Goal: Task Accomplishment & Management: Complete application form

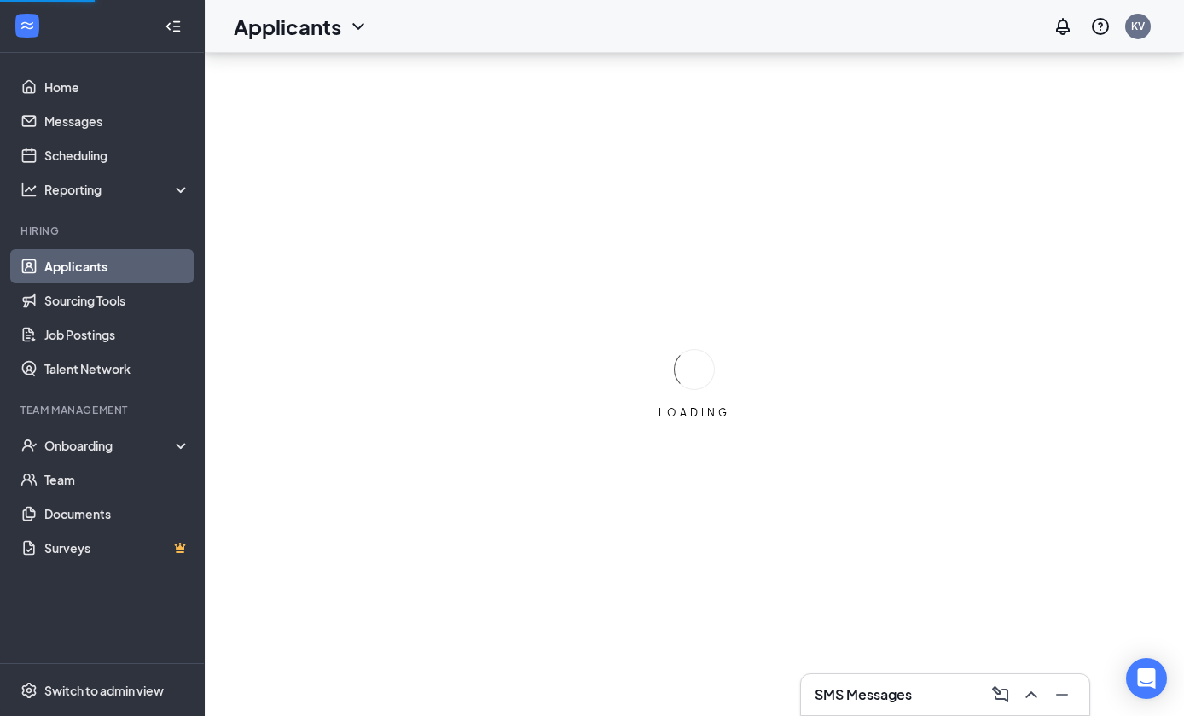
scroll to position [64, 0]
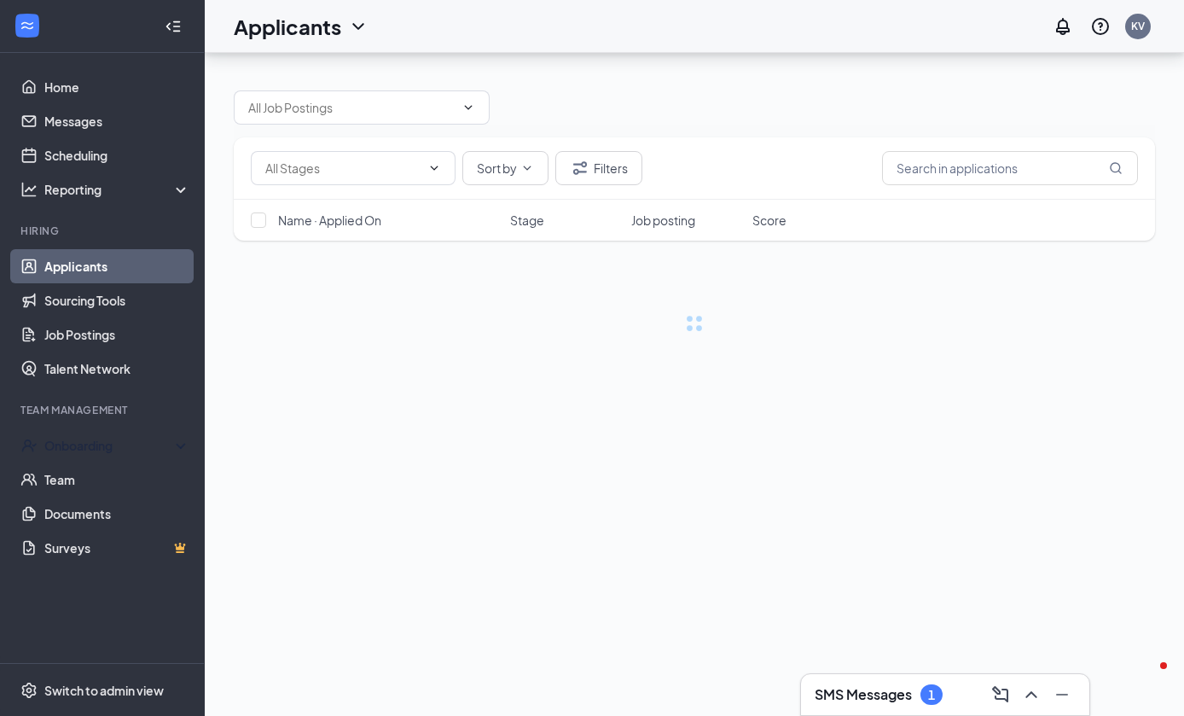
click at [135, 437] on div "Onboarding" at bounding box center [109, 445] width 131 height 17
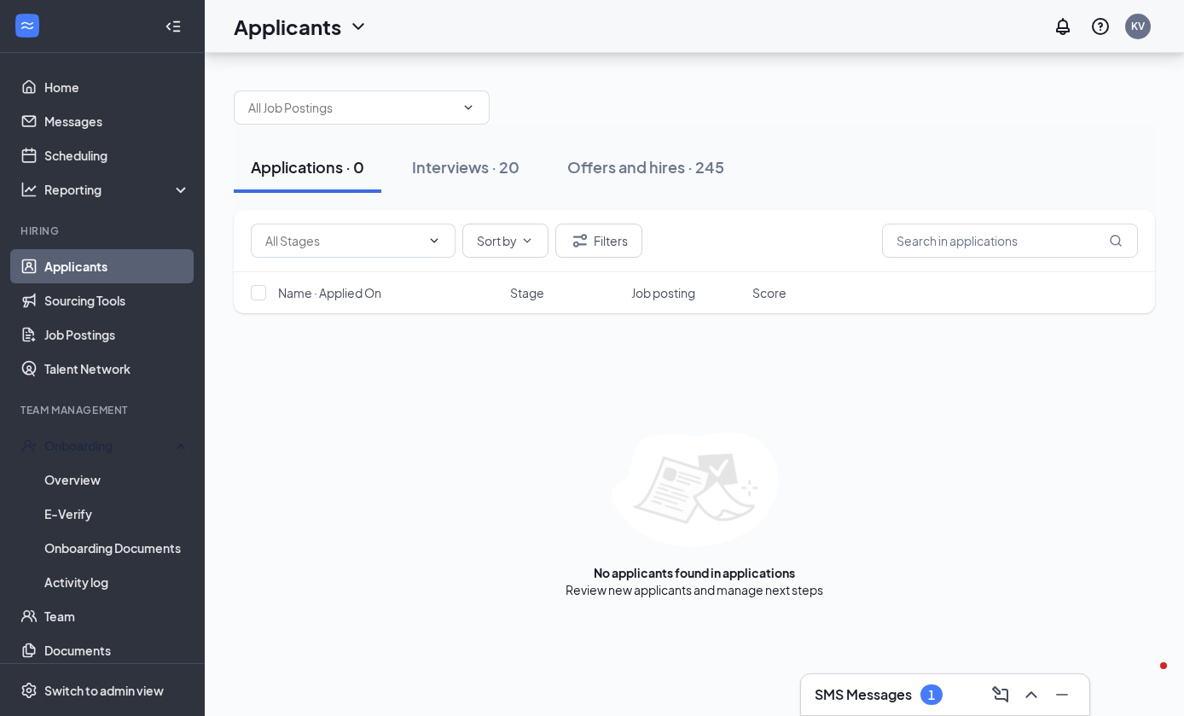
click at [125, 463] on link "Overview" at bounding box center [117, 480] width 146 height 34
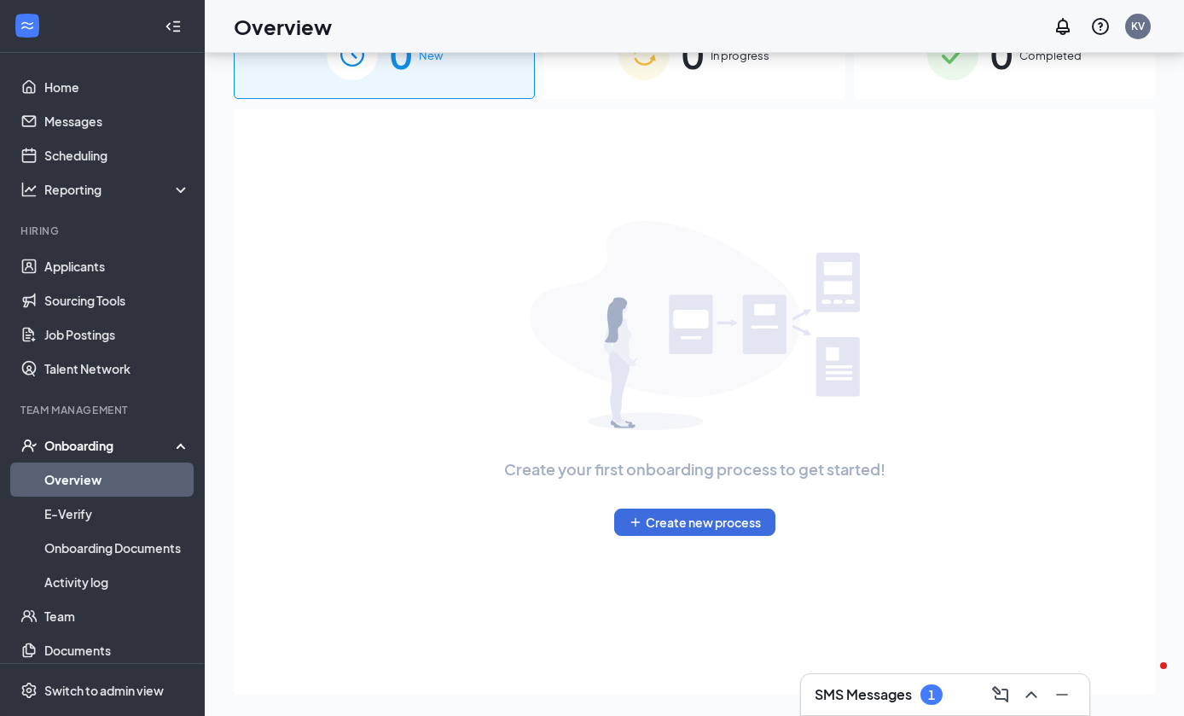
click at [650, 91] on div "0 In progress" at bounding box center [694, 54] width 301 height 90
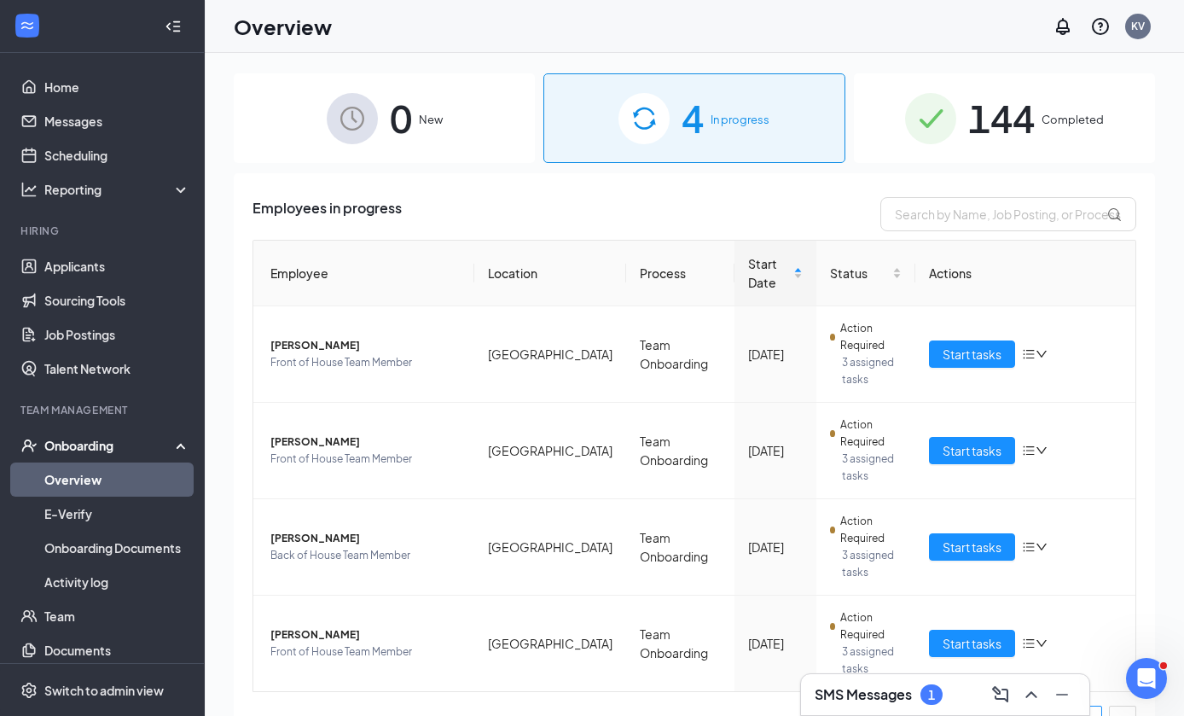
click at [331, 633] on span "[PERSON_NAME]" at bounding box center [366, 634] width 190 height 17
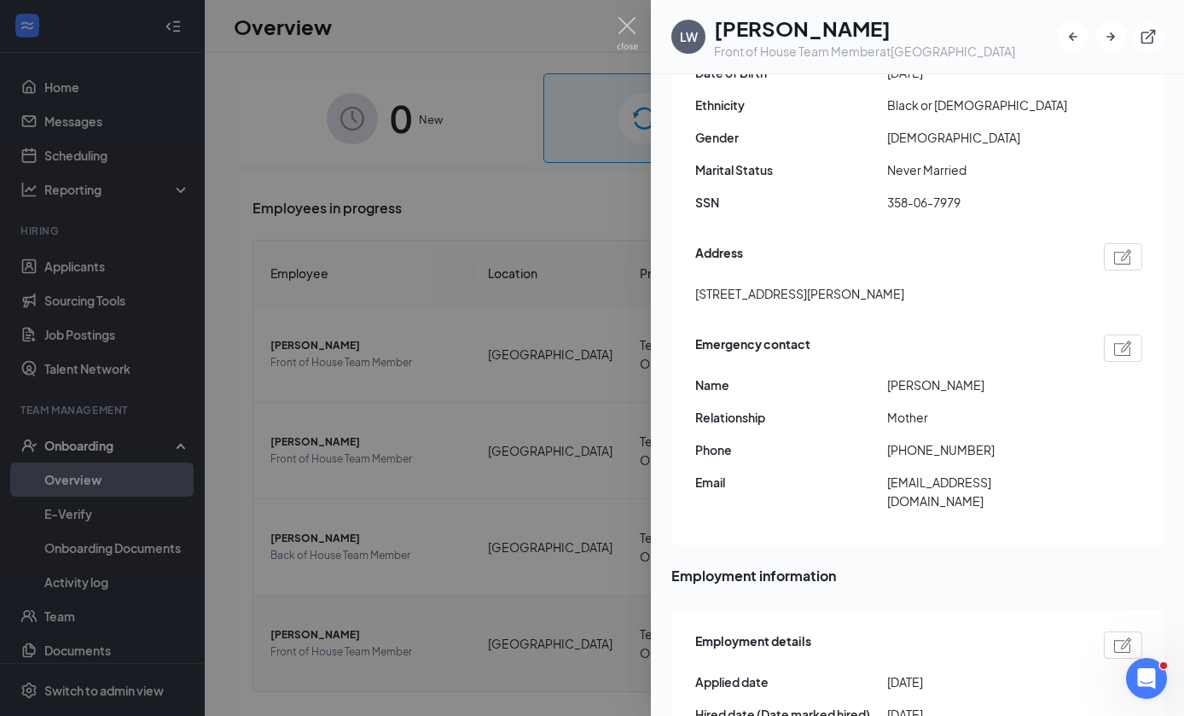
scroll to position [392, 0]
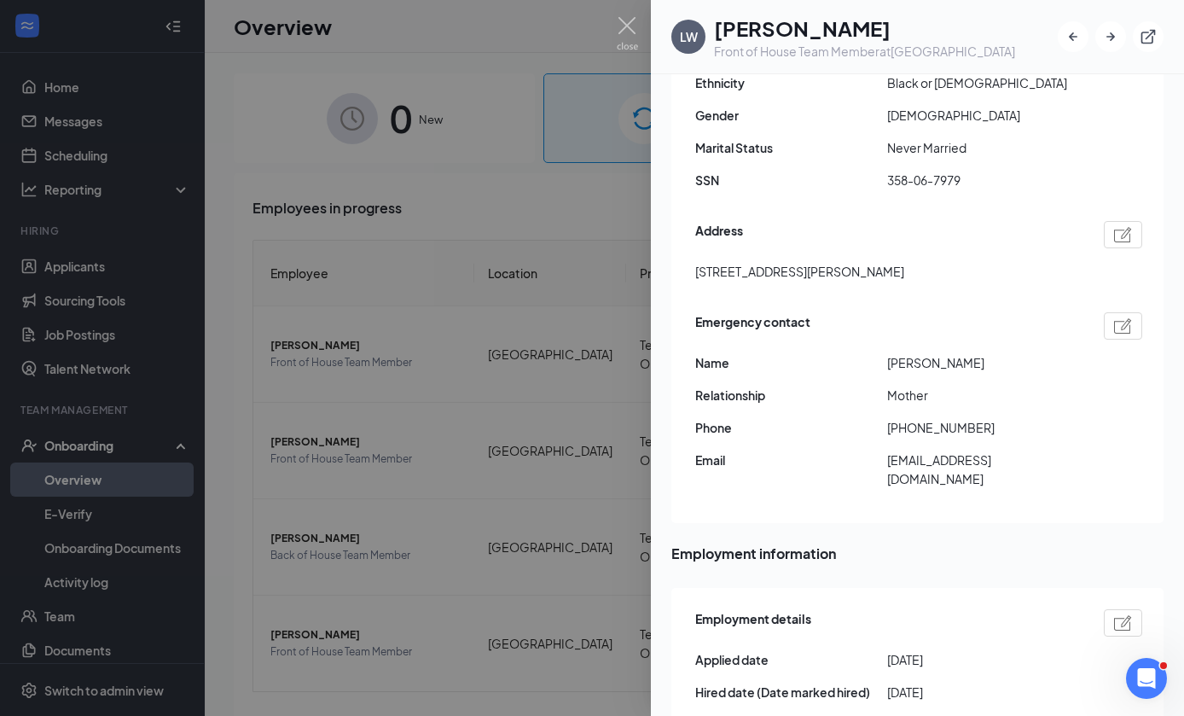
click at [596, 417] on div at bounding box center [592, 358] width 1184 height 716
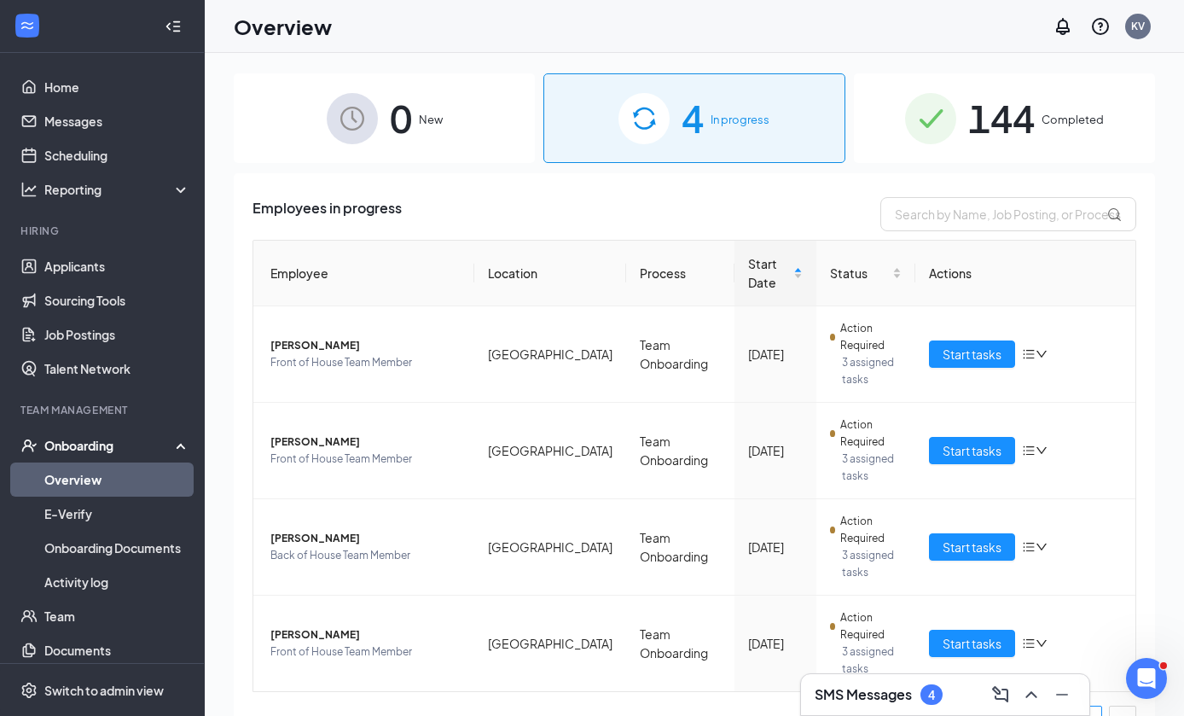
click at [982, 635] on span "Start tasks" at bounding box center [972, 643] width 59 height 19
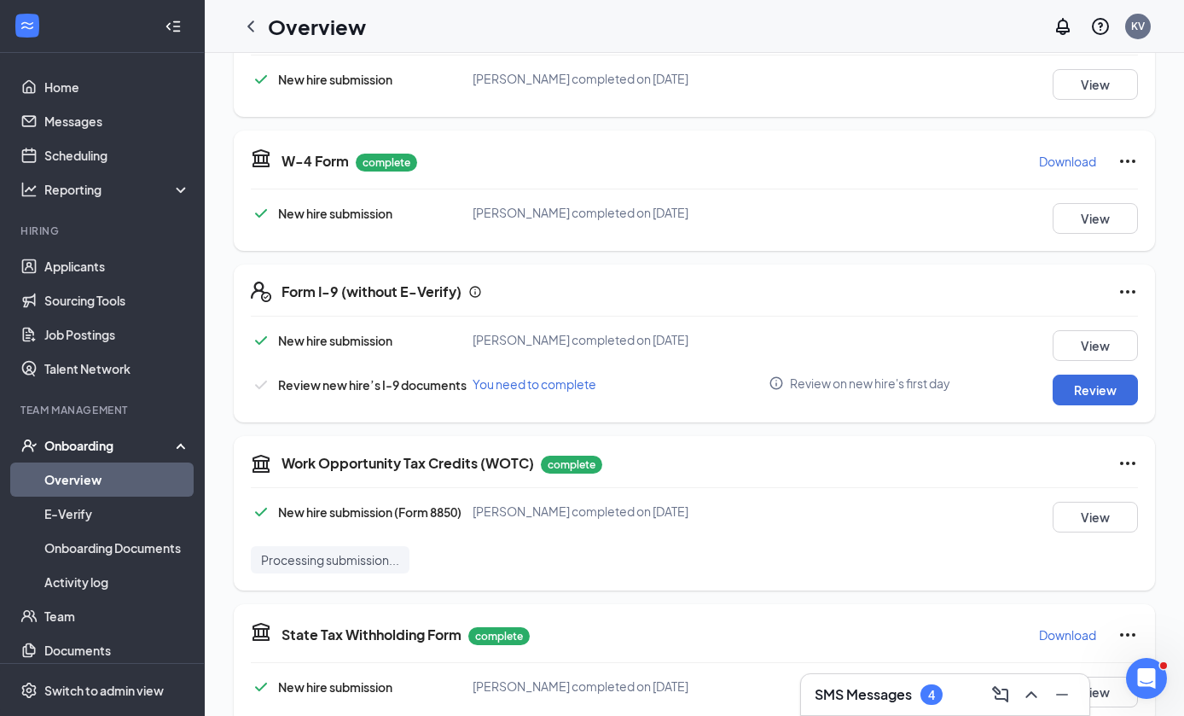
scroll to position [314, 0]
click at [1119, 386] on button "Review" at bounding box center [1095, 390] width 85 height 31
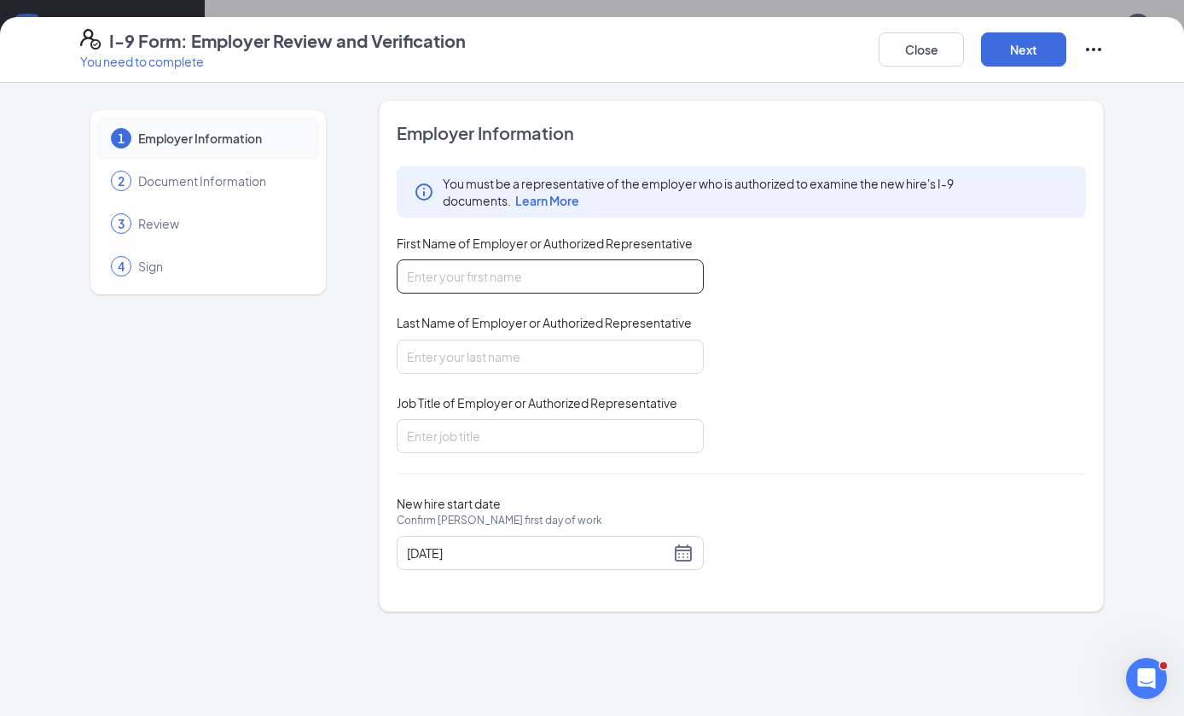
click at [639, 275] on input "First Name of Employer or Authorized Representative" at bounding box center [550, 276] width 307 height 34
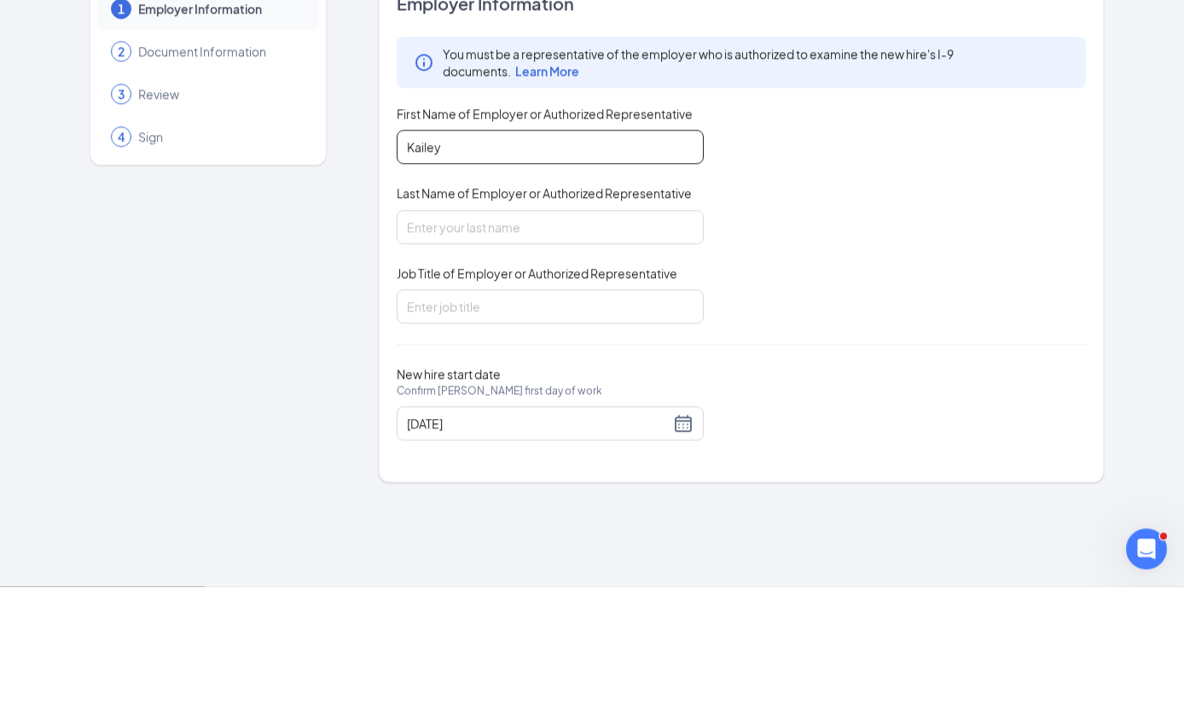
type input "Kailey"
click at [622, 340] on input "Last Name of Employer or Authorized Representative" at bounding box center [550, 357] width 307 height 34
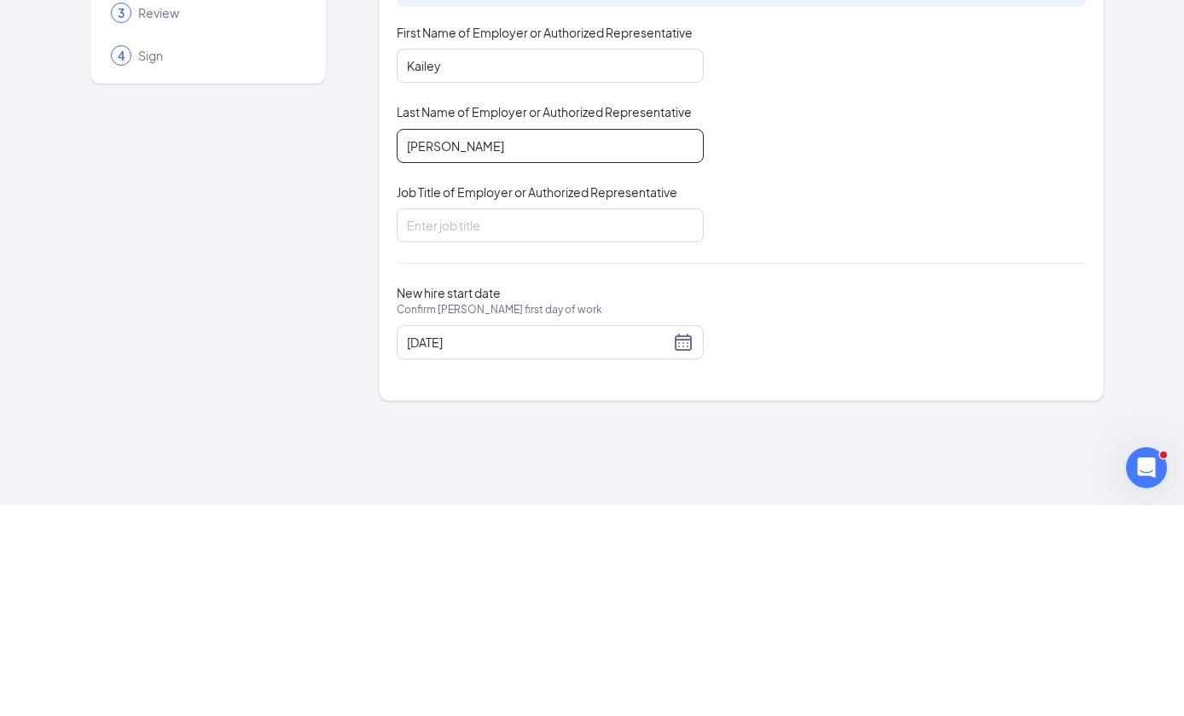
type input "[PERSON_NAME]"
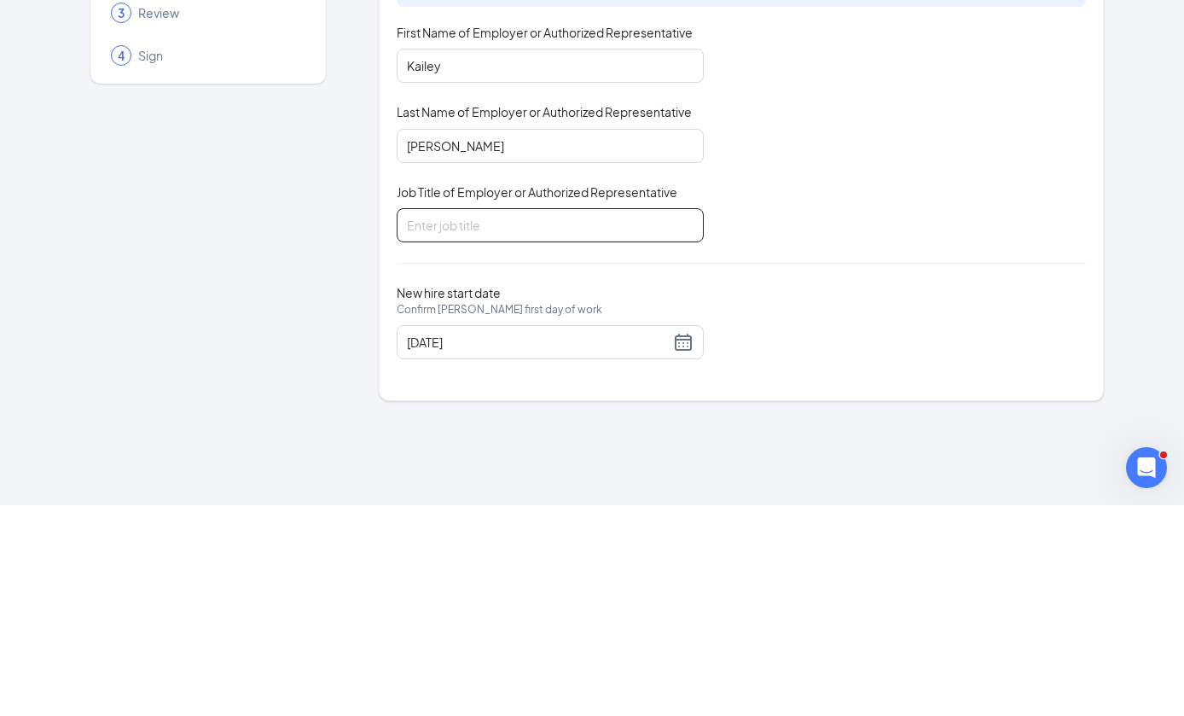
click at [608, 419] on input "Job Title of Employer or Authorized Representative" at bounding box center [550, 436] width 307 height 34
type input "HR Director"
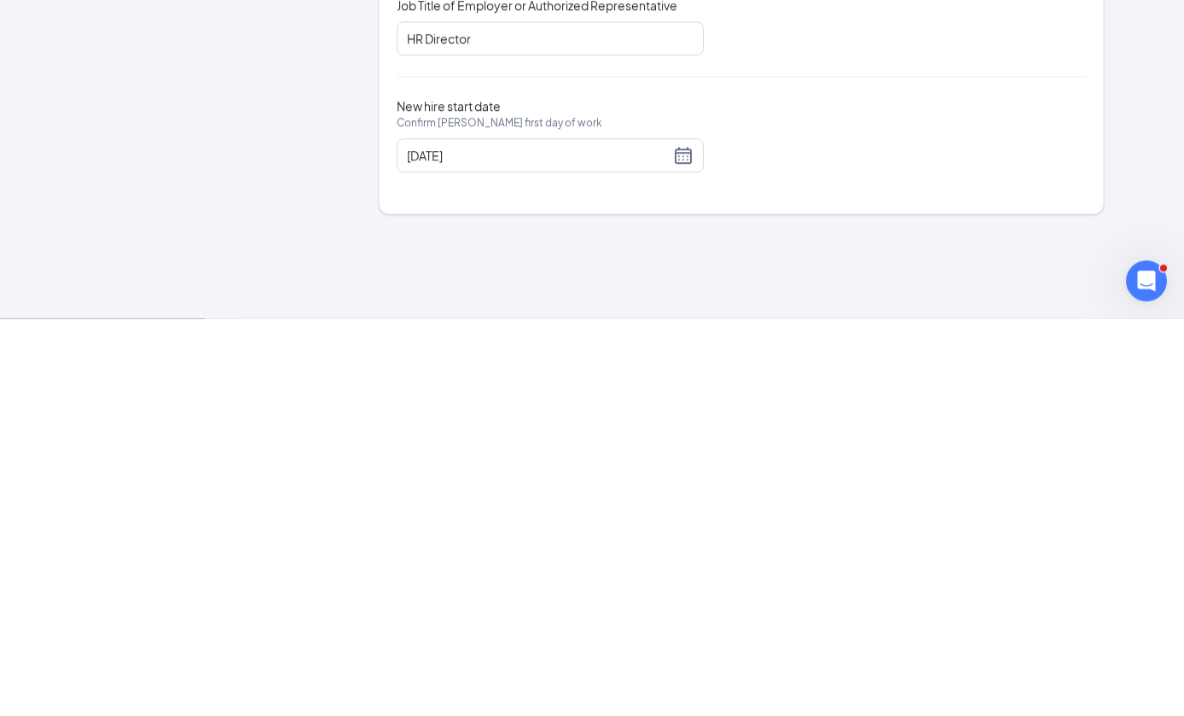
scroll to position [398, 0]
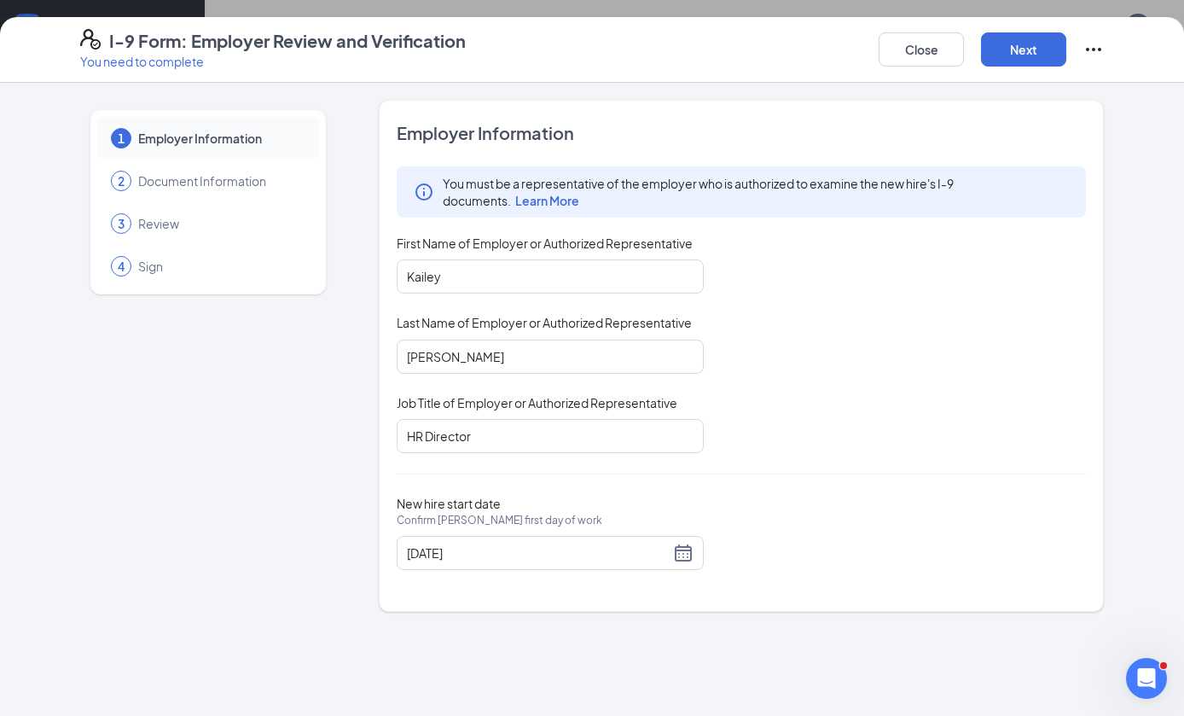
click at [1036, 47] on button "Next" at bounding box center [1023, 49] width 85 height 34
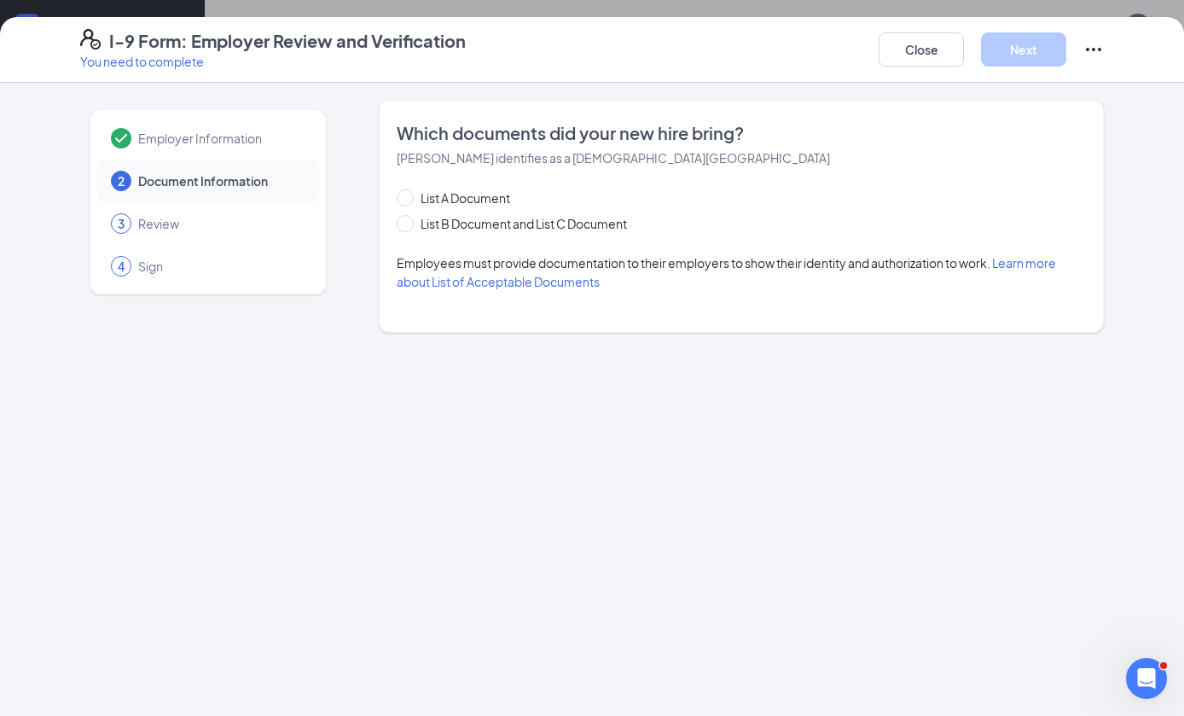
click at [407, 221] on input "List B Document and List C Document" at bounding box center [403, 221] width 12 height 12
radio input "true"
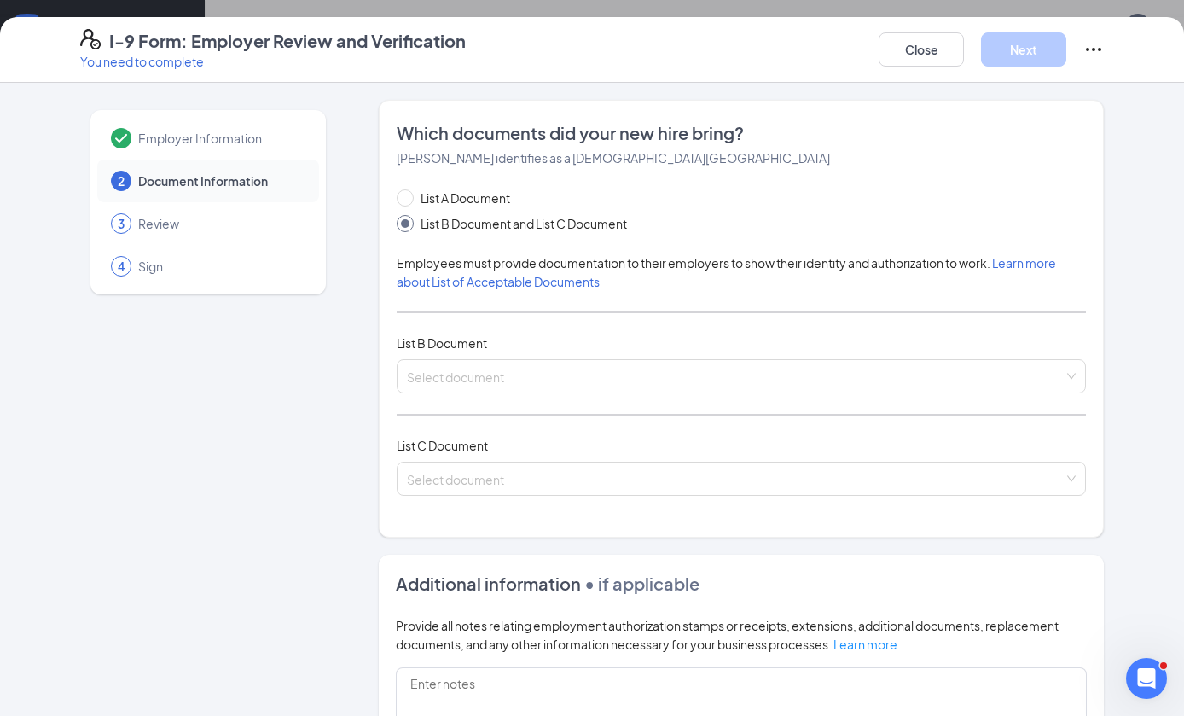
click at [794, 362] on input "search" at bounding box center [735, 373] width 657 height 26
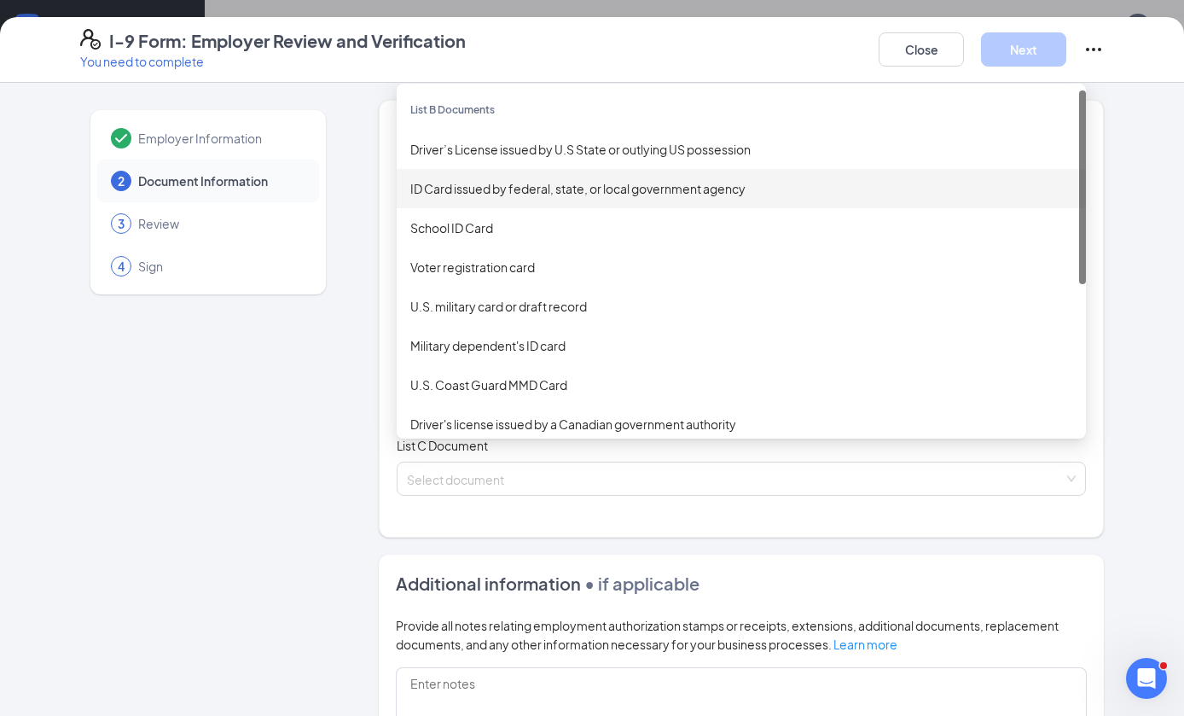
click at [810, 190] on div "ID Card issued by federal, state, or local government agency" at bounding box center [741, 188] width 662 height 19
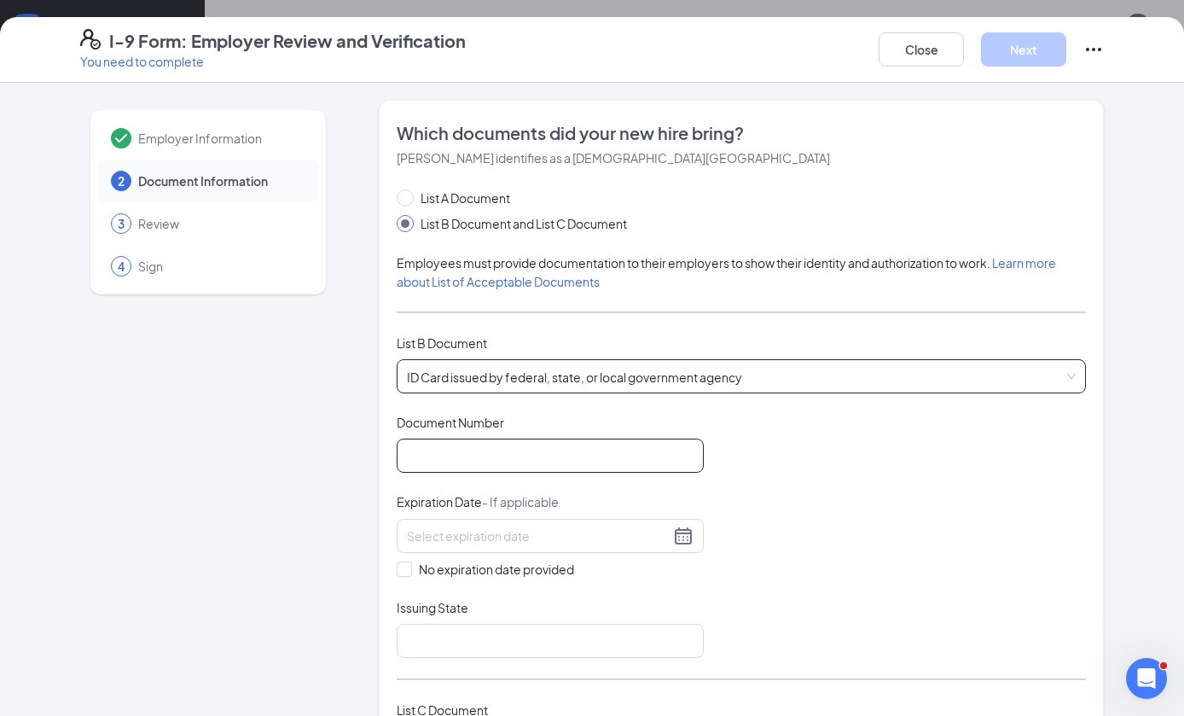
click at [583, 457] on input "Document Number" at bounding box center [550, 456] width 307 height 34
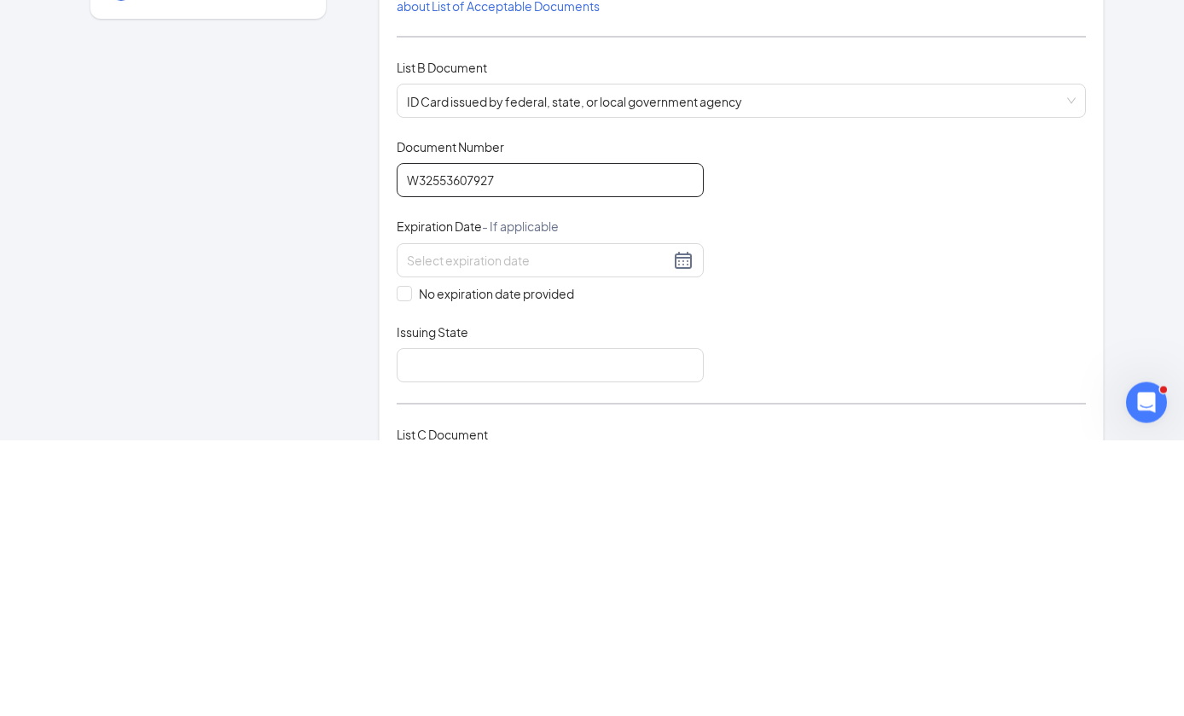
type input "W32553607927"
click at [602, 527] on input at bounding box center [538, 536] width 263 height 19
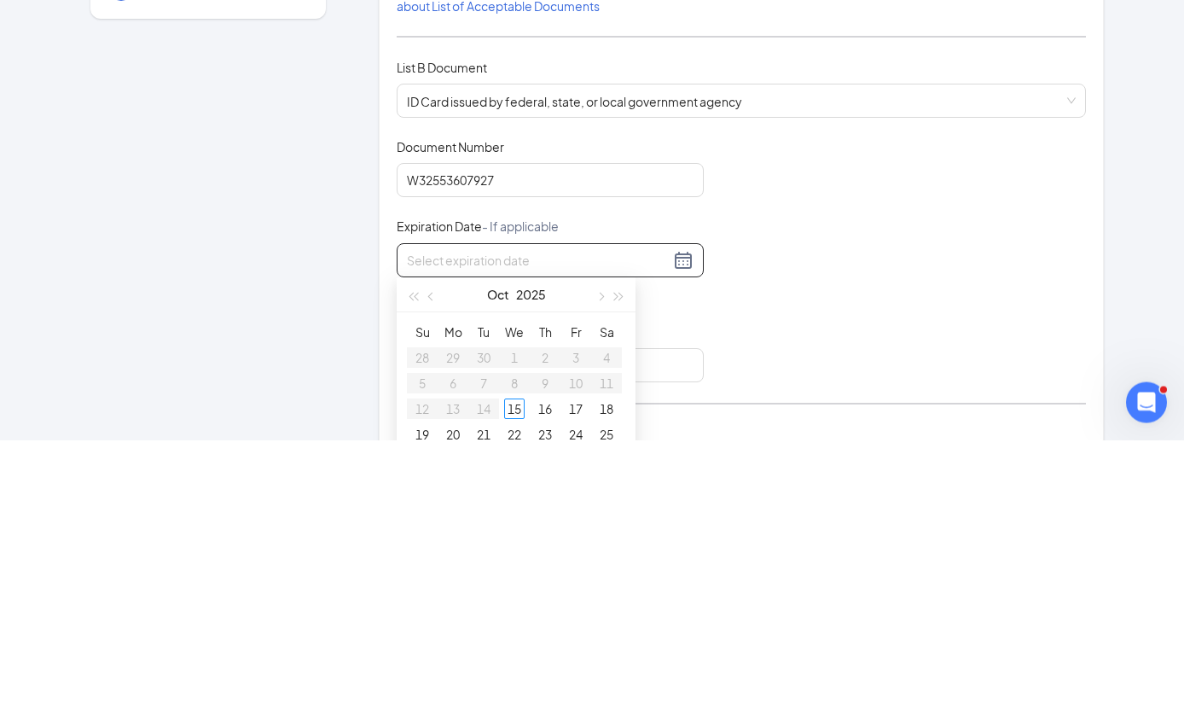
click at [622, 553] on button "button" at bounding box center [619, 570] width 19 height 34
click at [621, 553] on button "button" at bounding box center [619, 570] width 19 height 34
click at [621, 568] on span "button" at bounding box center [619, 572] width 9 height 9
click at [439, 553] on button "button" at bounding box center [431, 570] width 19 height 34
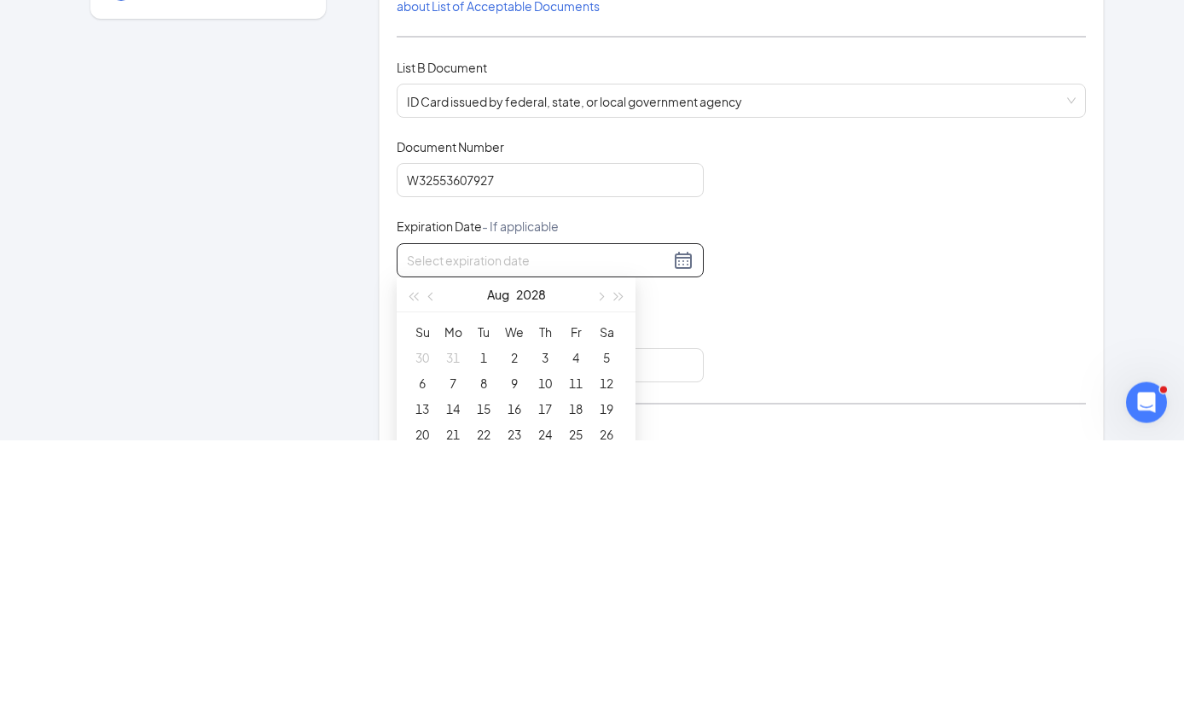
click at [431, 553] on button "button" at bounding box center [431, 570] width 19 height 34
click at [432, 568] on span "button" at bounding box center [432, 572] width 9 height 9
click at [434, 553] on button "button" at bounding box center [431, 570] width 19 height 34
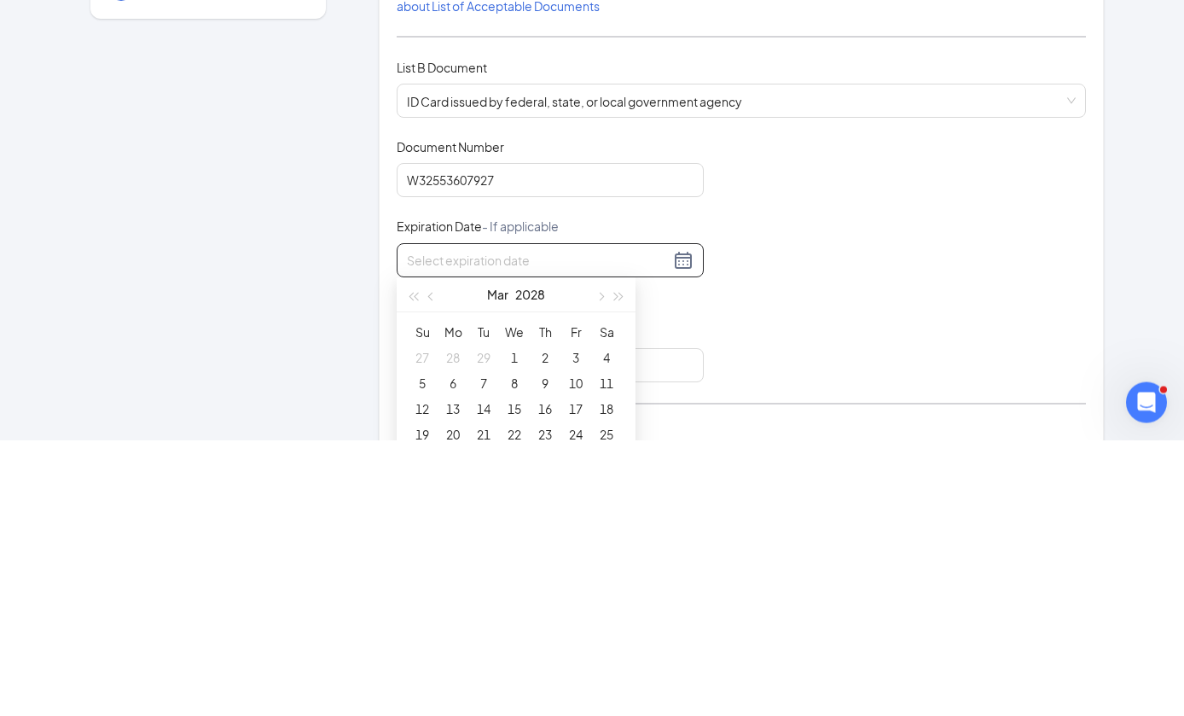
click at [437, 553] on button "button" at bounding box center [431, 570] width 19 height 34
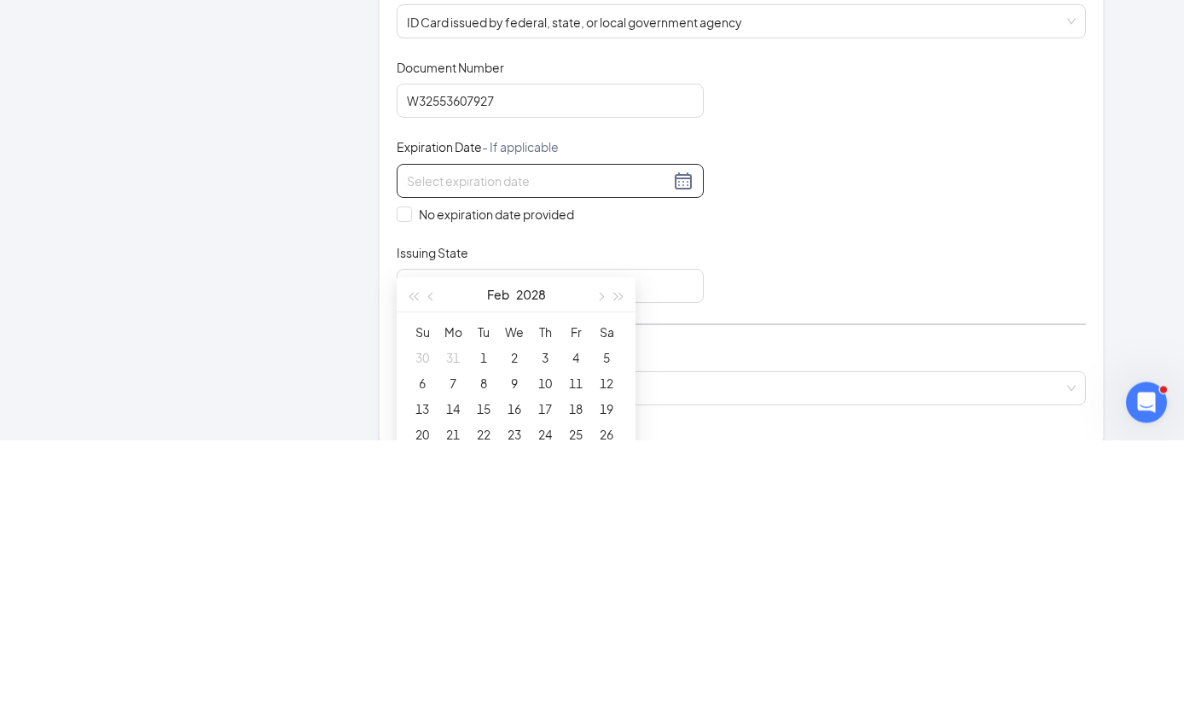
scroll to position [80, 0]
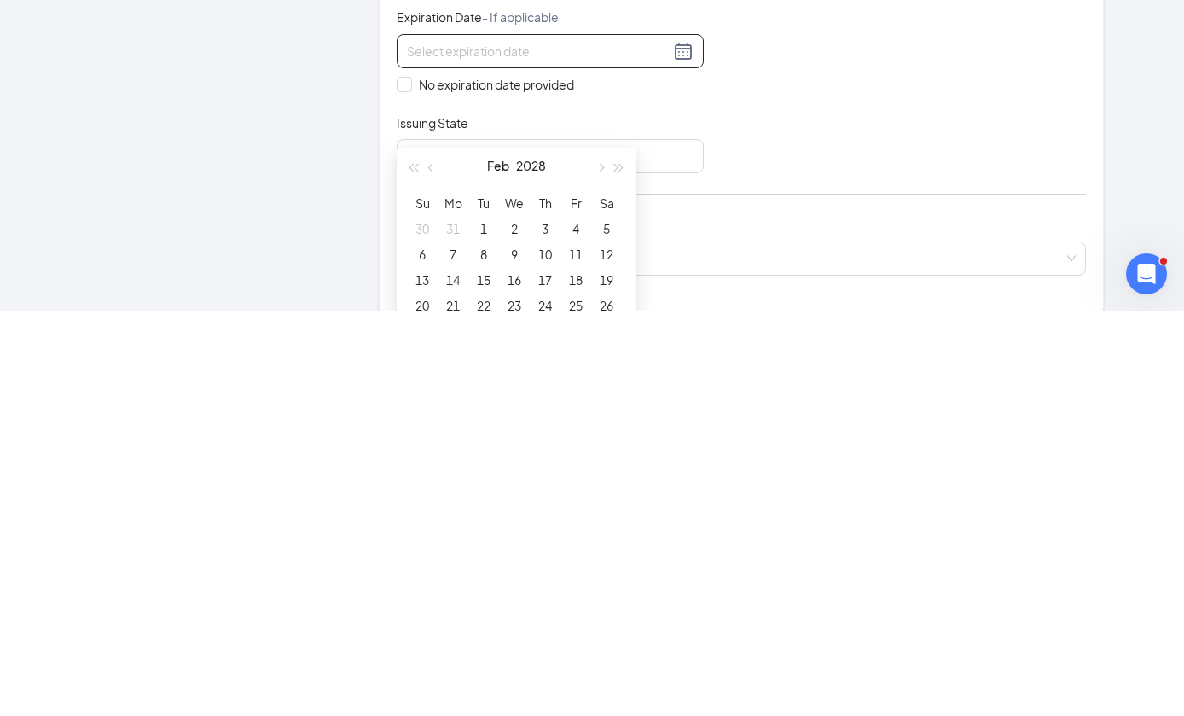
type input "[DATE]"
click at [546, 674] on div "17" at bounding box center [545, 684] width 20 height 20
click at [678, 519] on div "Issuing State" at bounding box center [550, 531] width 307 height 25
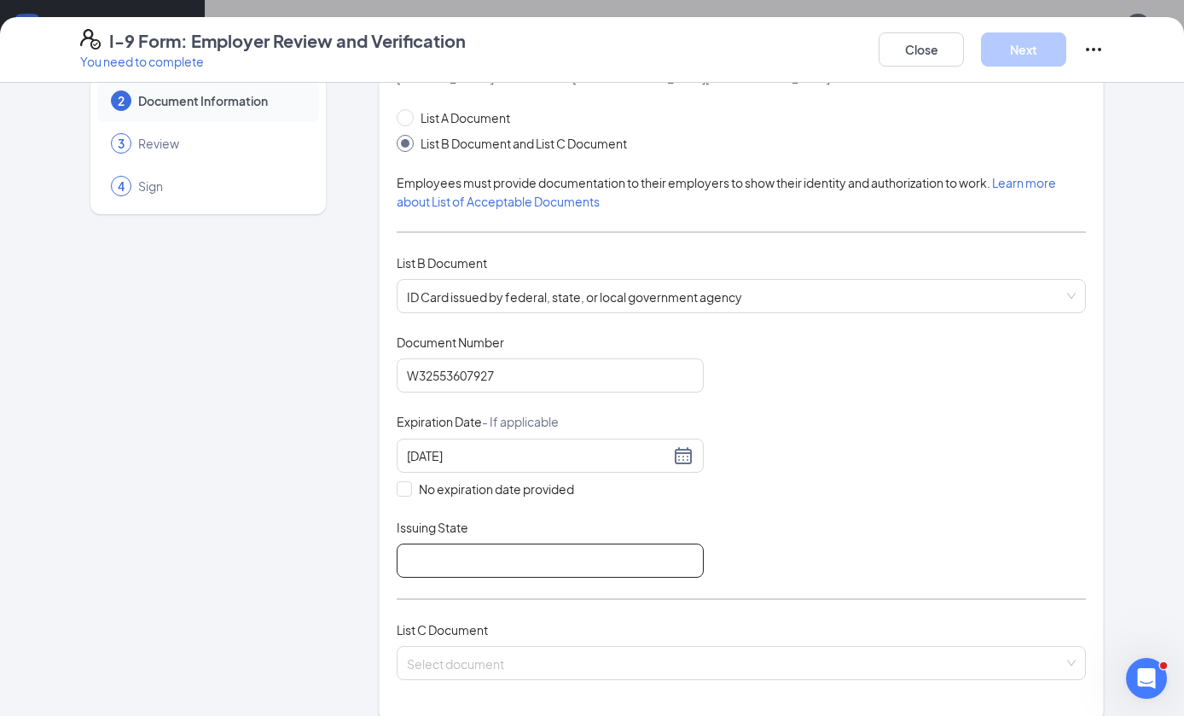
click at [553, 563] on input "Issuing State" at bounding box center [550, 561] width 307 height 34
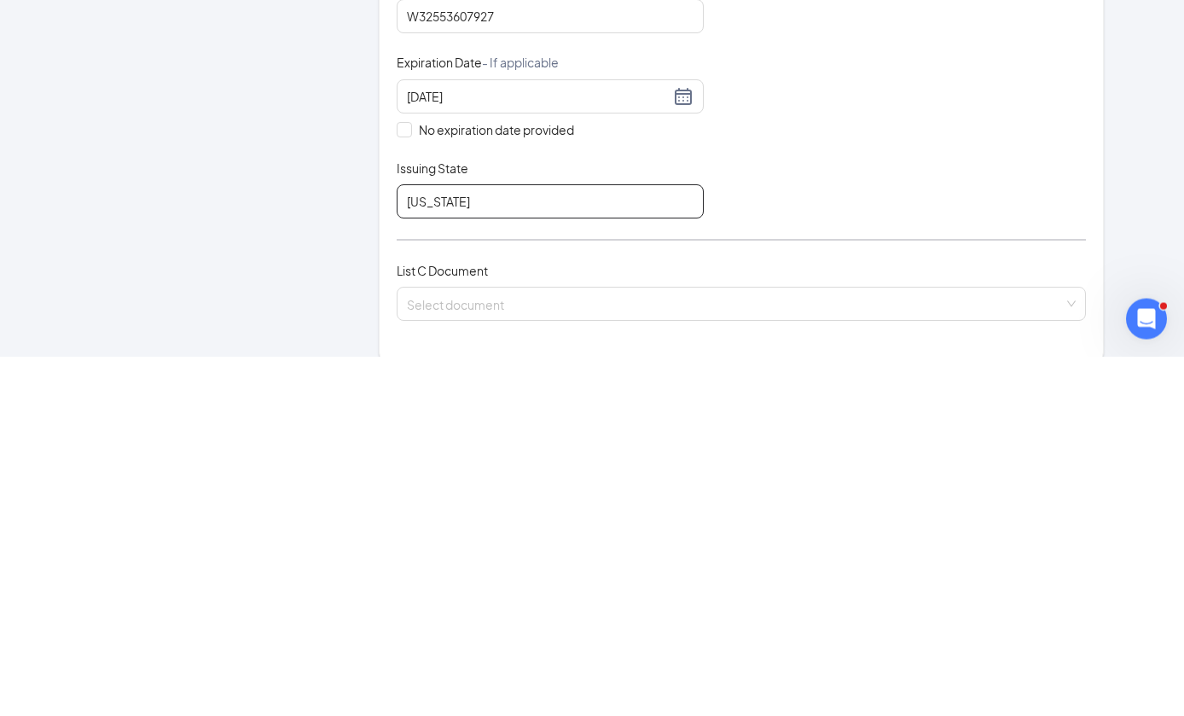
type input "[US_STATE]"
click at [737, 647] on input "search" at bounding box center [735, 660] width 657 height 26
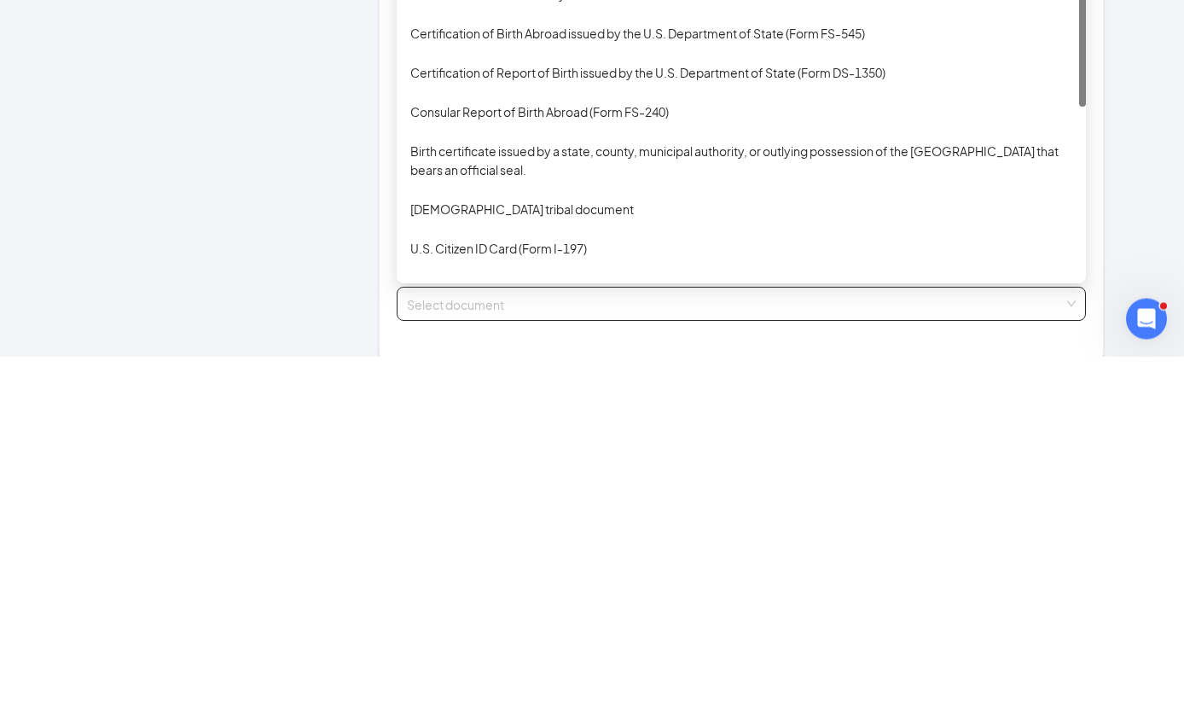
scroll to position [873, 0]
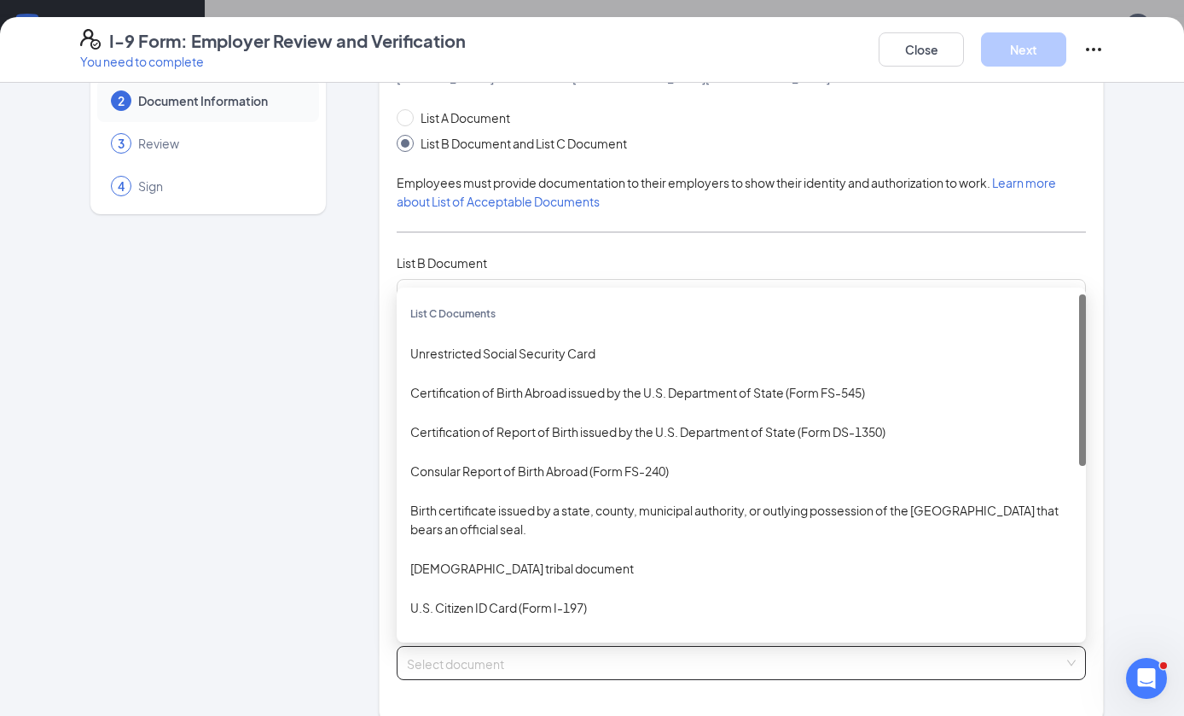
click at [721, 355] on div "Unrestricted Social Security Card" at bounding box center [741, 353] width 662 height 19
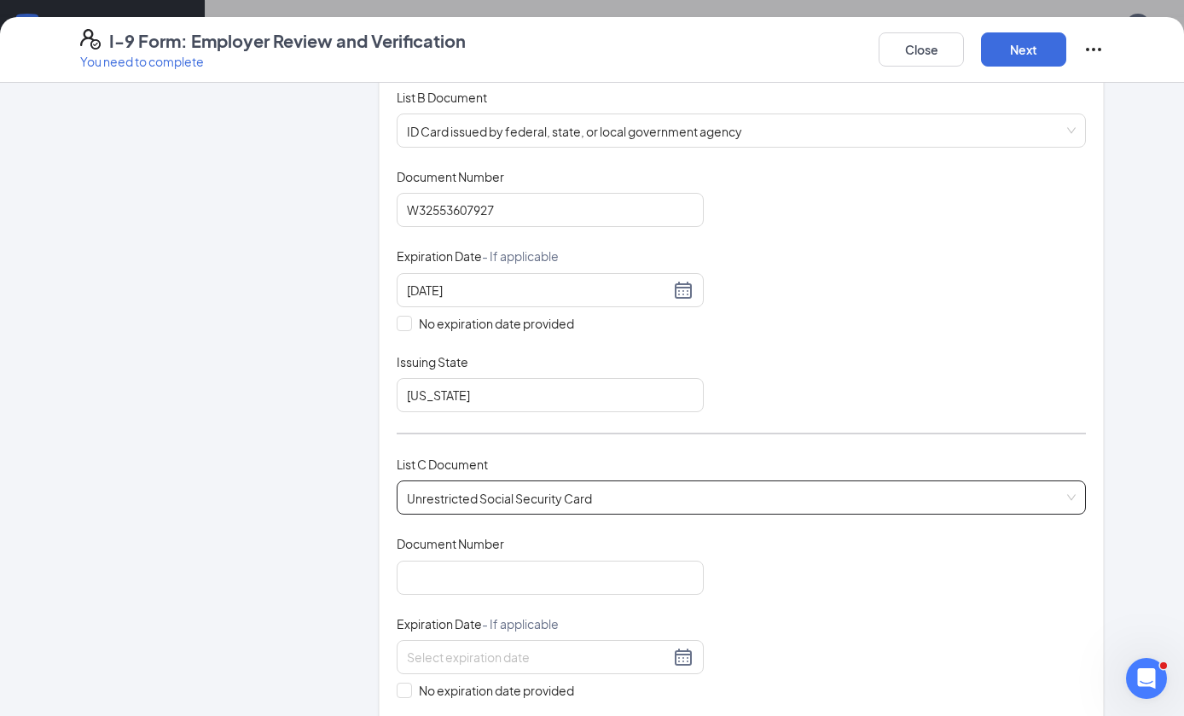
scroll to position [265, 0]
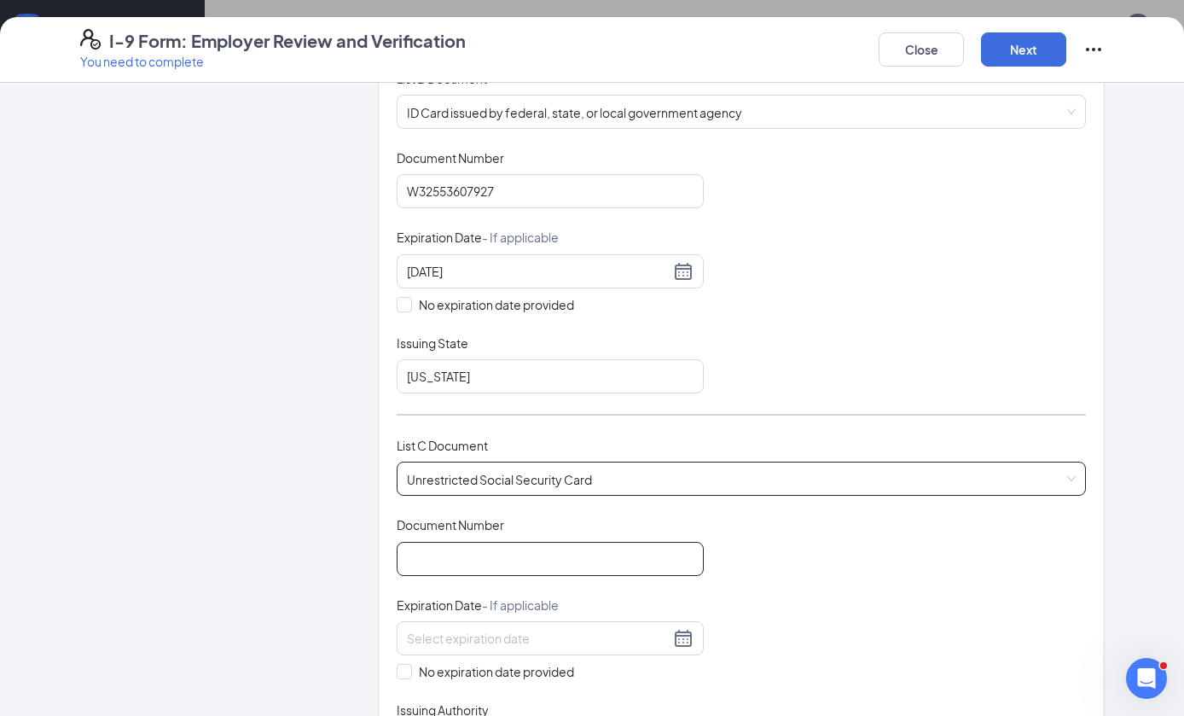
click at [543, 553] on input "Document Number" at bounding box center [550, 559] width 307 height 34
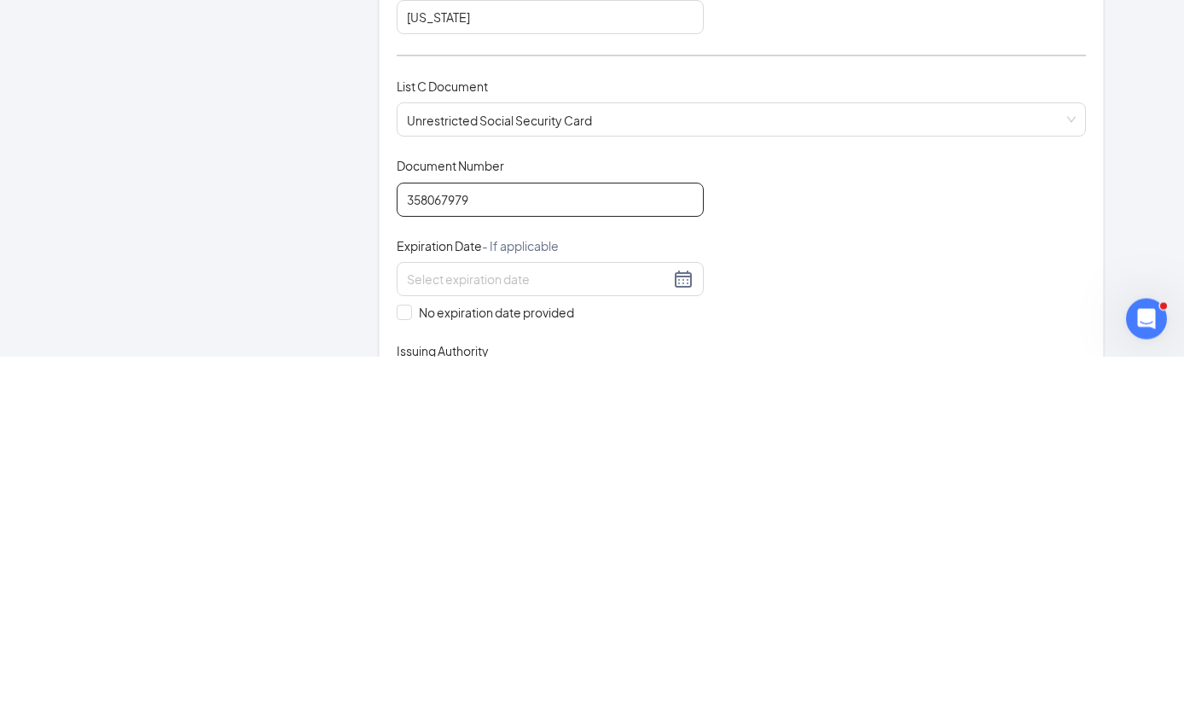
type input "358067979"
click at [406, 664] on input "No expiration date provided" at bounding box center [403, 670] width 12 height 12
checkbox input "true"
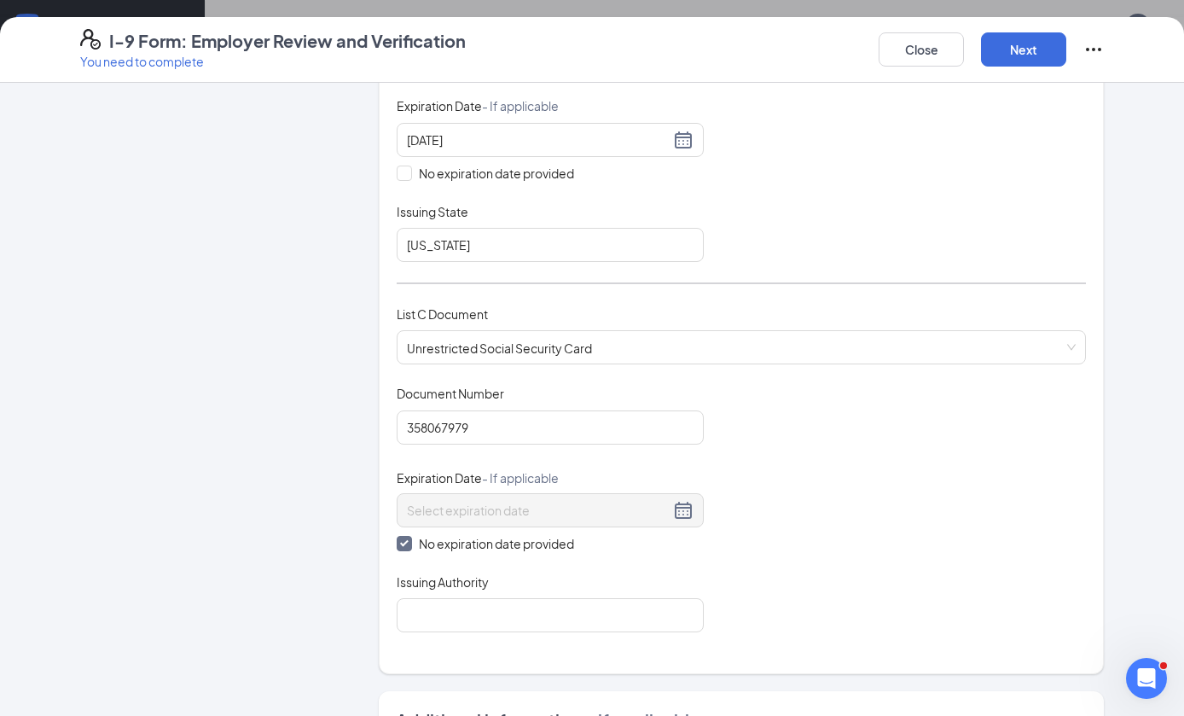
scroll to position [444, 0]
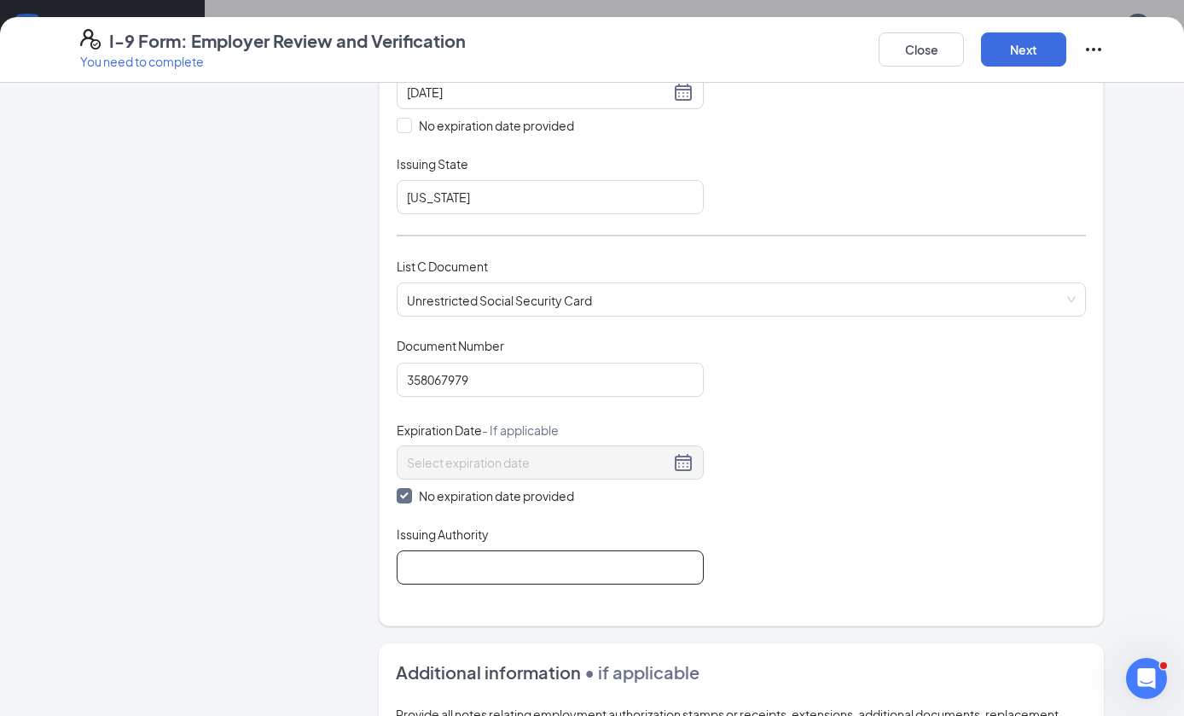
click at [661, 567] on input "Issuing Authority" at bounding box center [550, 567] width 307 height 34
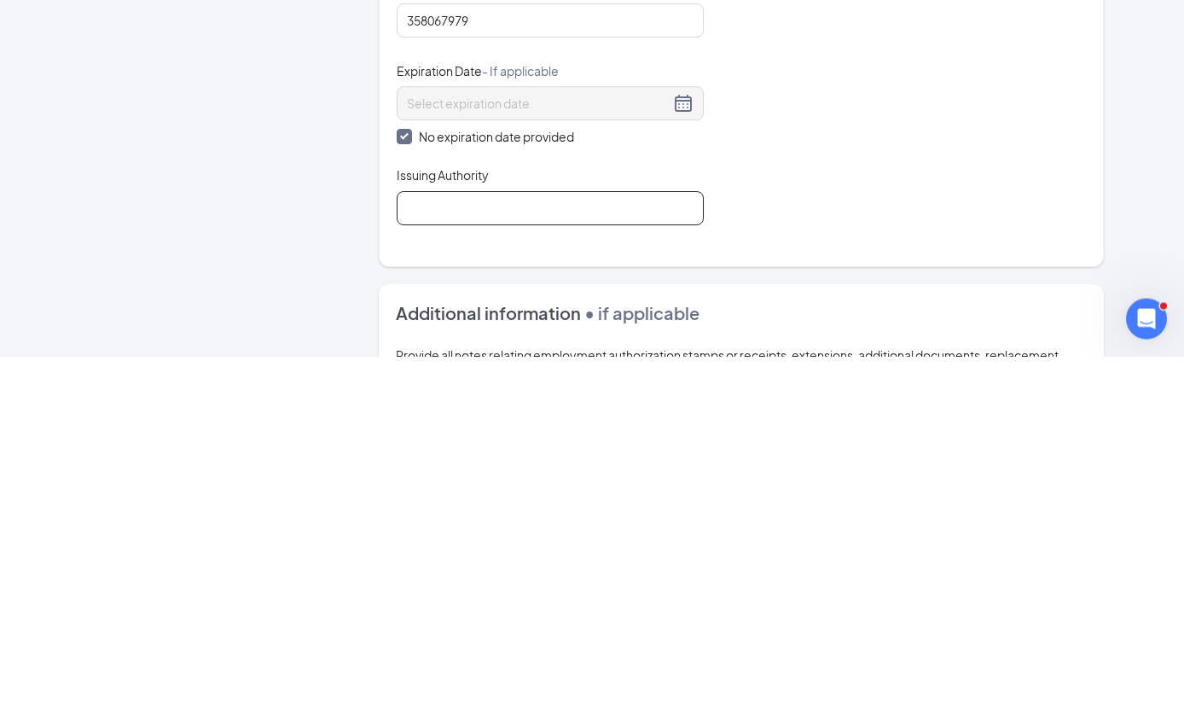
type input "V"
type input "Board of social Security"
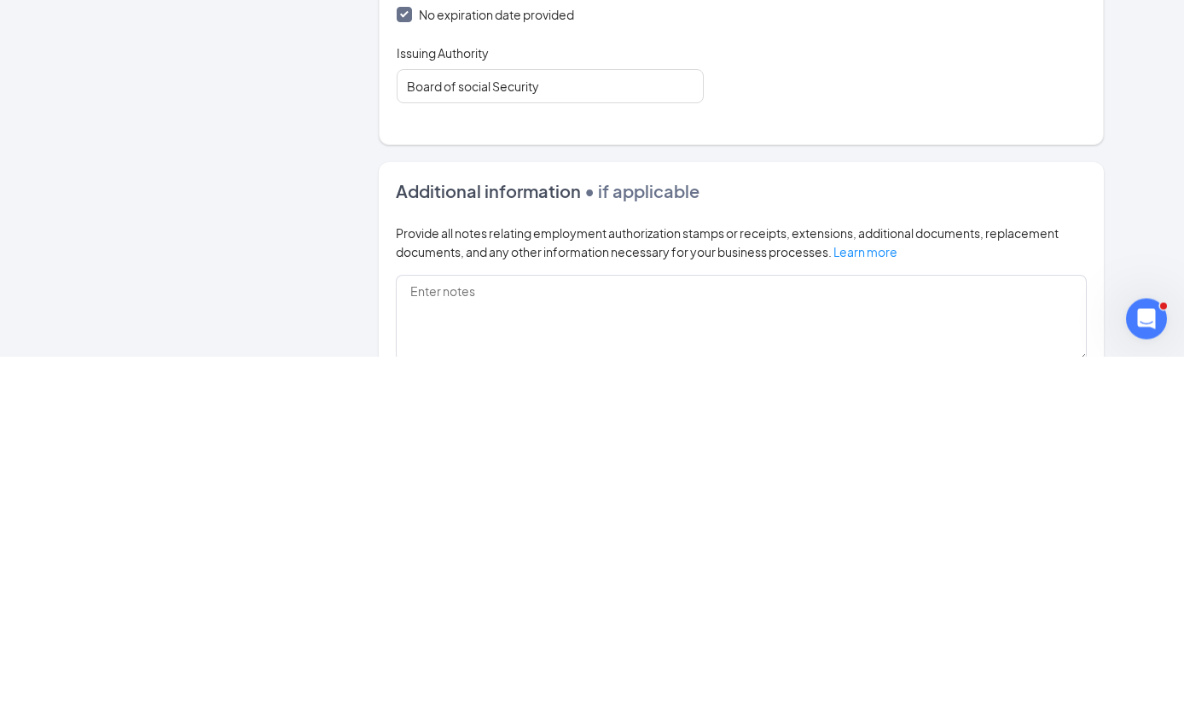
scroll to position [873, 0]
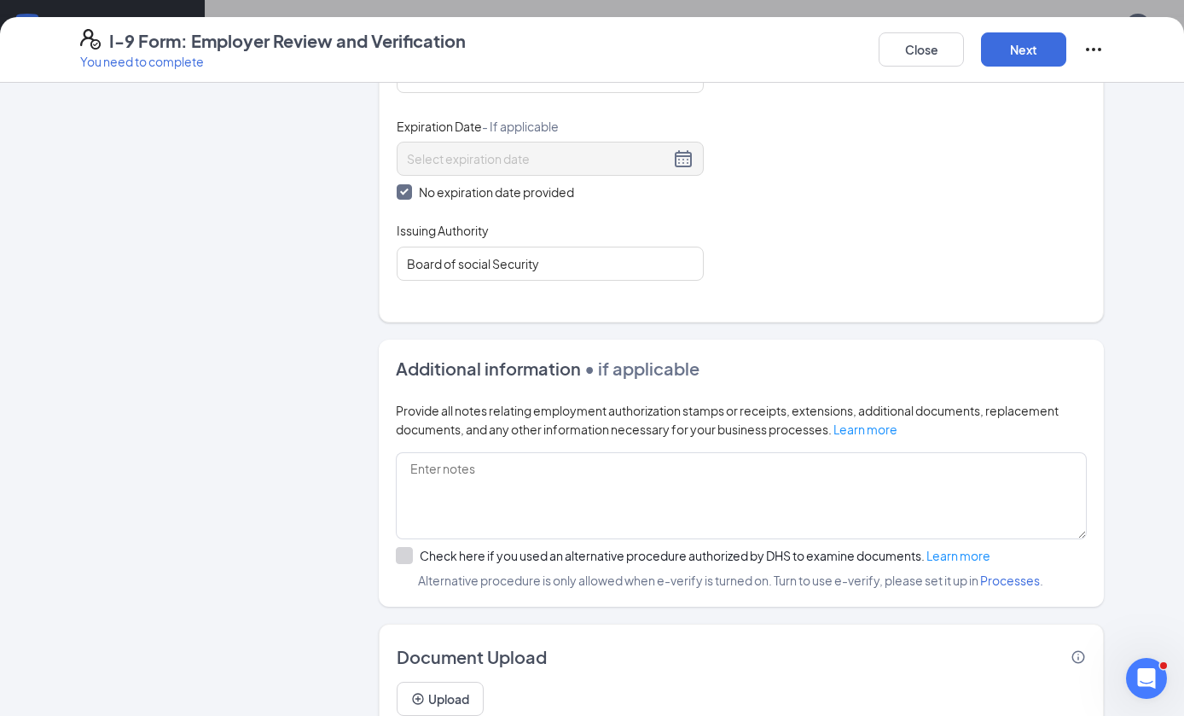
click at [1034, 56] on button "Next" at bounding box center [1023, 49] width 85 height 34
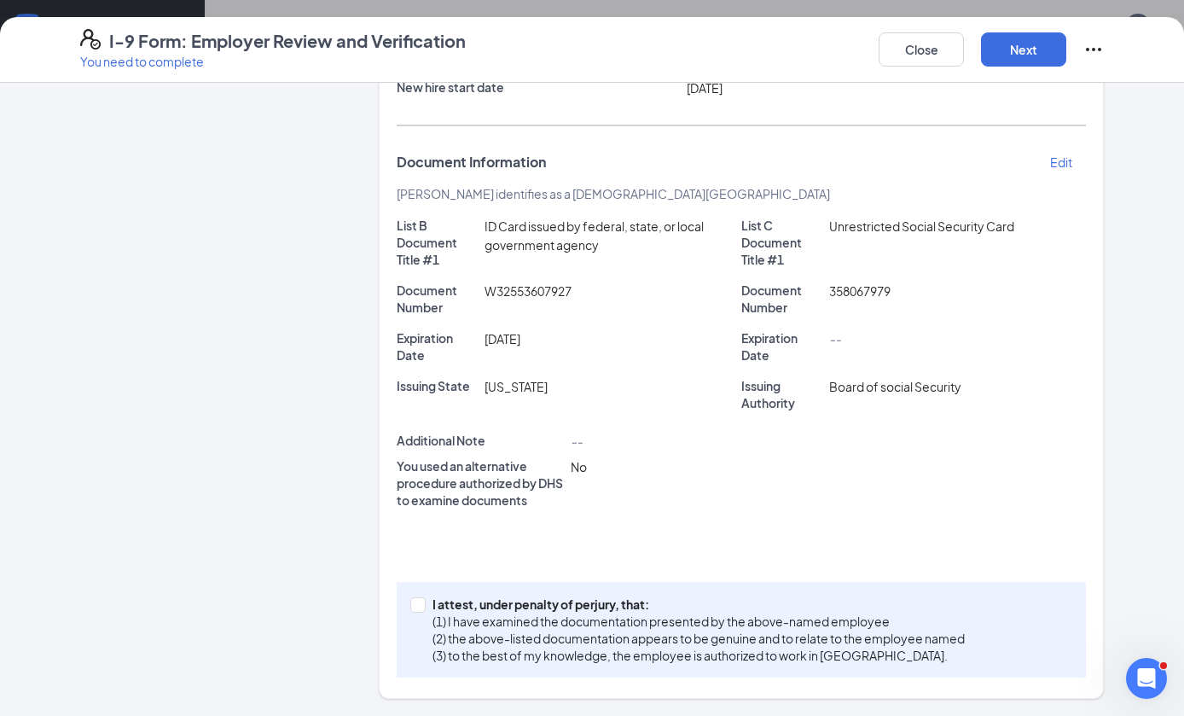
scroll to position [185, 0]
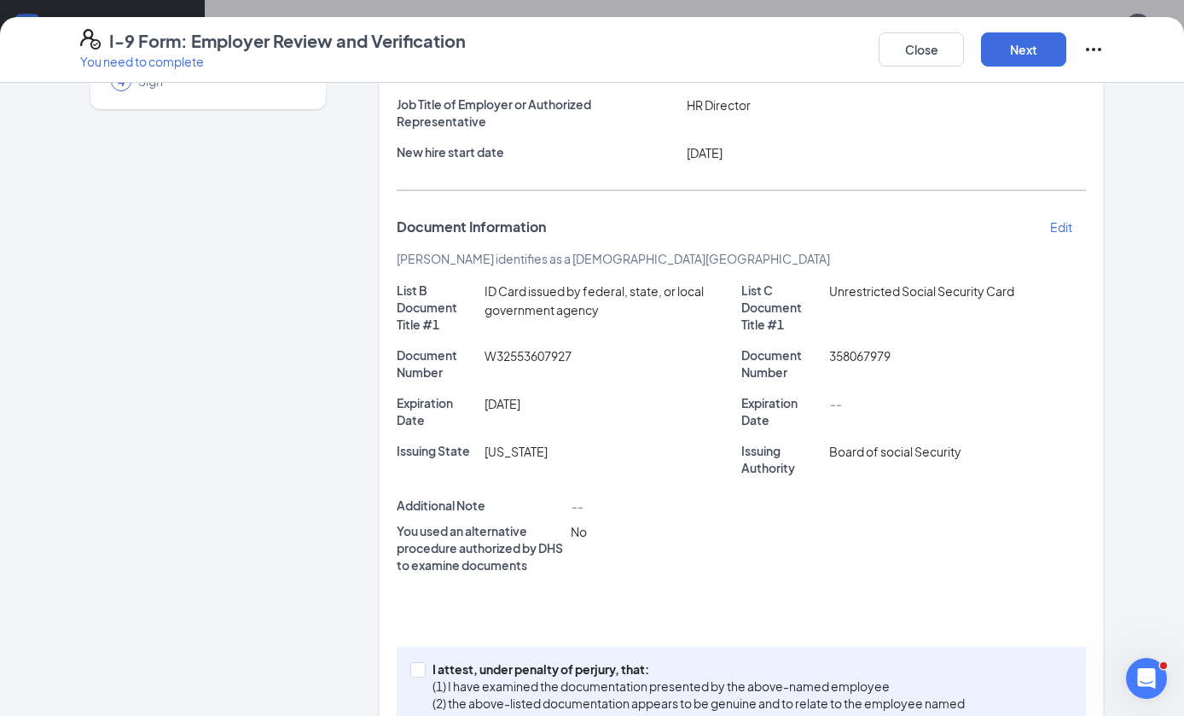
click at [421, 670] on input "I attest, under penalty of [PERSON_NAME], that: (1) I have examined the documen…" at bounding box center [416, 668] width 12 height 12
checkbox input "true"
click at [1043, 39] on button "Next" at bounding box center [1023, 49] width 85 height 34
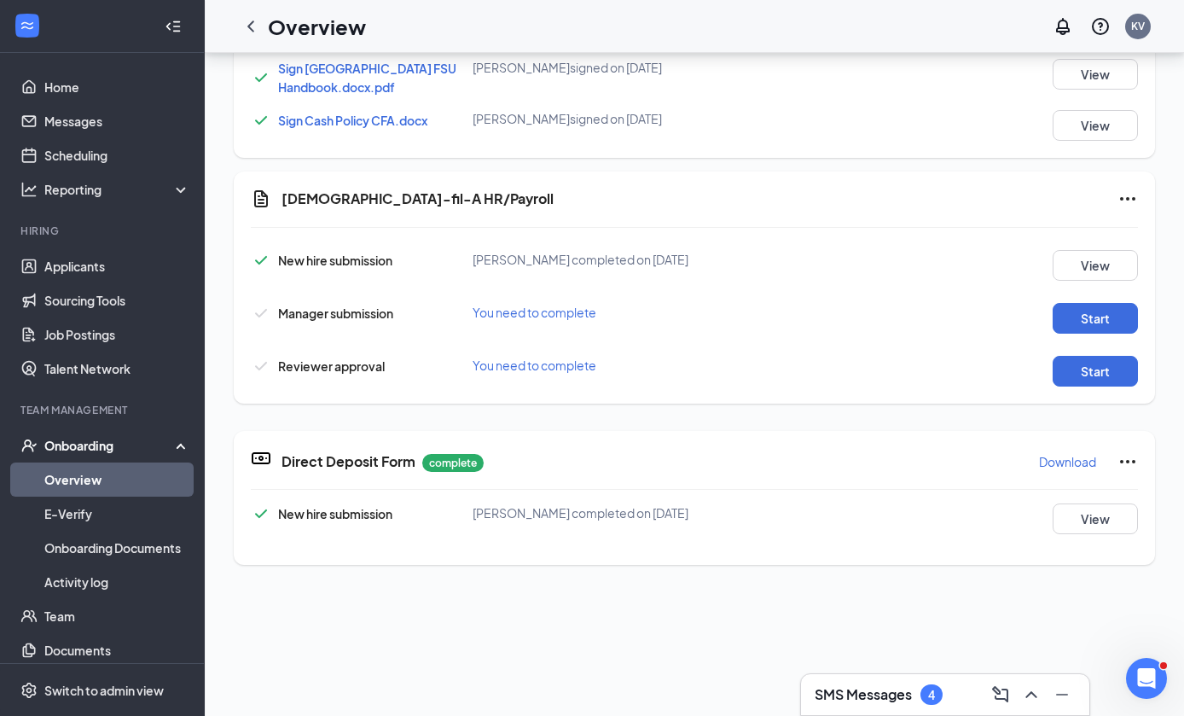
scroll to position [1016, 0]
click at [1081, 313] on button "Start" at bounding box center [1095, 318] width 85 height 31
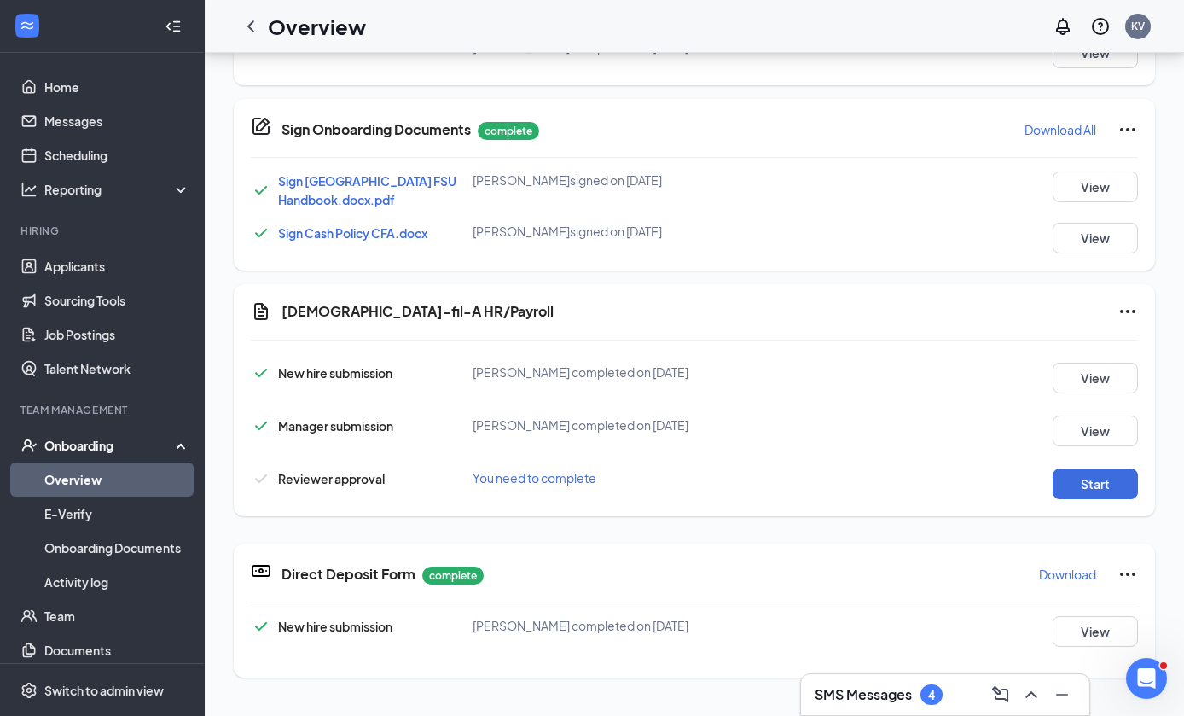
scroll to position [497, 0]
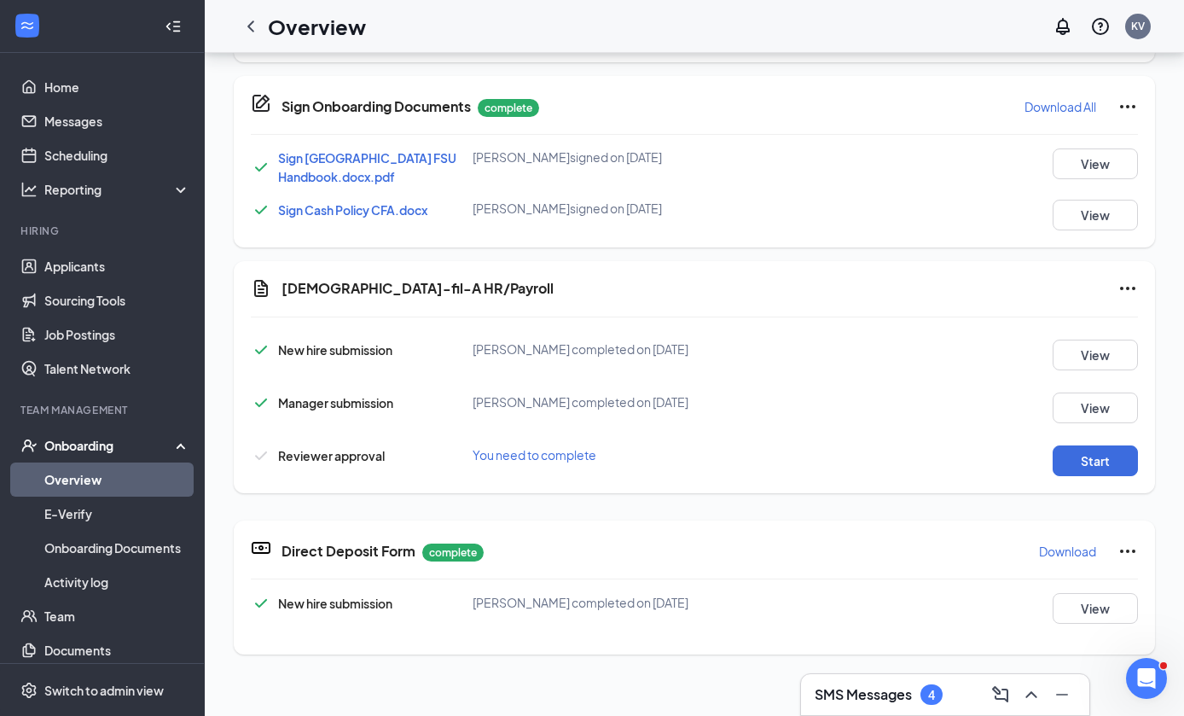
click at [1115, 457] on button "Start" at bounding box center [1095, 460] width 85 height 31
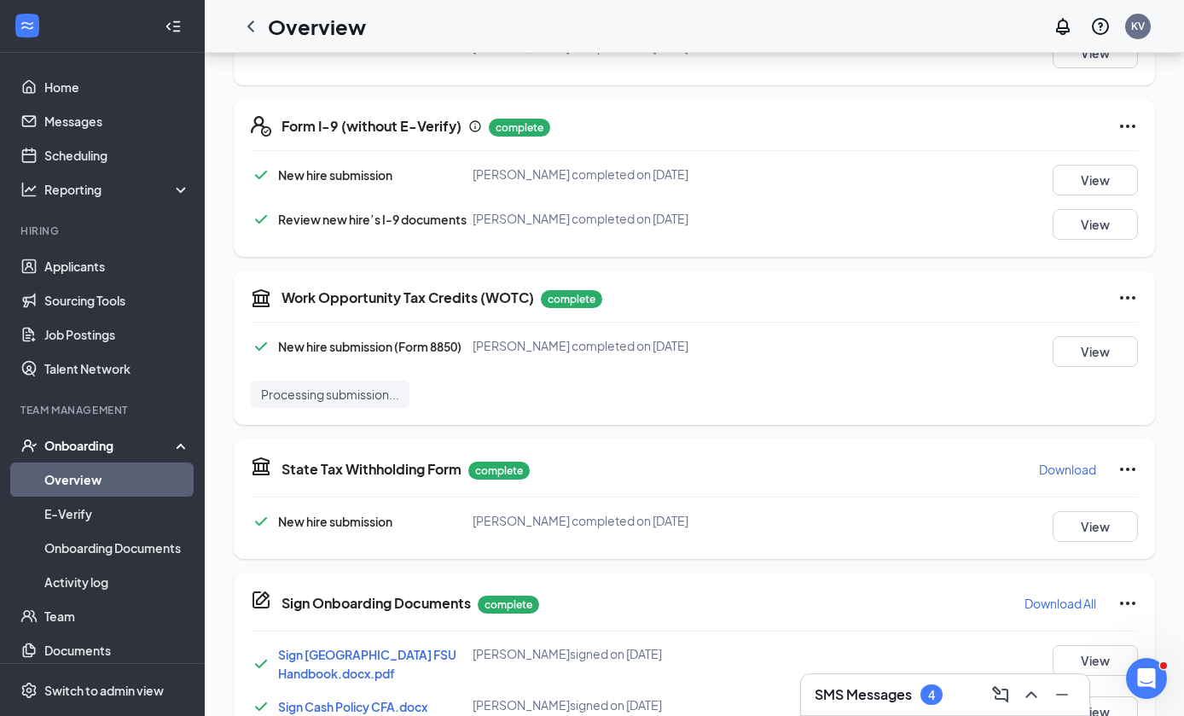
click at [276, 25] on h1 "Overview" at bounding box center [317, 26] width 98 height 29
click at [258, 27] on icon "ChevronLeft" at bounding box center [251, 26] width 20 height 20
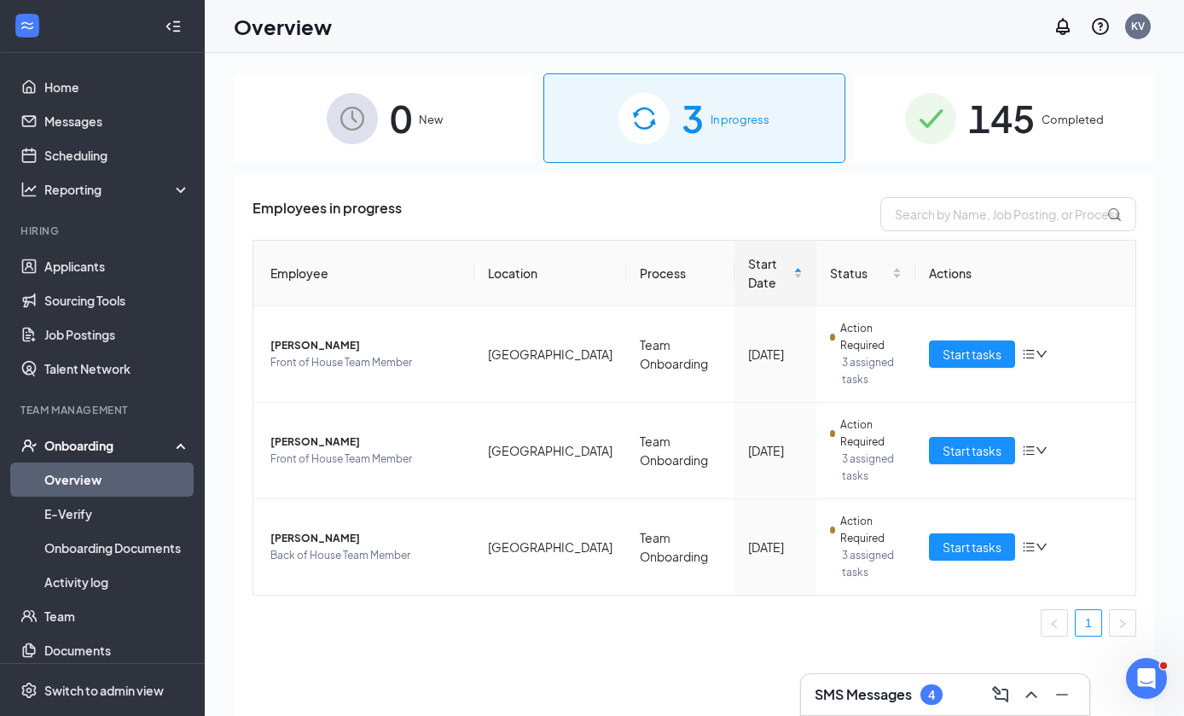
click at [978, 451] on span "Start tasks" at bounding box center [972, 450] width 59 height 19
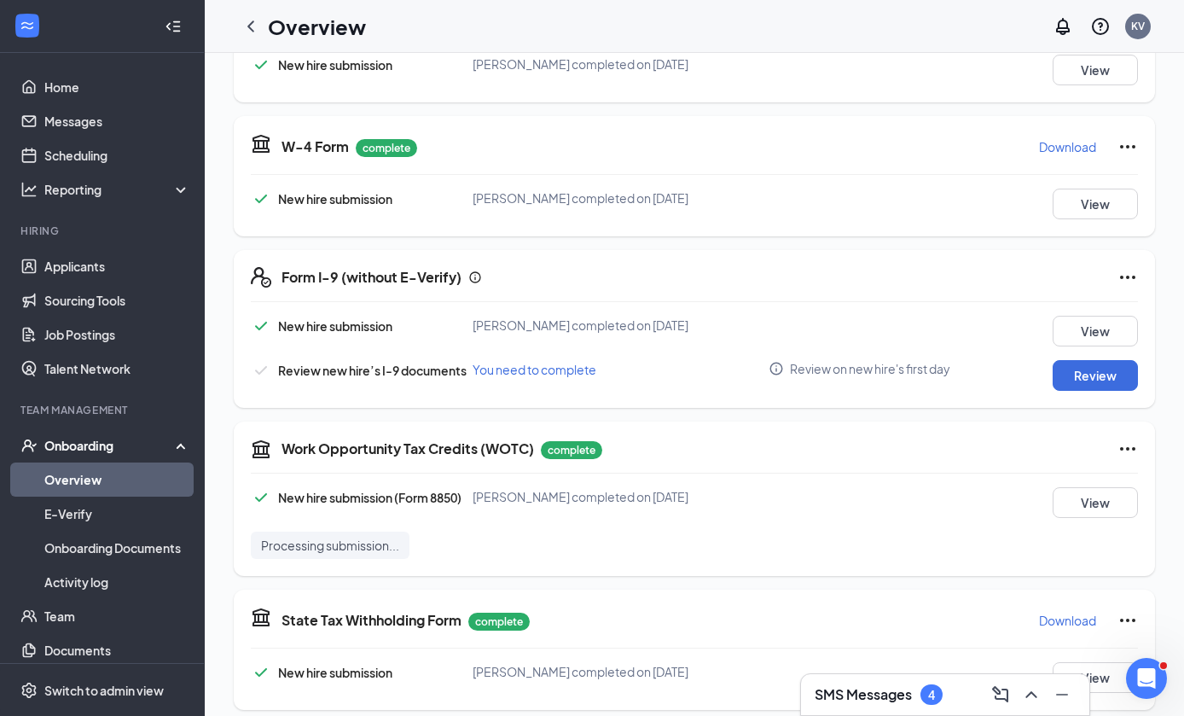
scroll to position [338, 0]
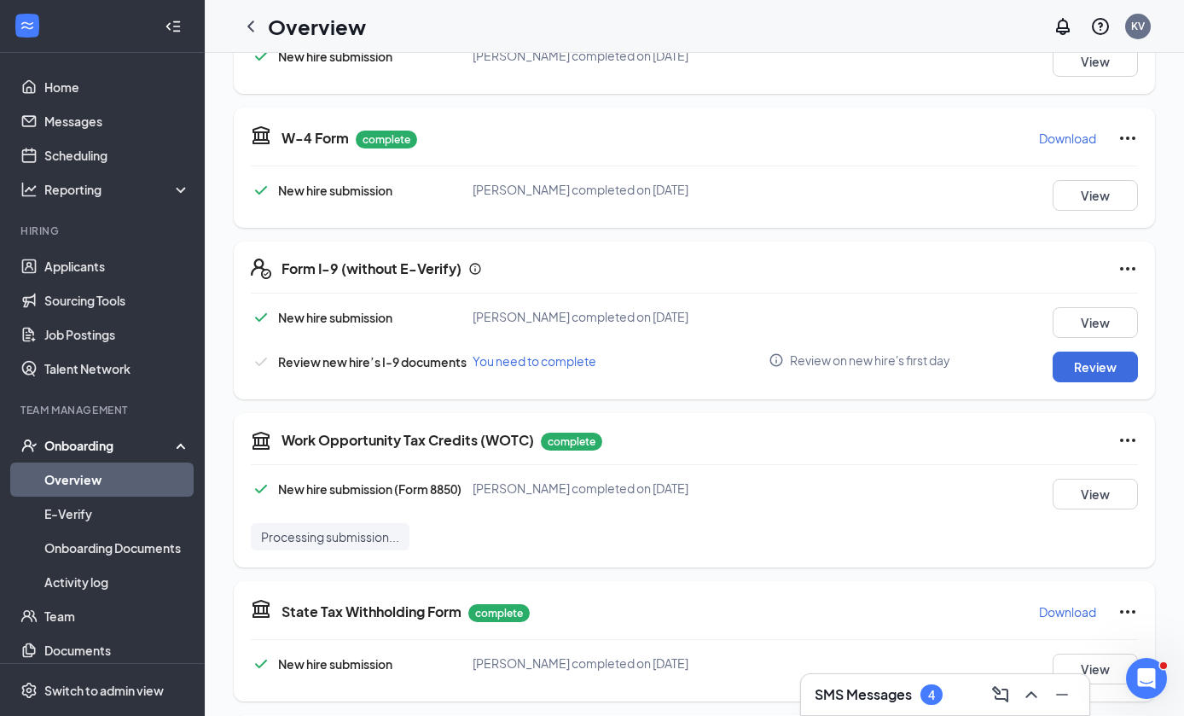
click at [1085, 381] on button "Review" at bounding box center [1095, 367] width 85 height 31
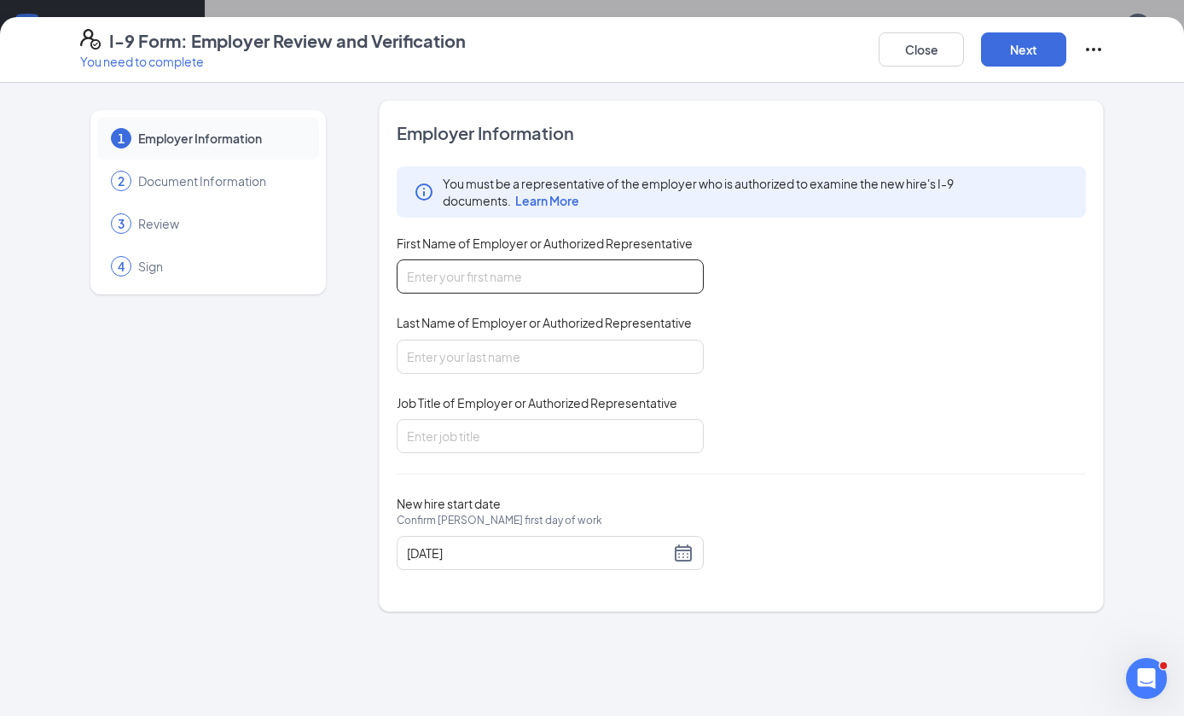
click at [634, 275] on input "First Name of Employer or Authorized Representative" at bounding box center [550, 276] width 307 height 34
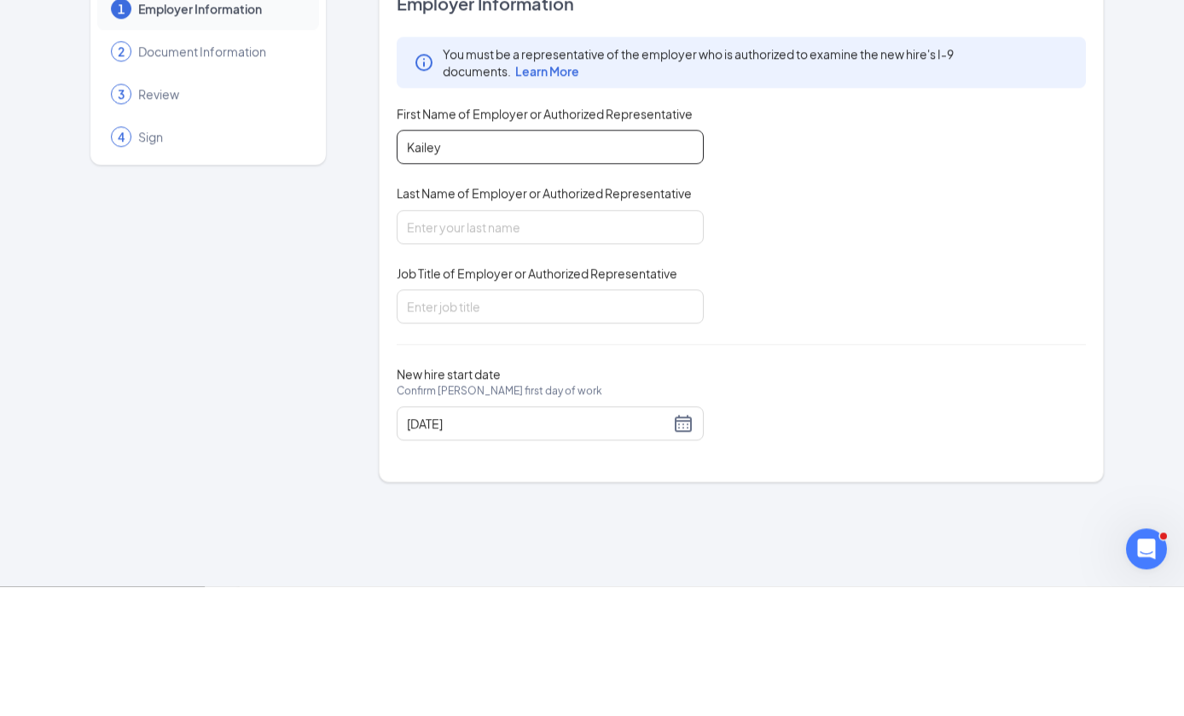
type input "Kailey"
click at [597, 340] on input "Last Name of Employer or Authorized Representative" at bounding box center [550, 357] width 307 height 34
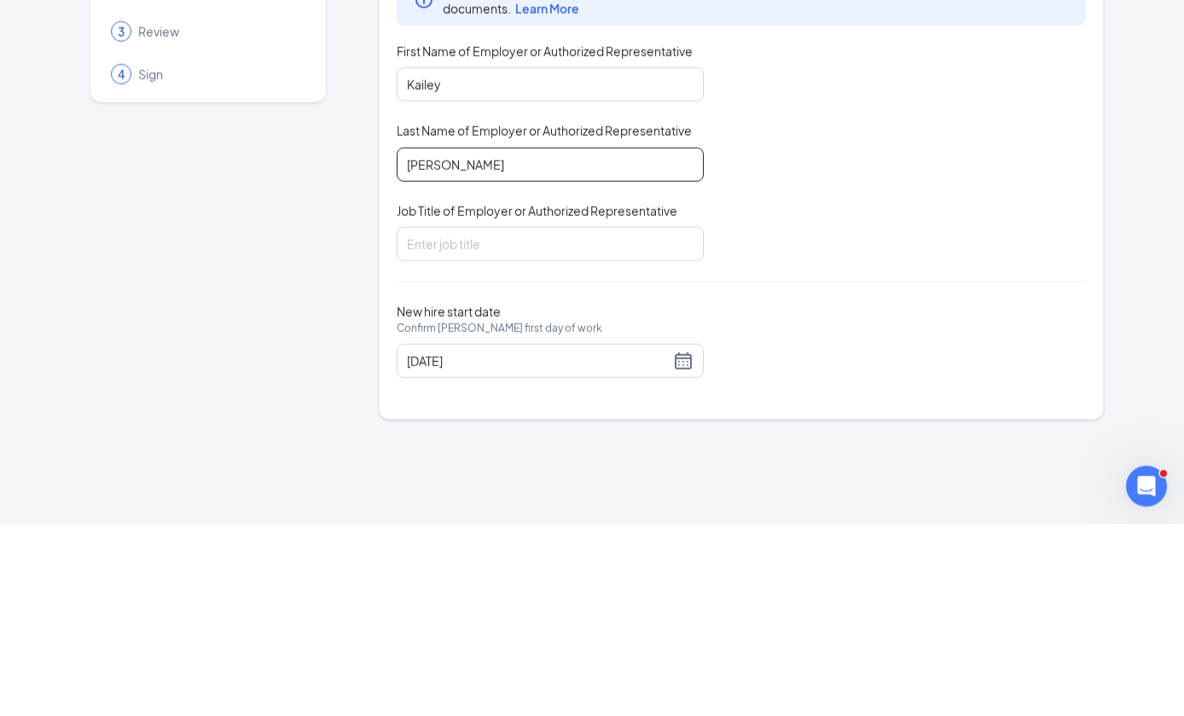
type input "[PERSON_NAME]"
click at [621, 419] on input "Job Title of Employer or Authorized Representative" at bounding box center [550, 436] width 307 height 34
type input "HR Director"
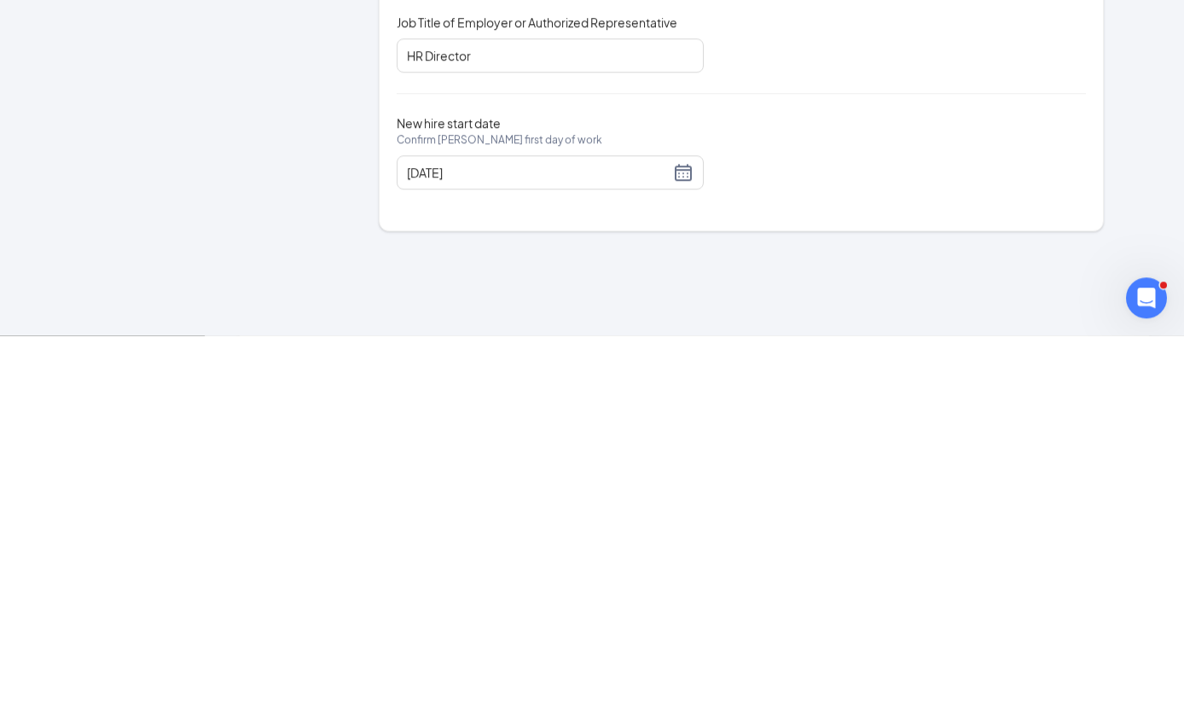
scroll to position [381, 0]
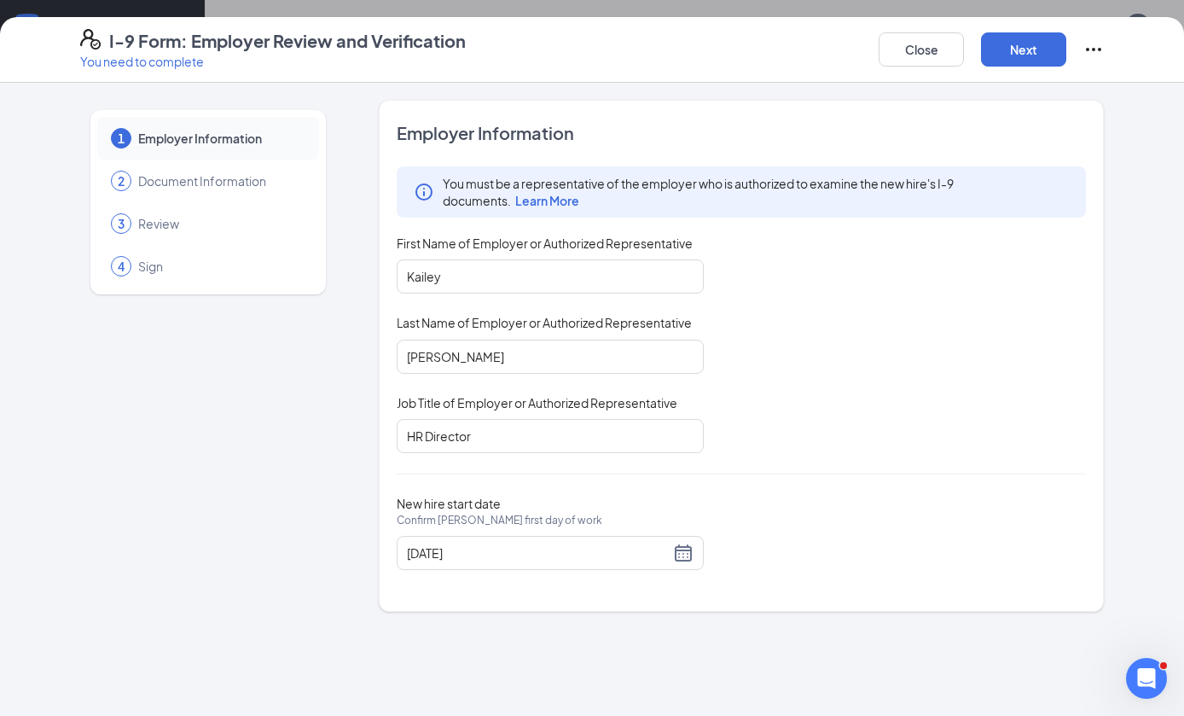
click at [1052, 49] on button "Next" at bounding box center [1023, 49] width 85 height 34
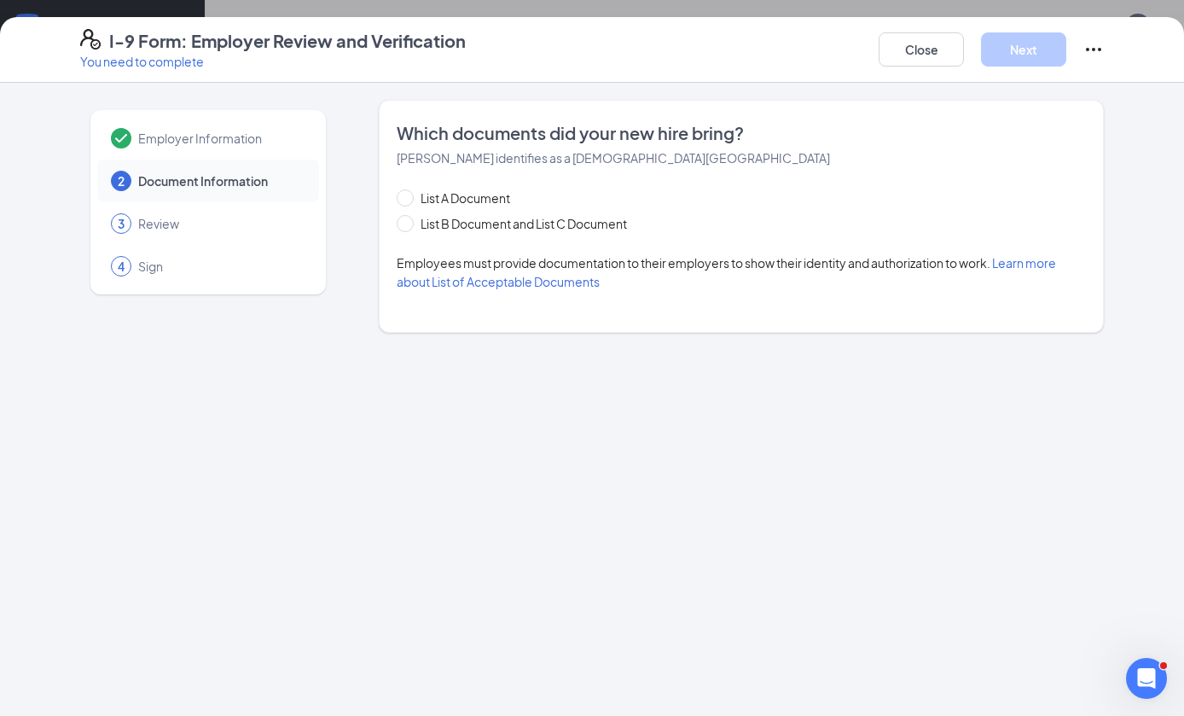
click at [459, 220] on span "List B Document and List C Document" at bounding box center [524, 223] width 220 height 19
click at [409, 220] on input "List B Document and List C Document" at bounding box center [403, 221] width 12 height 12
radio input "true"
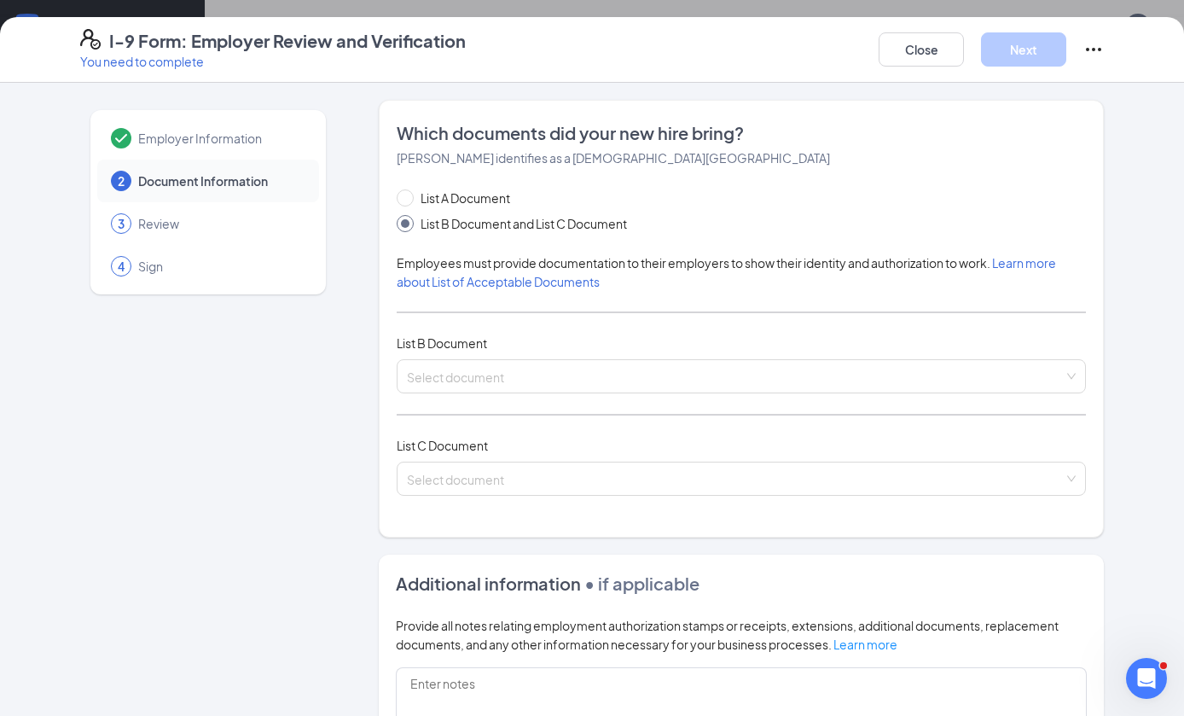
click at [538, 372] on input "search" at bounding box center [735, 373] width 657 height 26
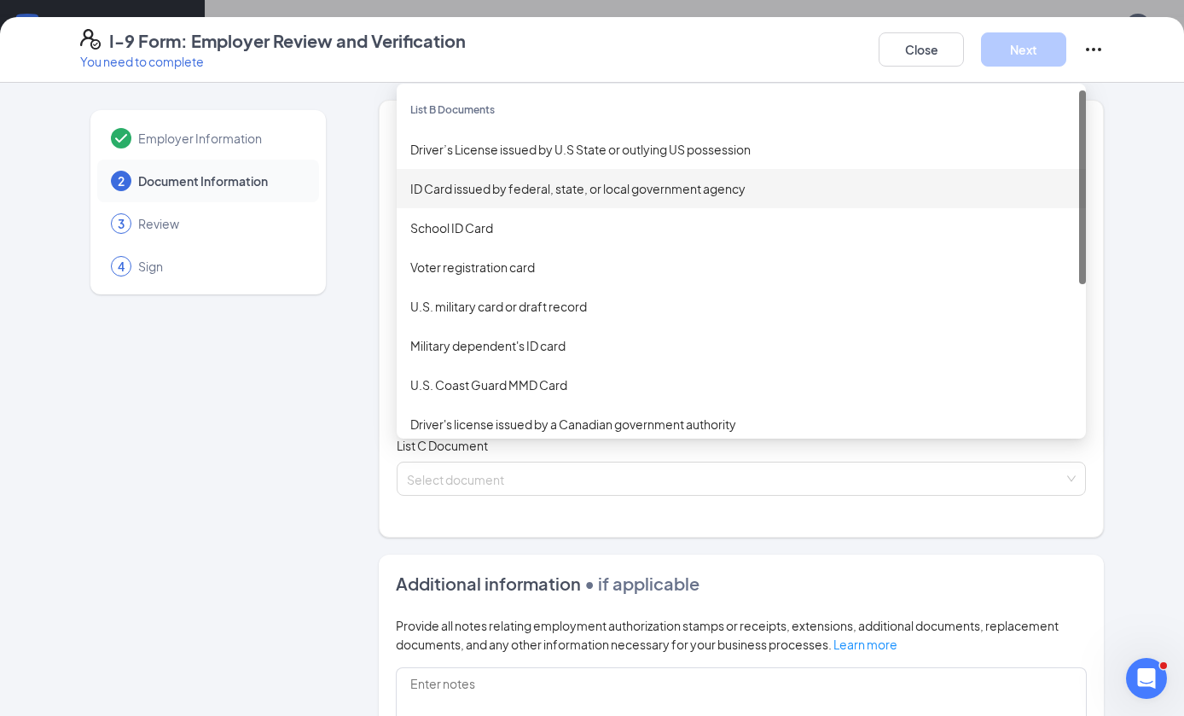
click at [655, 190] on div "ID Card issued by federal, state, or local government agency" at bounding box center [741, 188] width 662 height 19
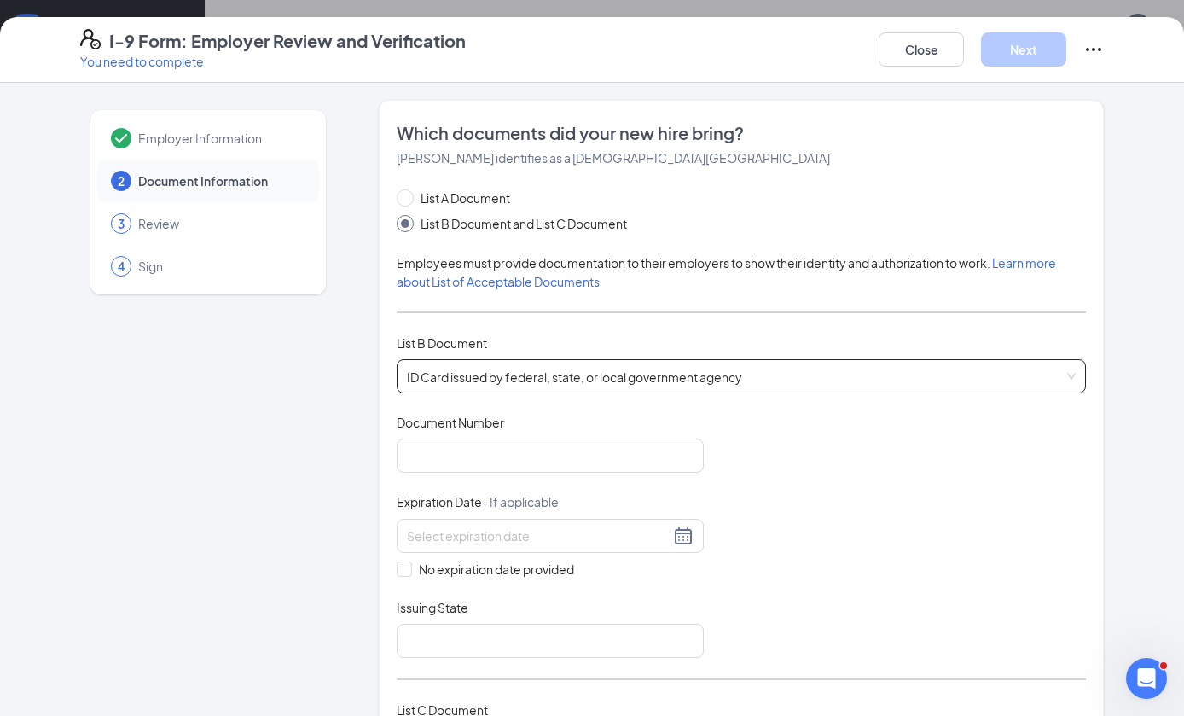
scroll to position [7, 0]
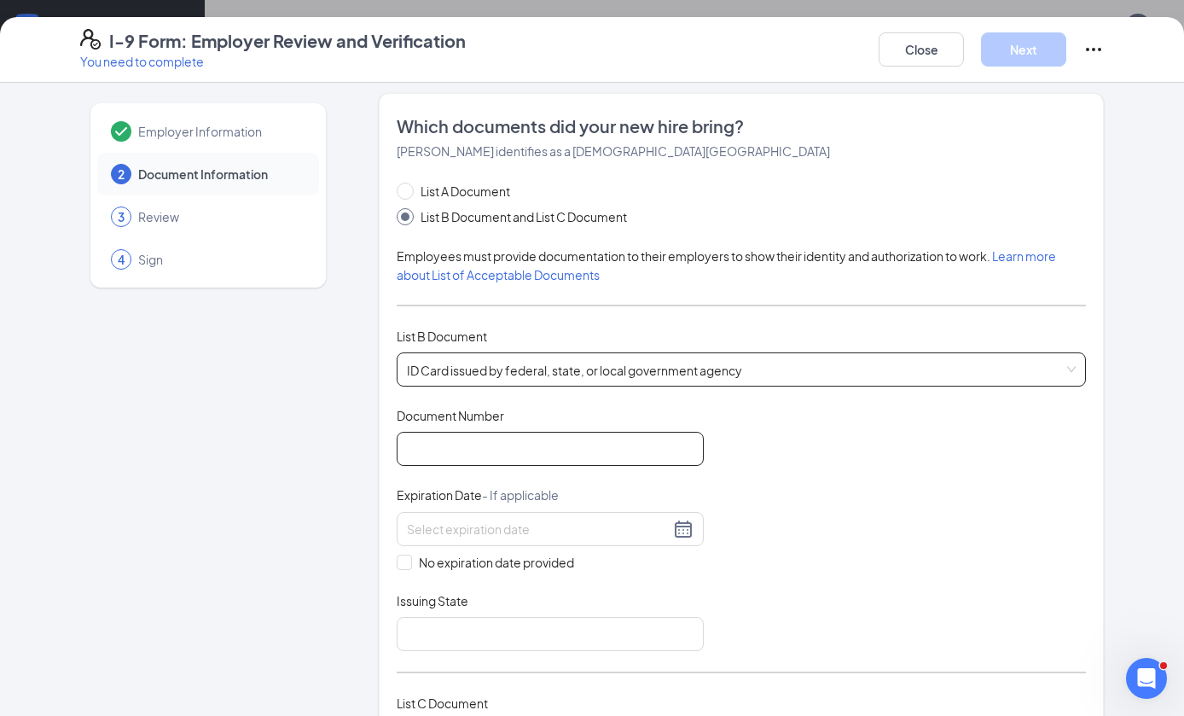
click at [597, 441] on input "Document Number" at bounding box center [550, 449] width 307 height 34
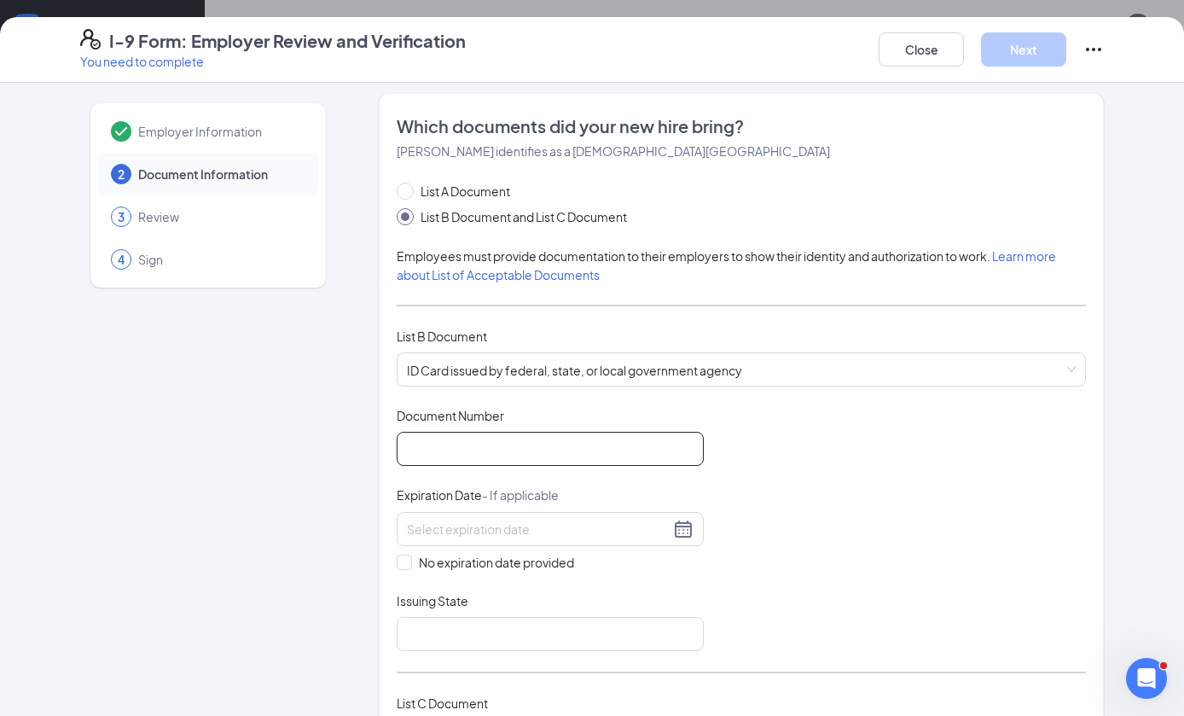
scroll to position [380, 0]
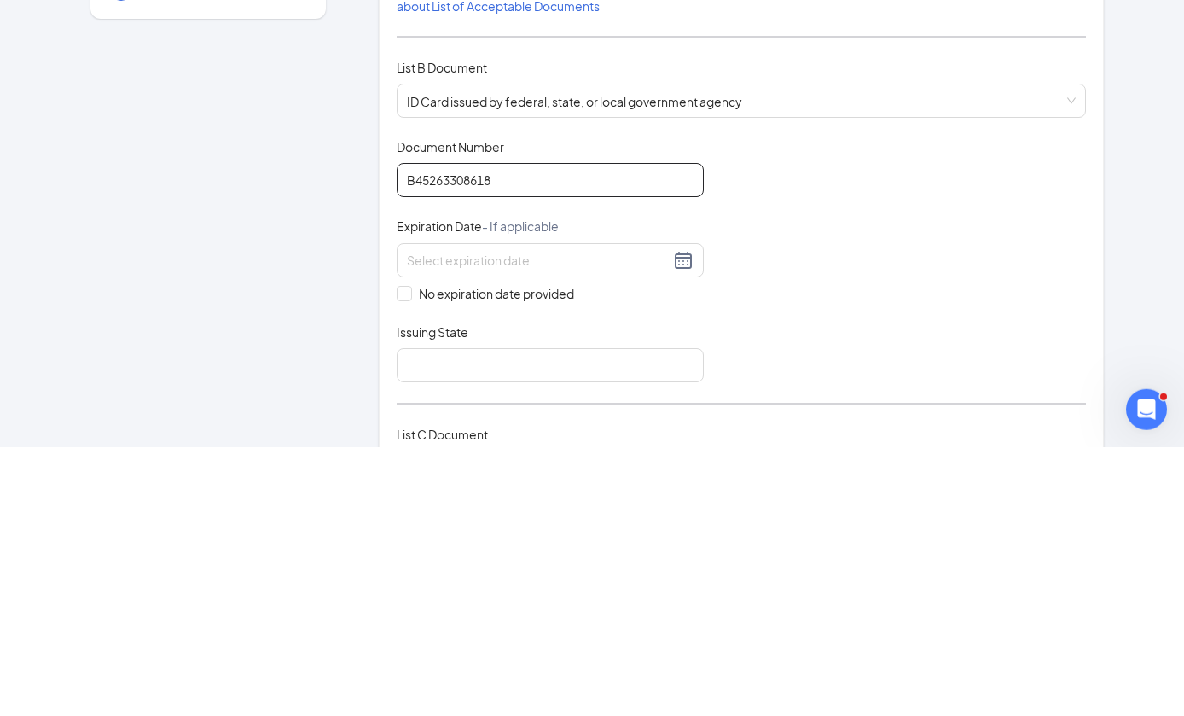
type input "B45263308618"
click at [585, 520] on input at bounding box center [538, 529] width 263 height 19
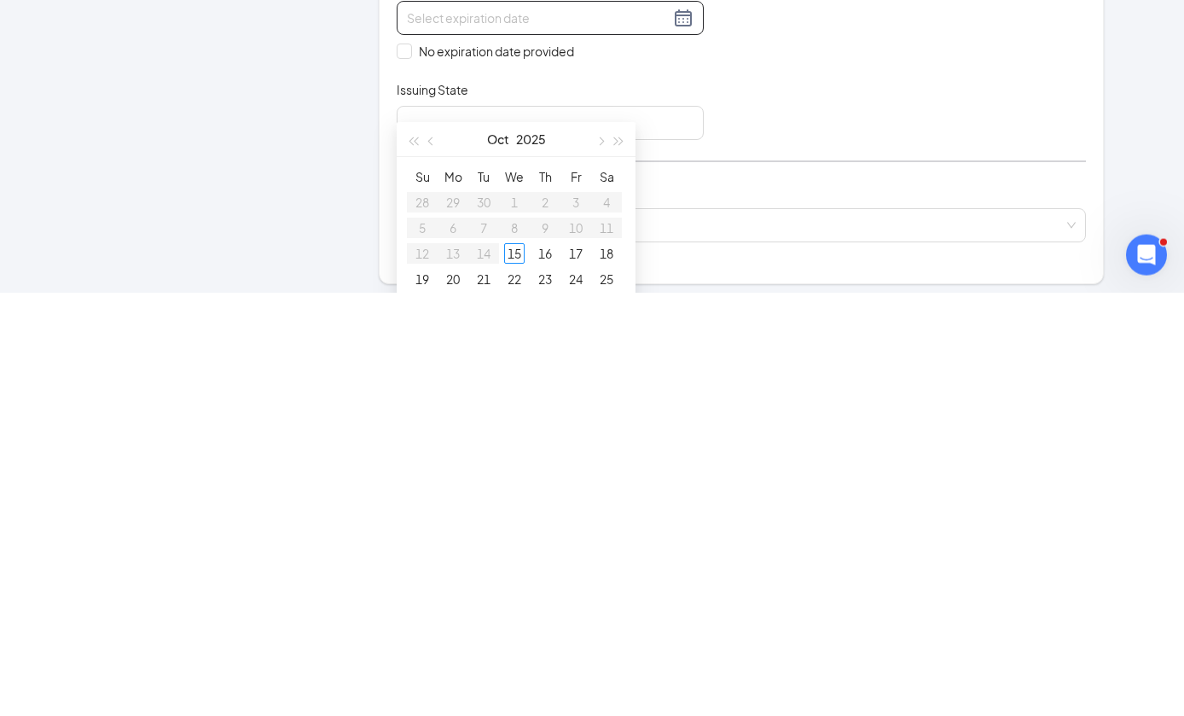
scroll to position [383, 0]
click at [617, 558] on span "button" at bounding box center [619, 562] width 9 height 9
click at [616, 558] on span "button" at bounding box center [619, 562] width 9 height 9
click at [620, 558] on span "button" at bounding box center [619, 562] width 9 height 9
click at [616, 558] on span "button" at bounding box center [619, 562] width 9 height 9
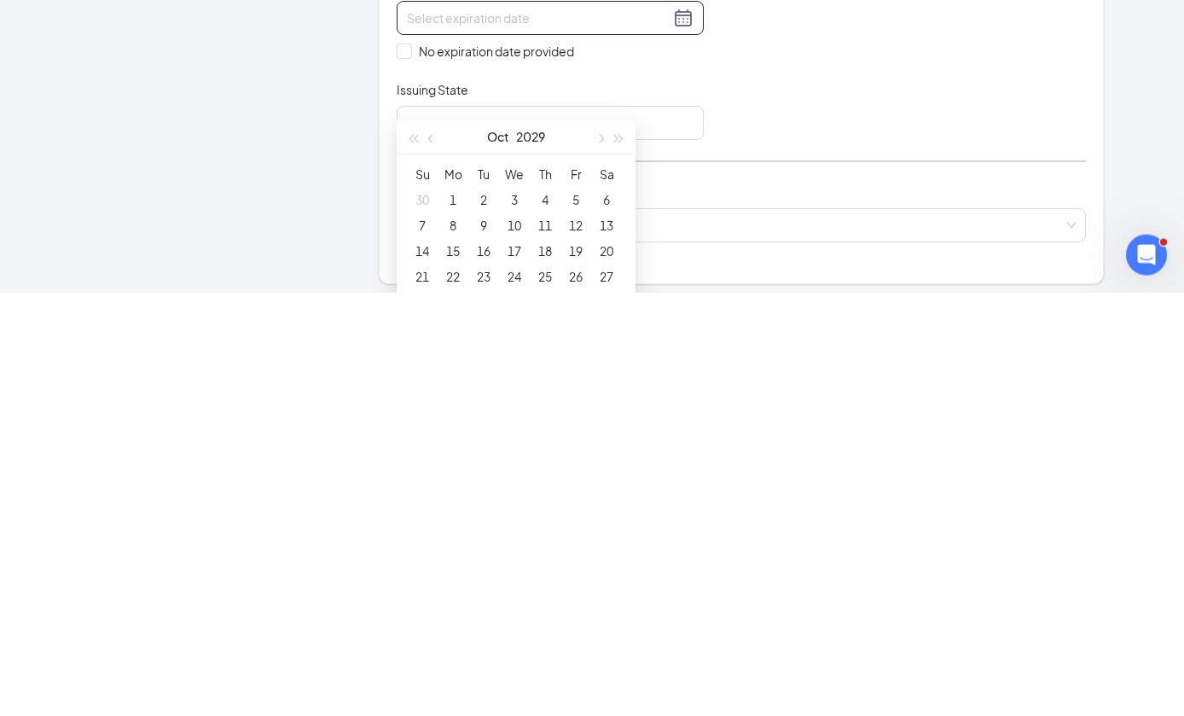
click at [436, 543] on button "button" at bounding box center [431, 560] width 19 height 34
click at [435, 543] on button "button" at bounding box center [431, 560] width 19 height 34
click at [436, 543] on button "button" at bounding box center [431, 560] width 19 height 34
click at [440, 543] on button "button" at bounding box center [431, 560] width 19 height 34
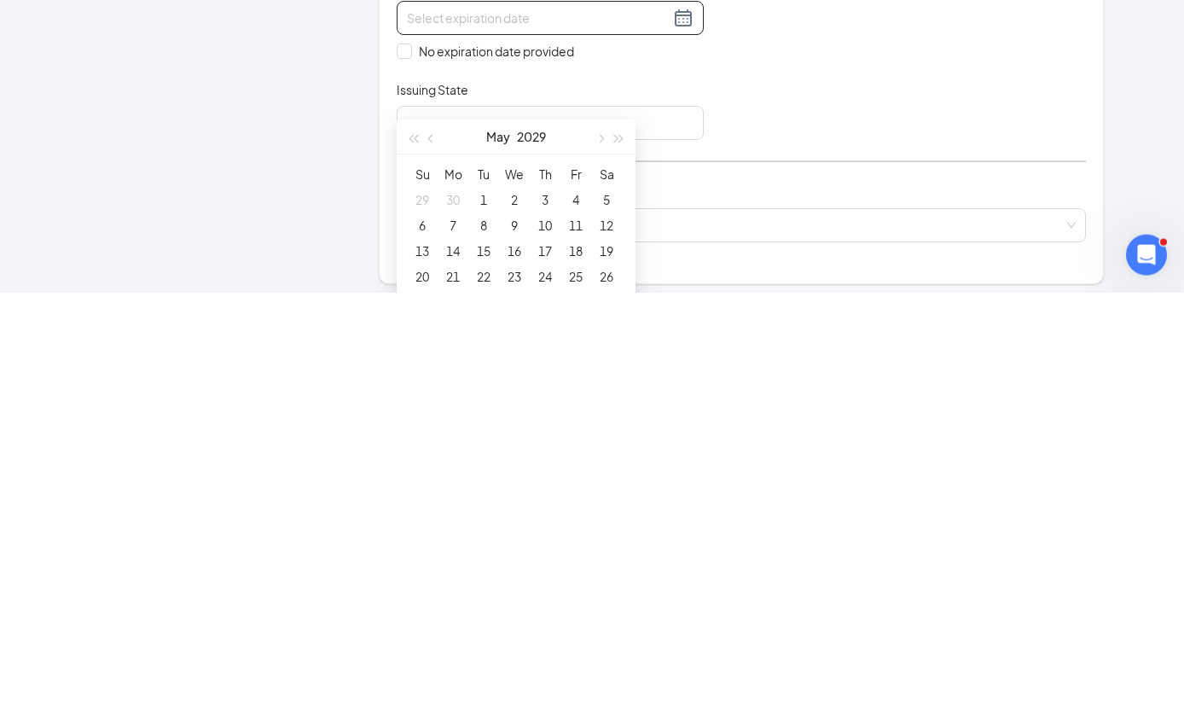
click at [447, 543] on div "[DATE]" at bounding box center [516, 560] width 148 height 34
click at [439, 543] on button "button" at bounding box center [431, 560] width 19 height 34
type input "[DATE]"
click at [521, 664] on div "18" at bounding box center [514, 674] width 20 height 20
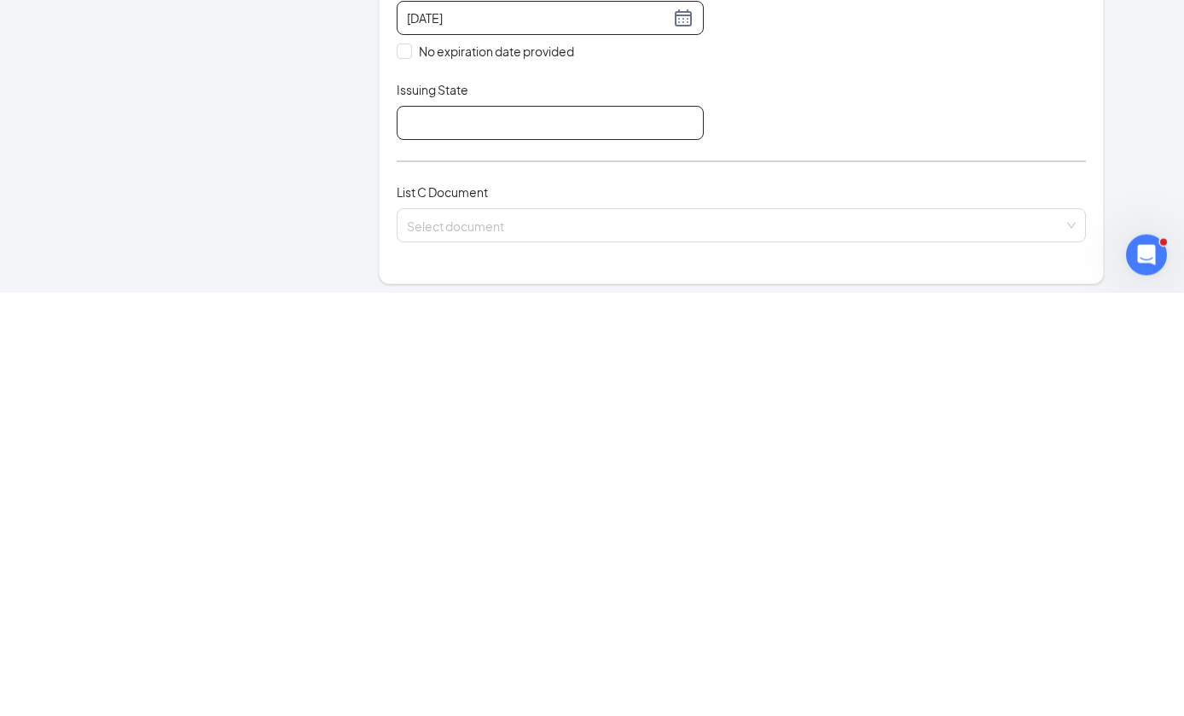
click at [618, 529] on input "Issuing State" at bounding box center [550, 546] width 307 height 34
type input "[US_STATE]"
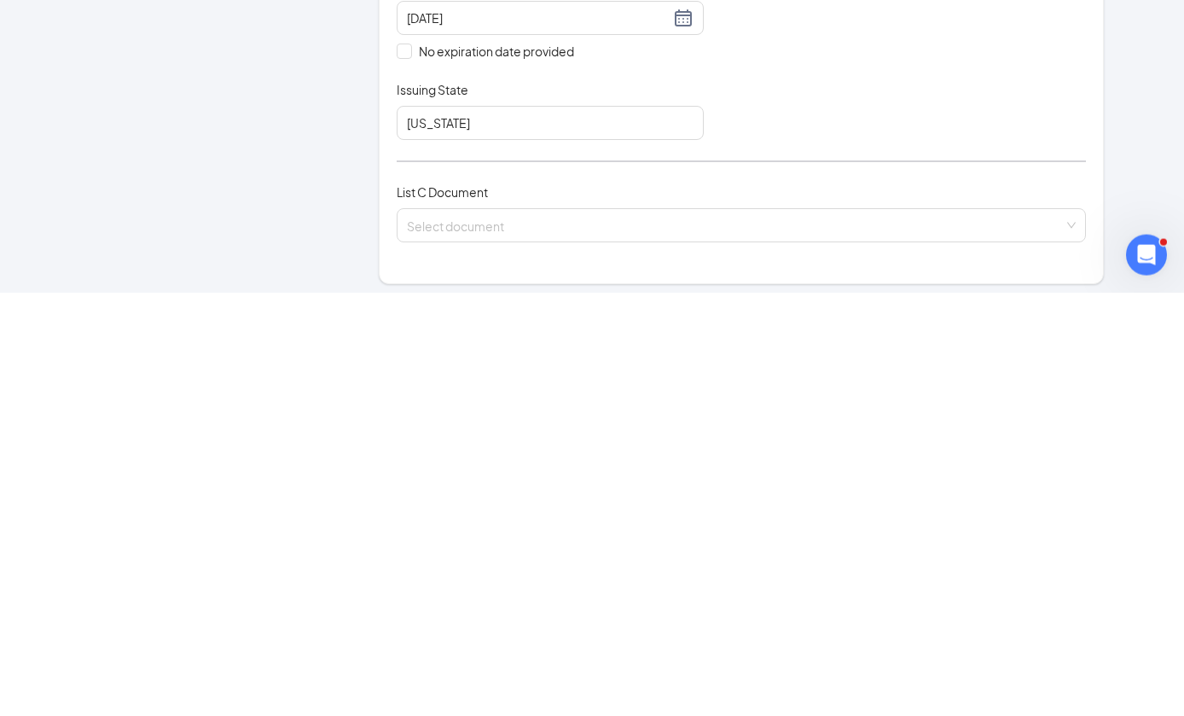
click at [864, 632] on input "search" at bounding box center [735, 645] width 657 height 26
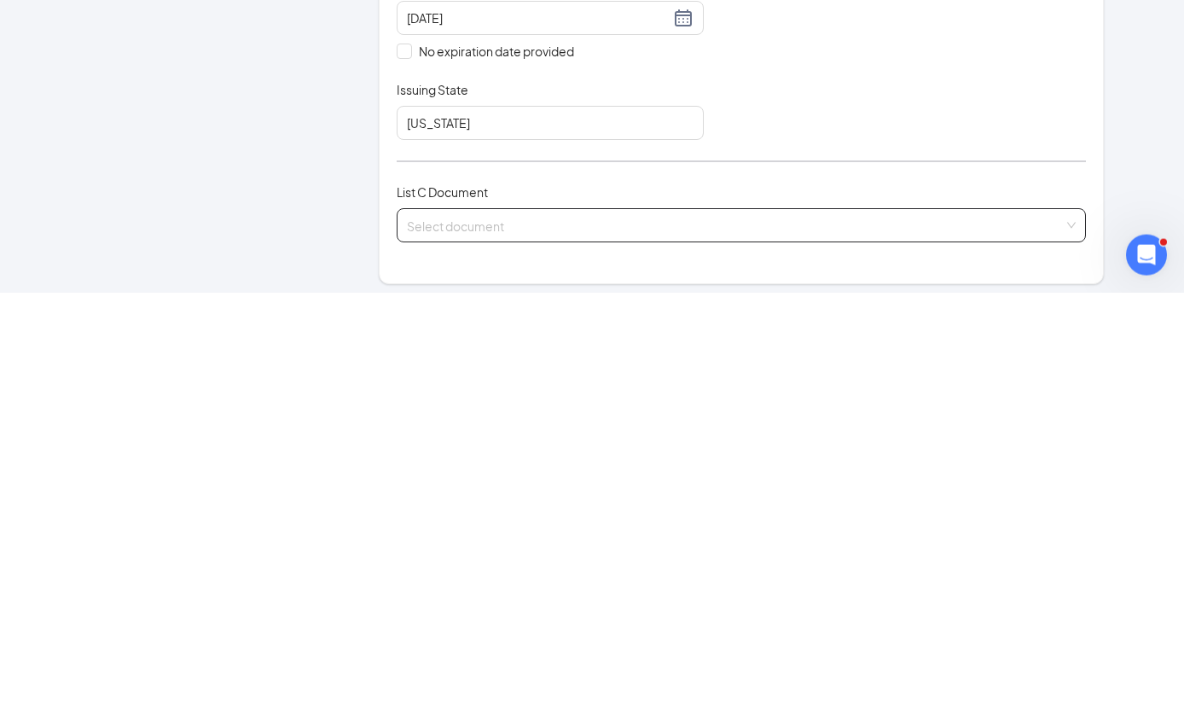
scroll to position [807, 0]
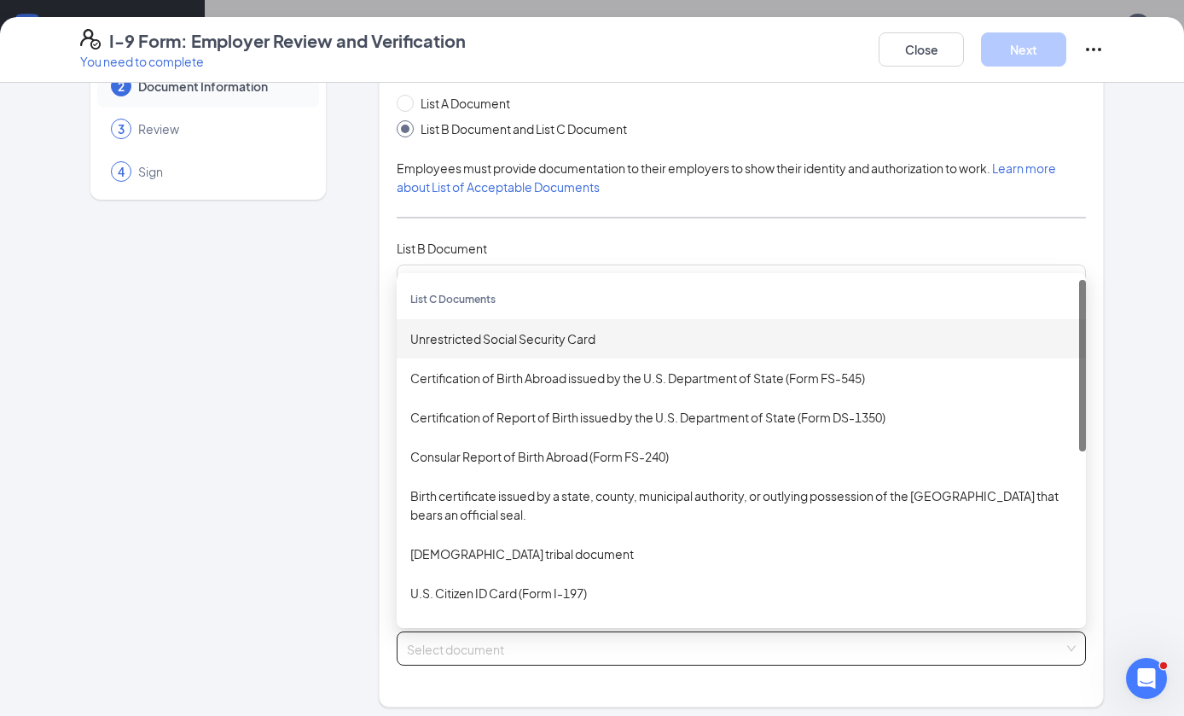
click at [635, 341] on div "Unrestricted Social Security Card" at bounding box center [741, 338] width 662 height 19
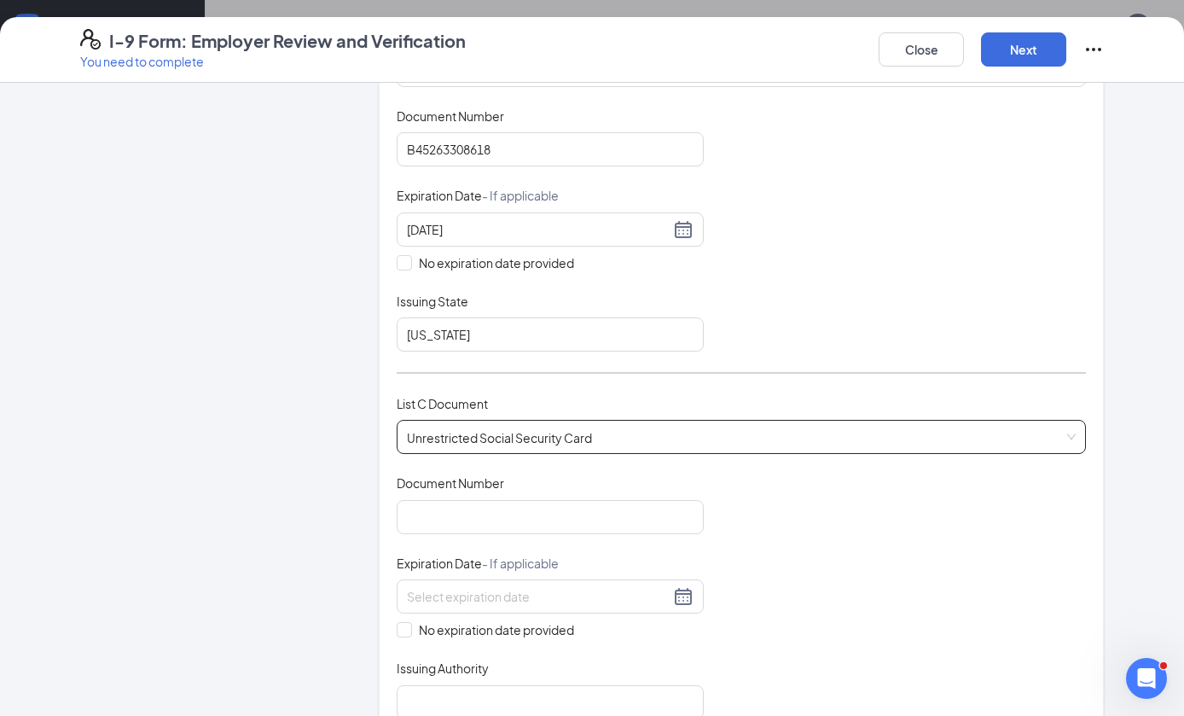
scroll to position [312, 0]
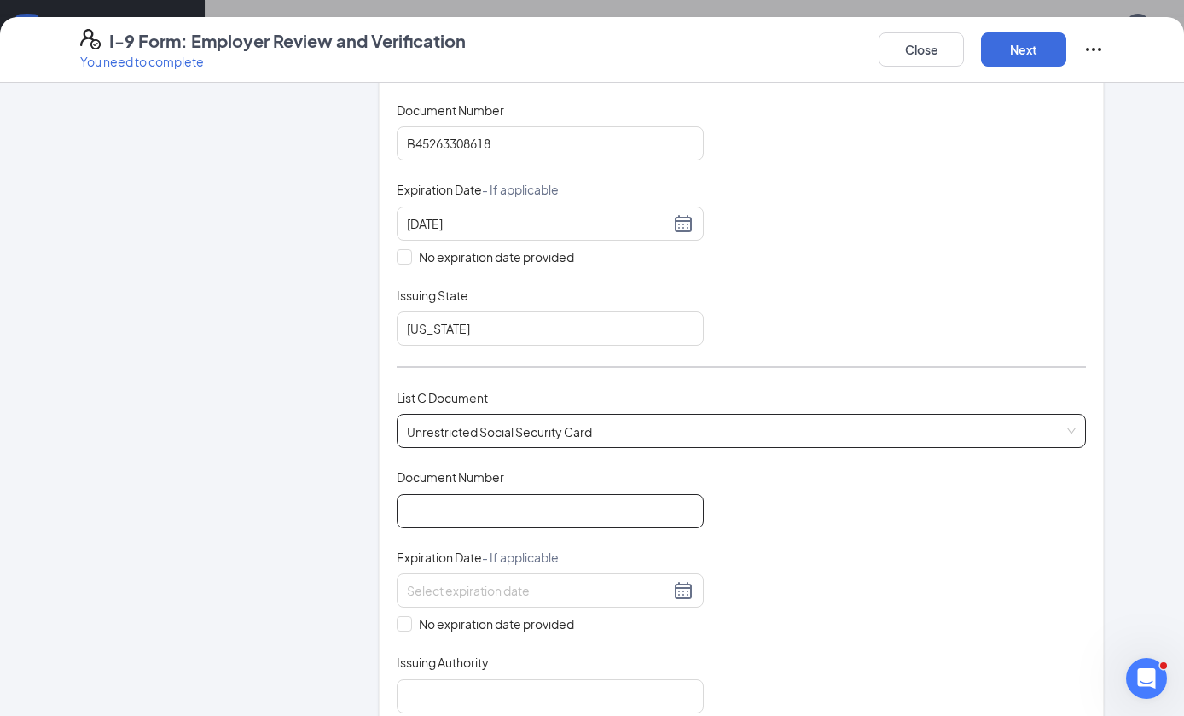
click at [577, 502] on input "Document Number" at bounding box center [550, 511] width 307 height 34
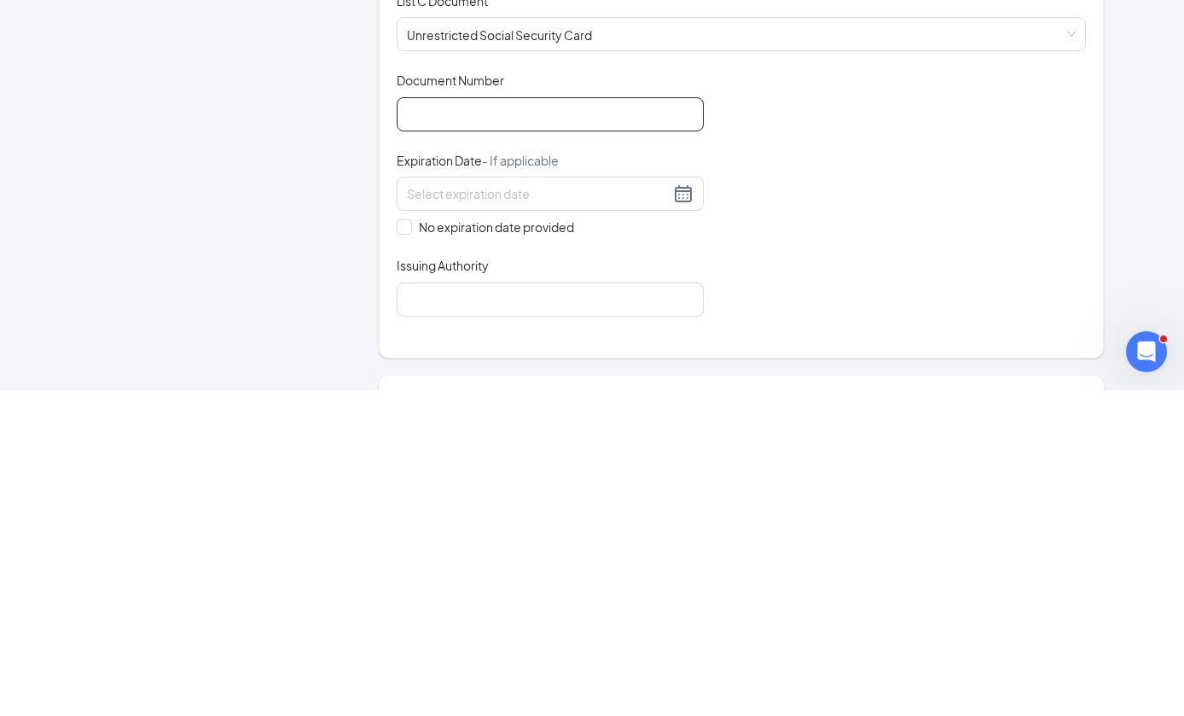
scroll to position [384, 0]
type input "622673356"
click at [406, 544] on input "No expiration date provided" at bounding box center [403, 550] width 12 height 12
checkbox input "true"
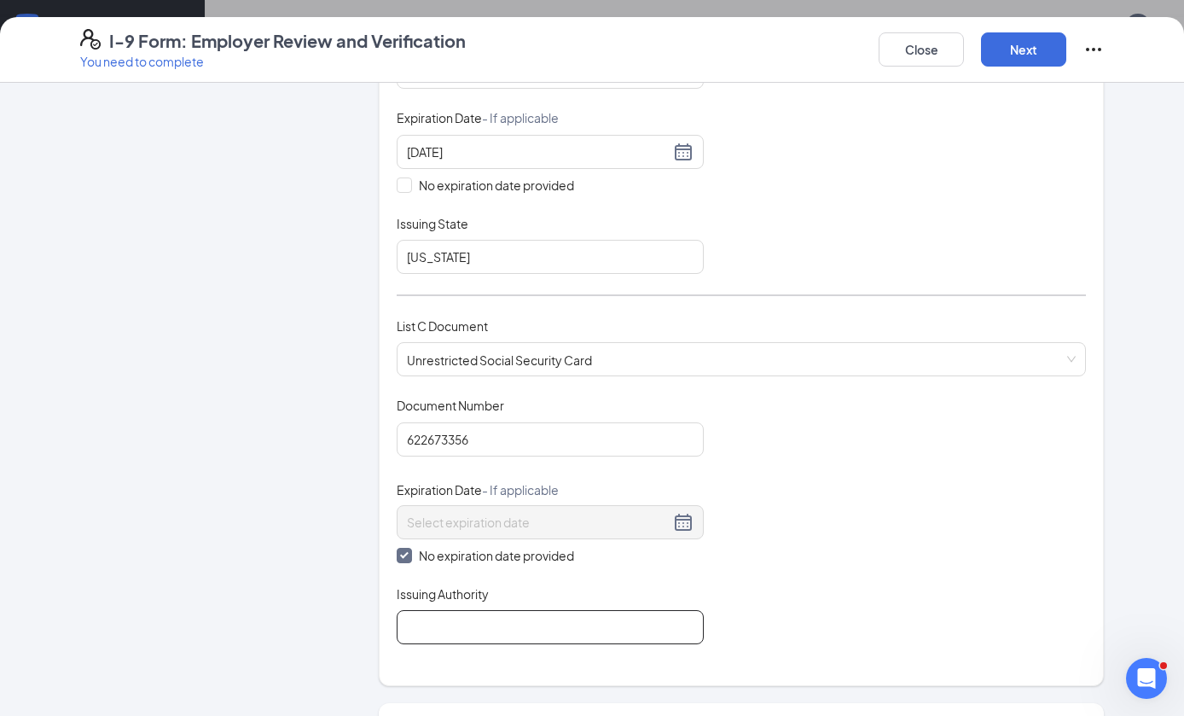
click at [478, 621] on input "Issuing Authority" at bounding box center [550, 627] width 307 height 34
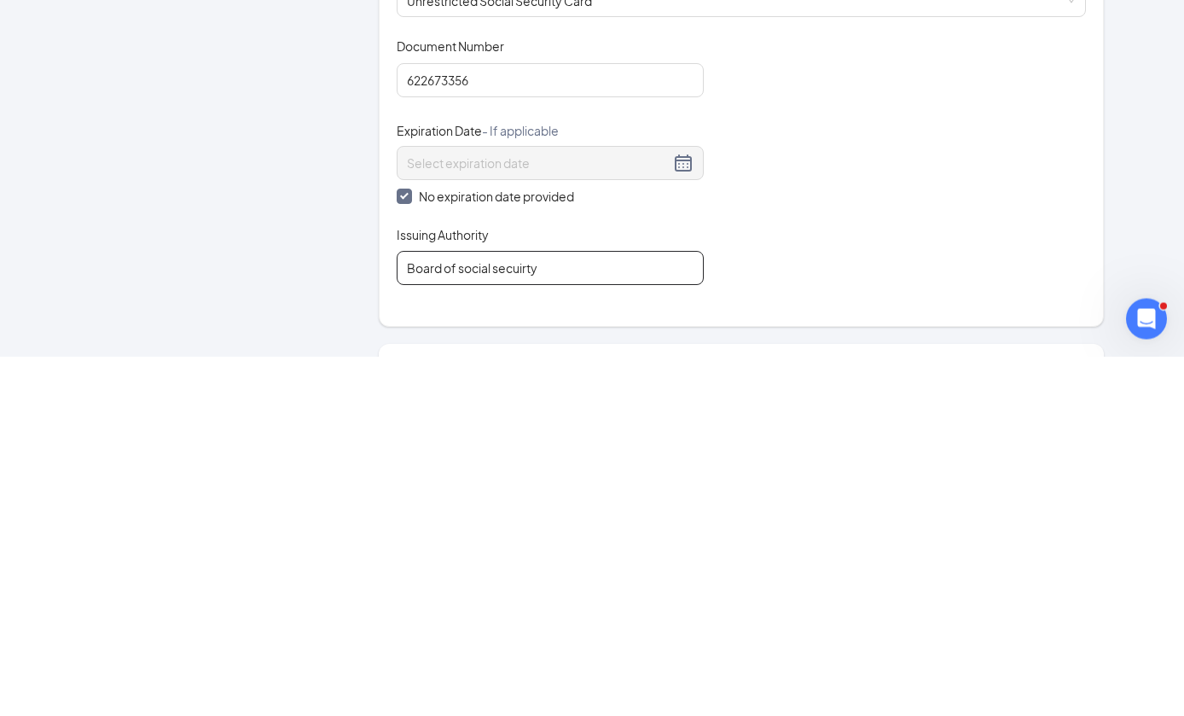
type input "Board of social security"
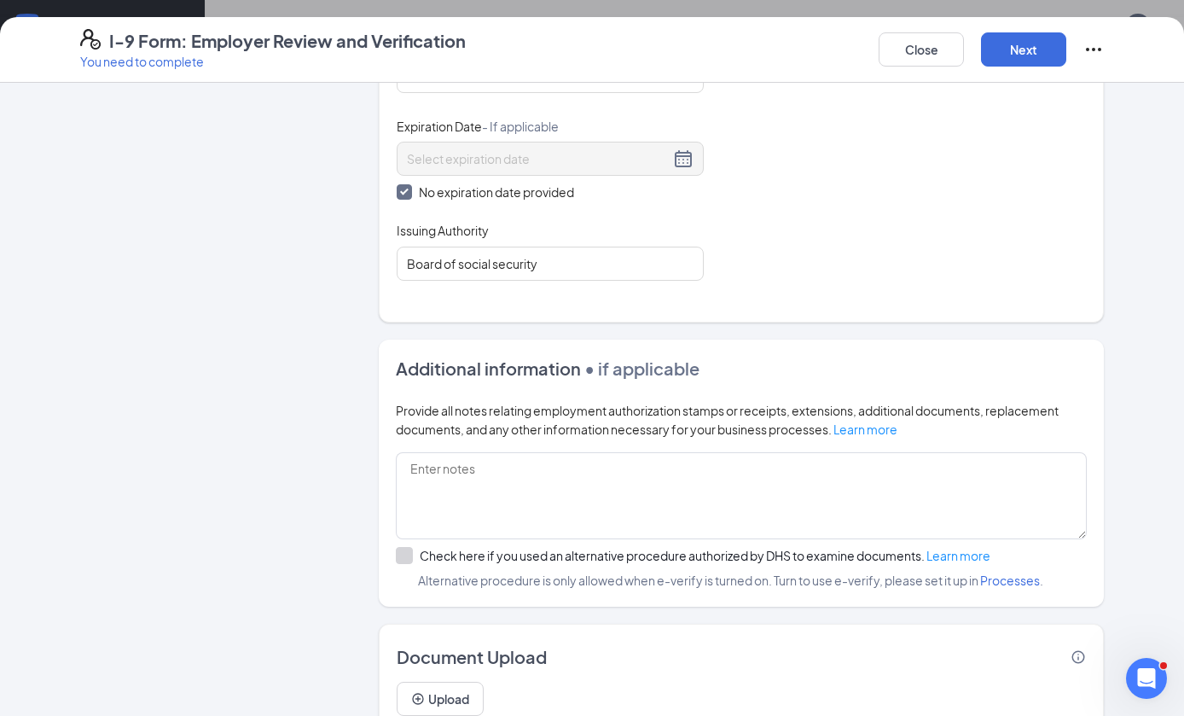
click at [1021, 55] on button "Next" at bounding box center [1023, 49] width 85 height 34
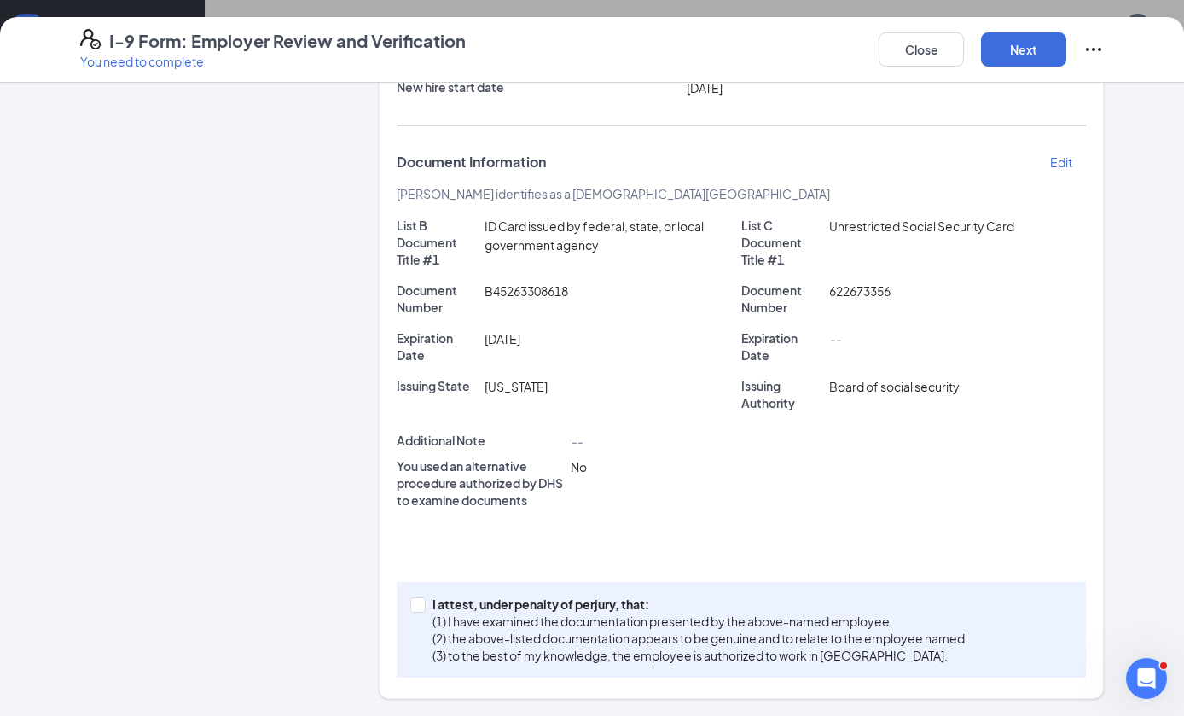
scroll to position [185, 0]
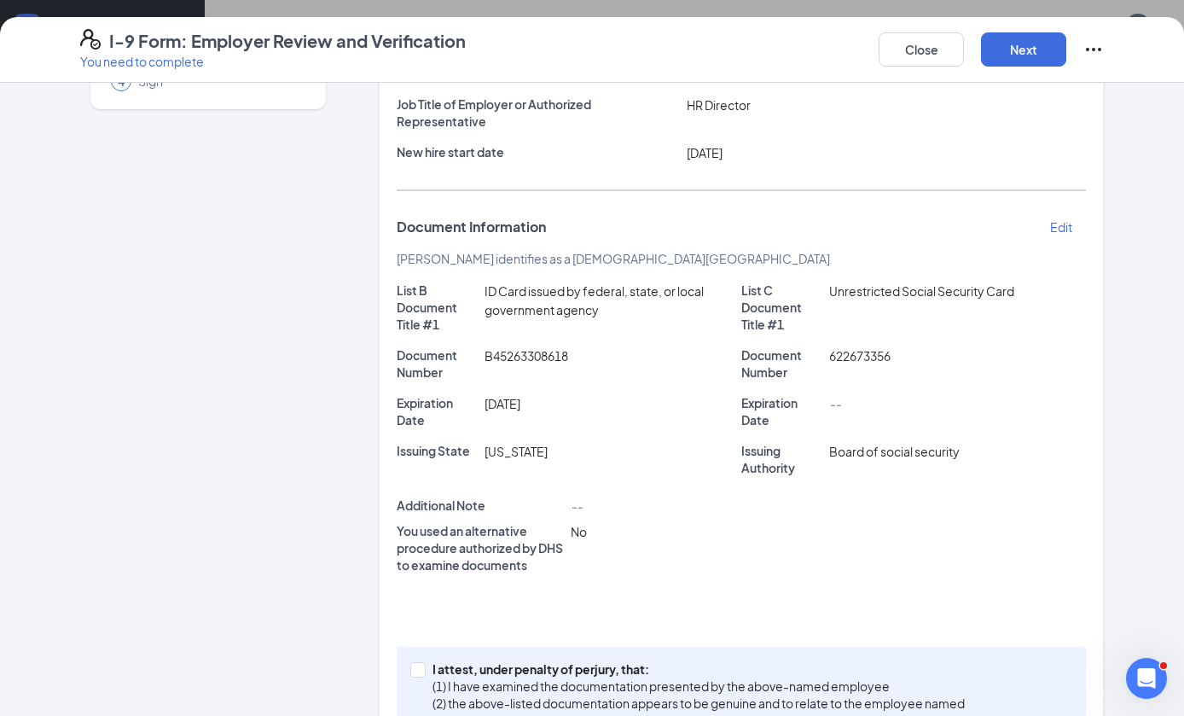
click at [412, 680] on label "I attest, under penalty of [PERSON_NAME], that: (1) I have examined the documen…" at bounding box center [691, 695] width 562 height 68
click at [412, 674] on input "I attest, under penalty of [PERSON_NAME], that: (1) I have examined the documen…" at bounding box center [416, 668] width 12 height 12
checkbox input "true"
click at [1030, 48] on button "Next" at bounding box center [1023, 49] width 85 height 34
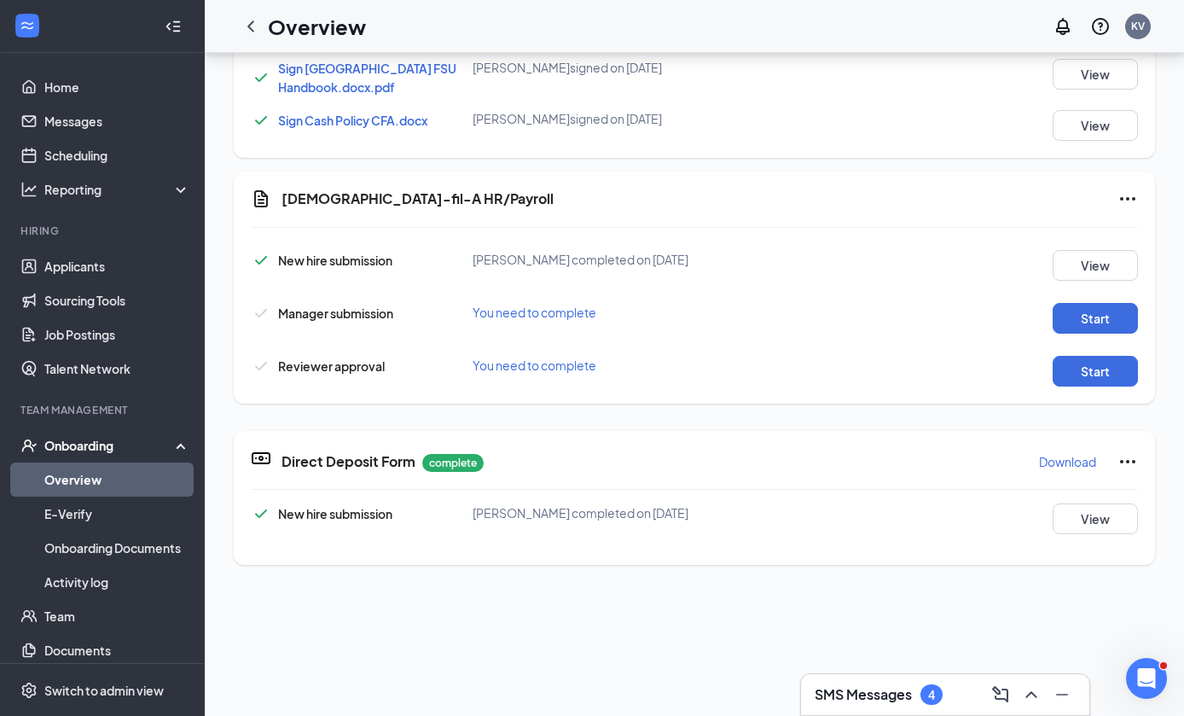
scroll to position [1016, 0]
click at [1113, 310] on button "Start" at bounding box center [1095, 318] width 85 height 31
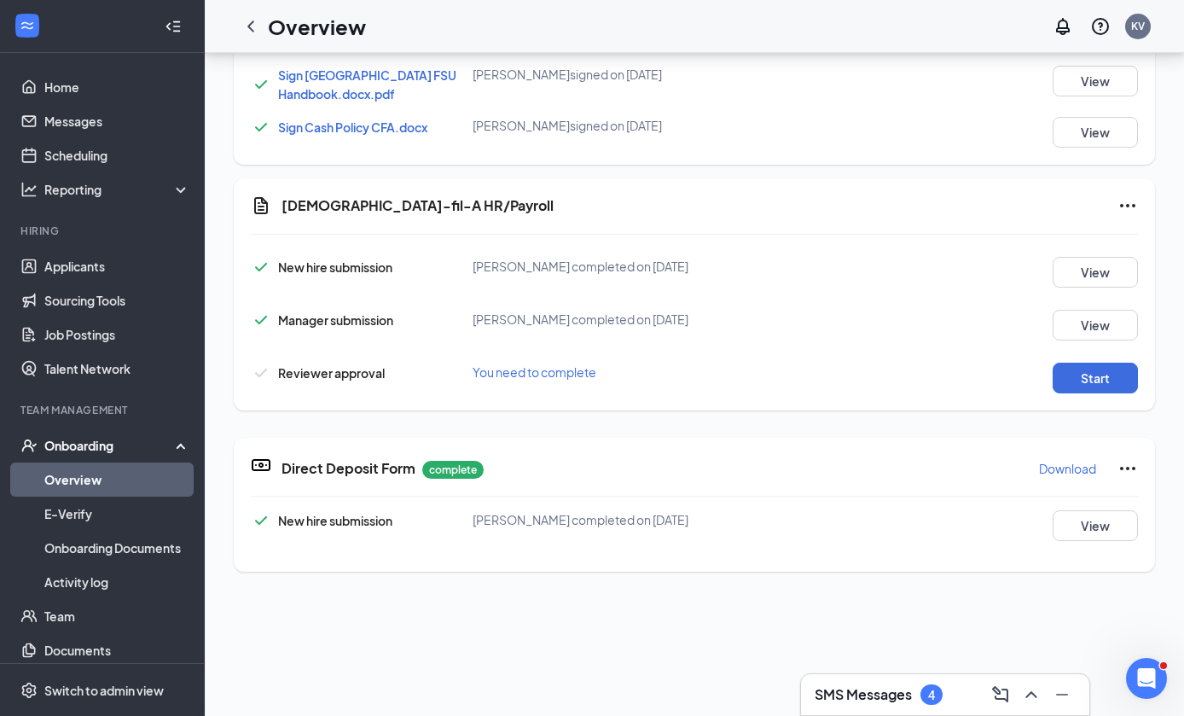
click at [1107, 376] on button "Start" at bounding box center [1095, 378] width 85 height 31
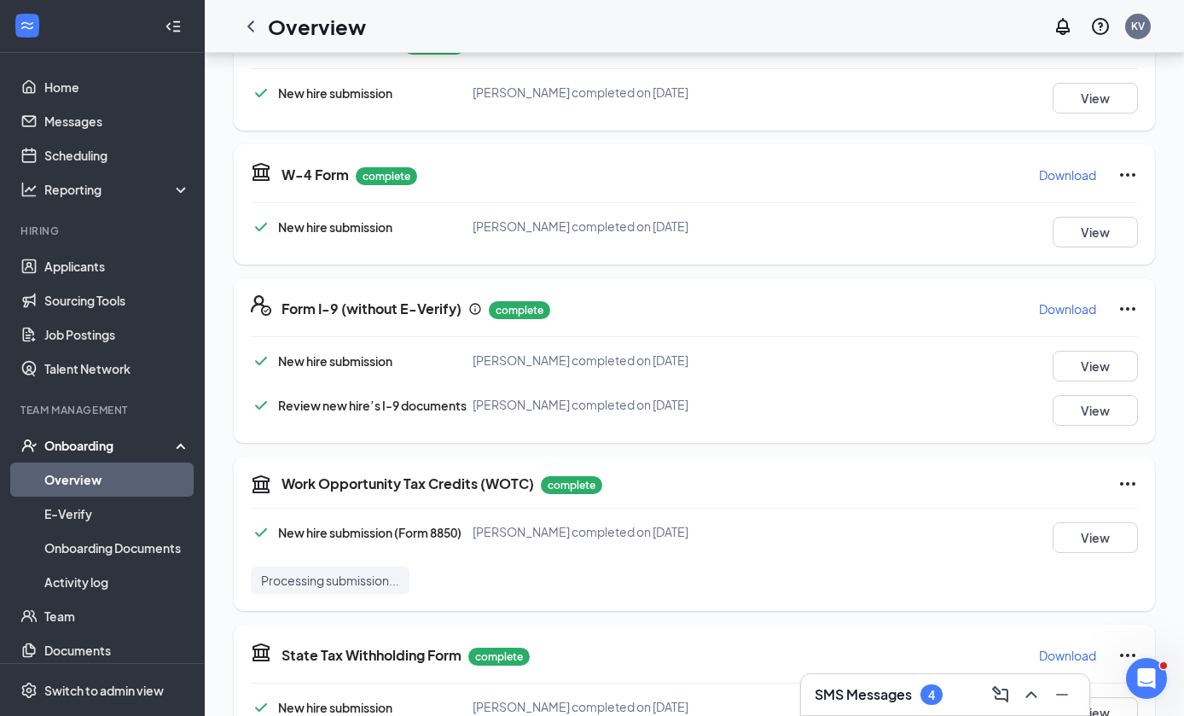
click at [254, 35] on icon "ChevronLeft" at bounding box center [251, 26] width 20 height 20
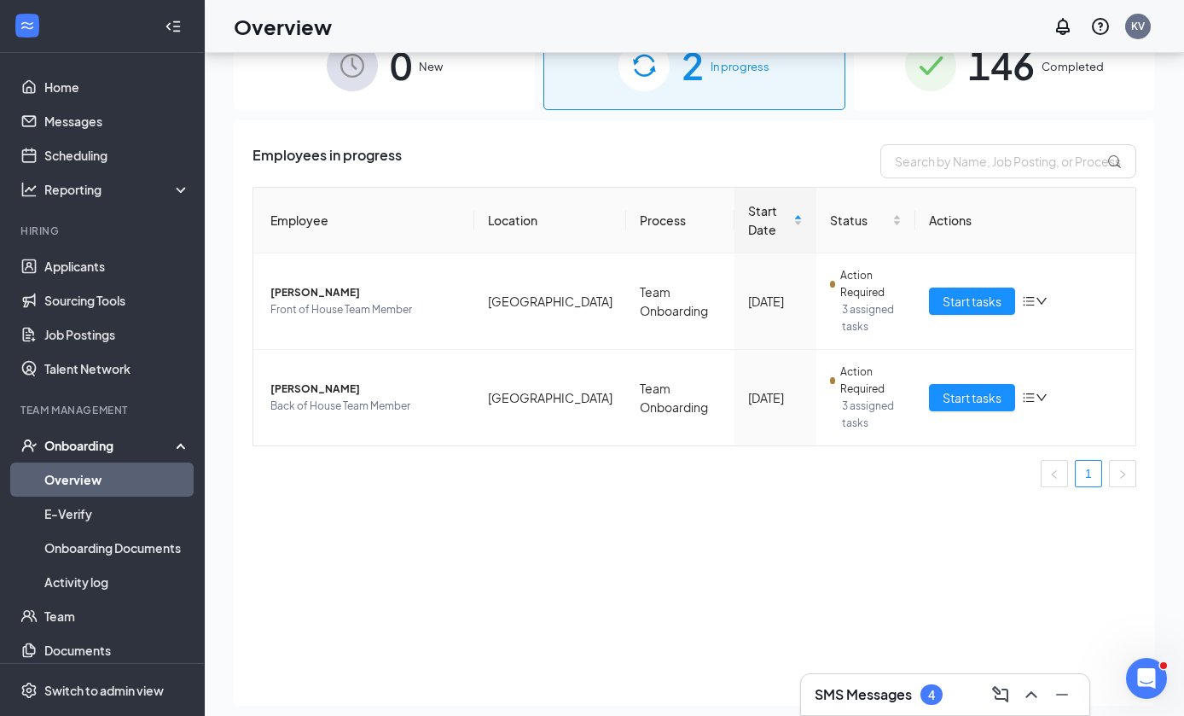
click at [981, 303] on span "Start tasks" at bounding box center [972, 301] width 59 height 19
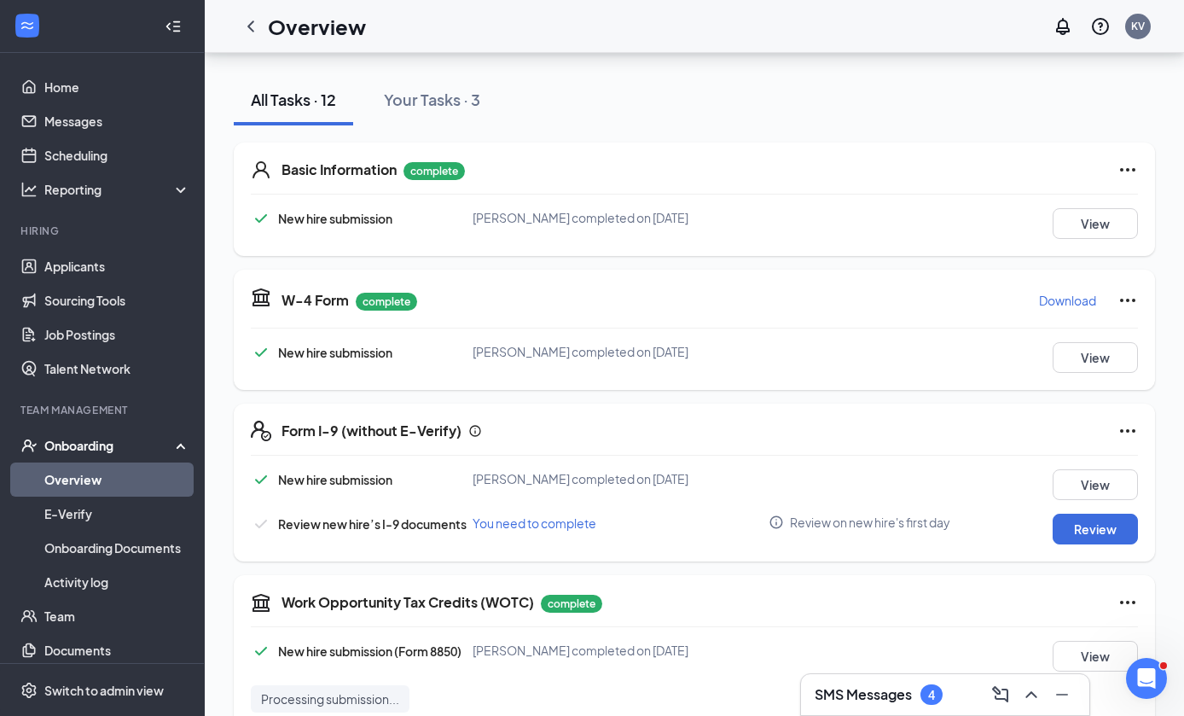
scroll to position [213, 0]
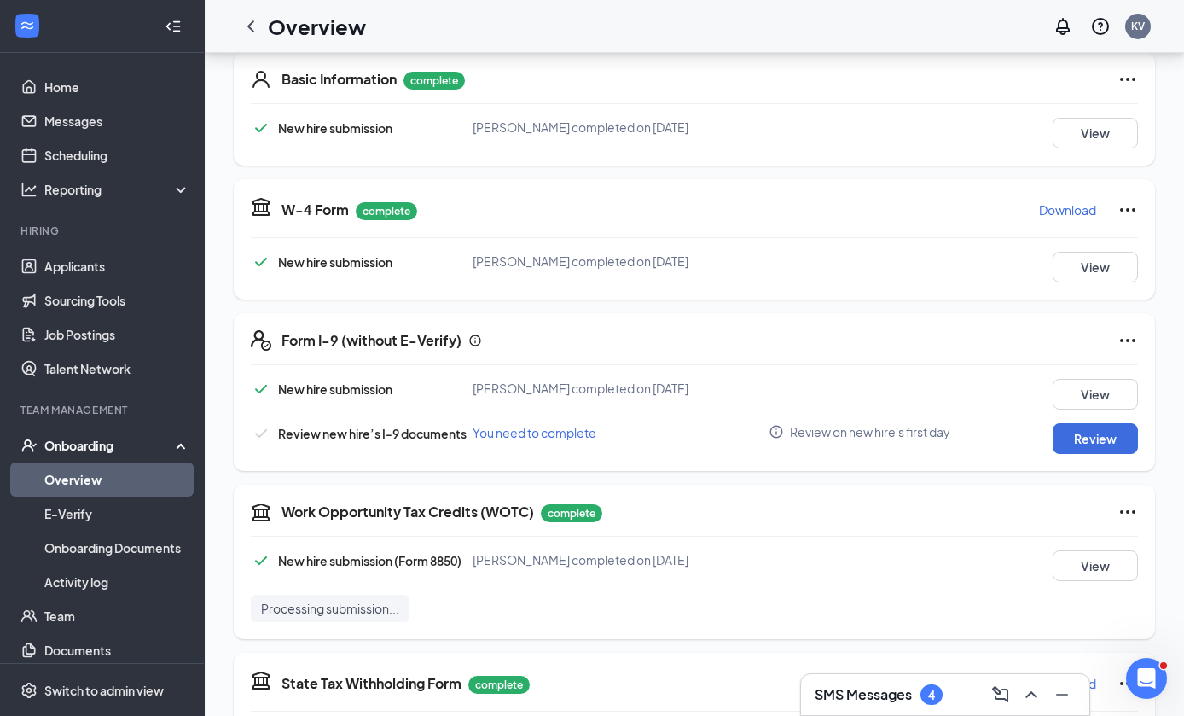
click at [1112, 428] on button "Review" at bounding box center [1095, 438] width 85 height 31
type input "[DATE]"
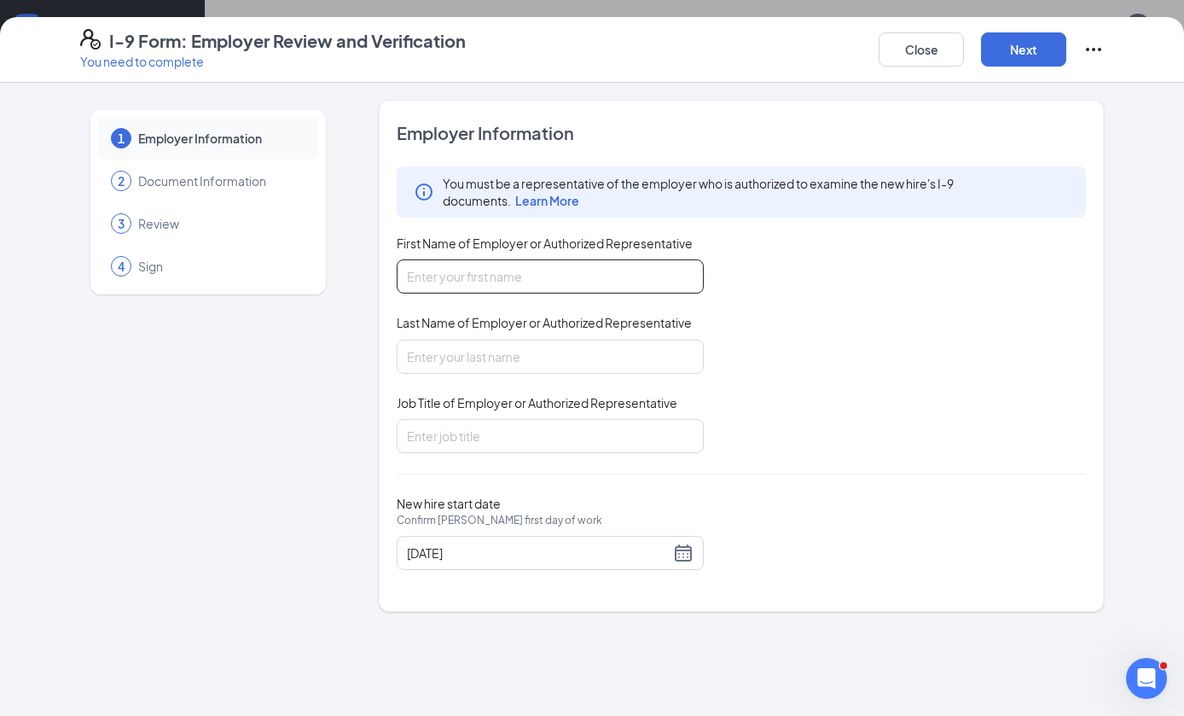
click at [657, 273] on input "First Name of Employer or Authorized Representative" at bounding box center [550, 276] width 307 height 34
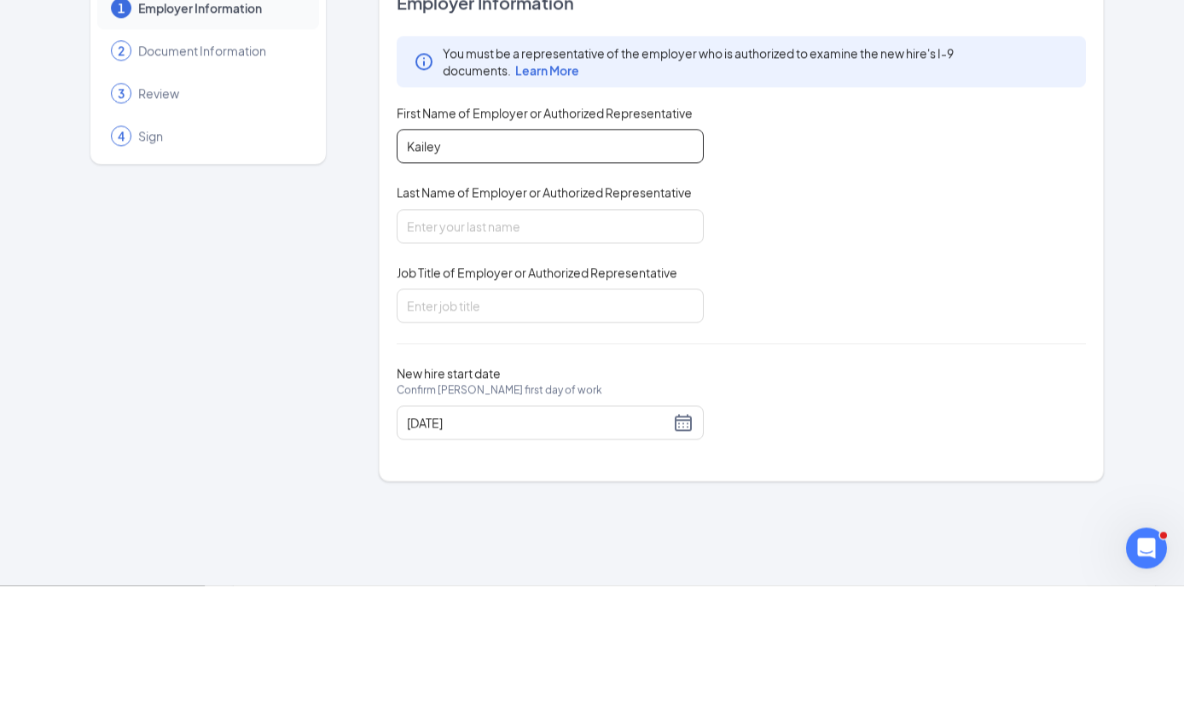
type input "Kailey"
click at [594, 314] on span "Last Name of Employer or Authorized Representative" at bounding box center [544, 322] width 295 height 17
click at [594, 340] on input "Last Name of Employer or Authorized Representative" at bounding box center [550, 357] width 307 height 34
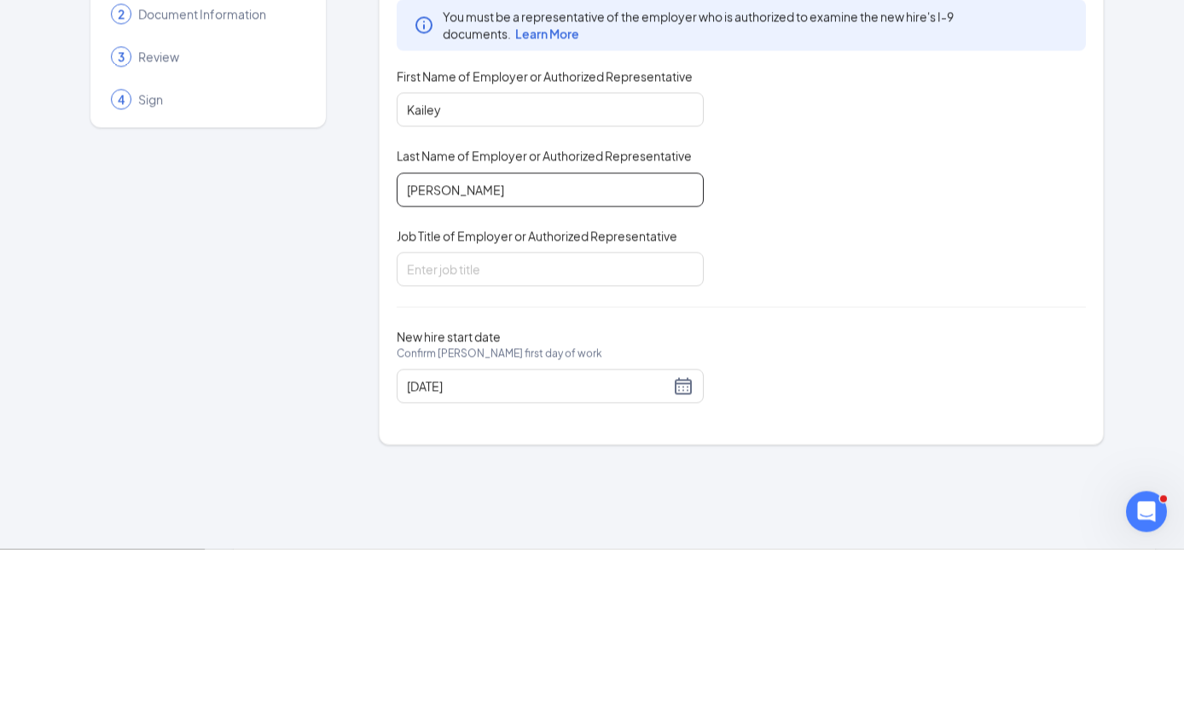
type input "[PERSON_NAME]"
click at [595, 419] on input "Job Title of Employer or Authorized Representative" at bounding box center [550, 436] width 307 height 34
type input "HR Director"
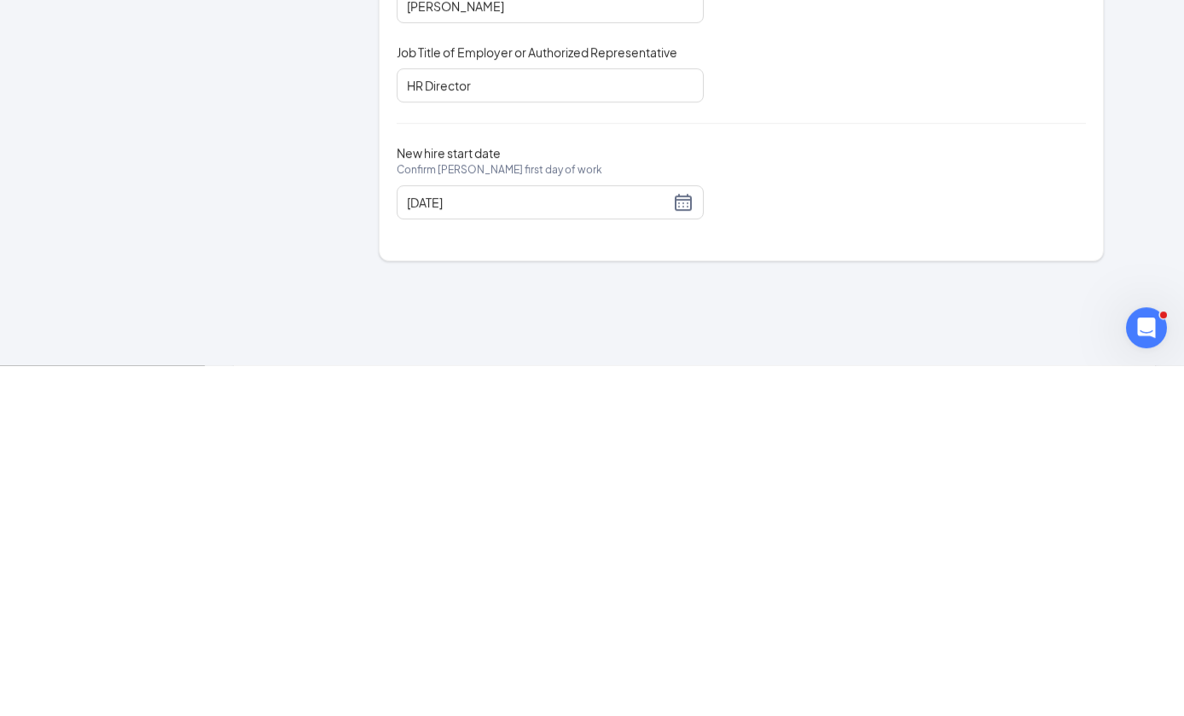
scroll to position [403, 0]
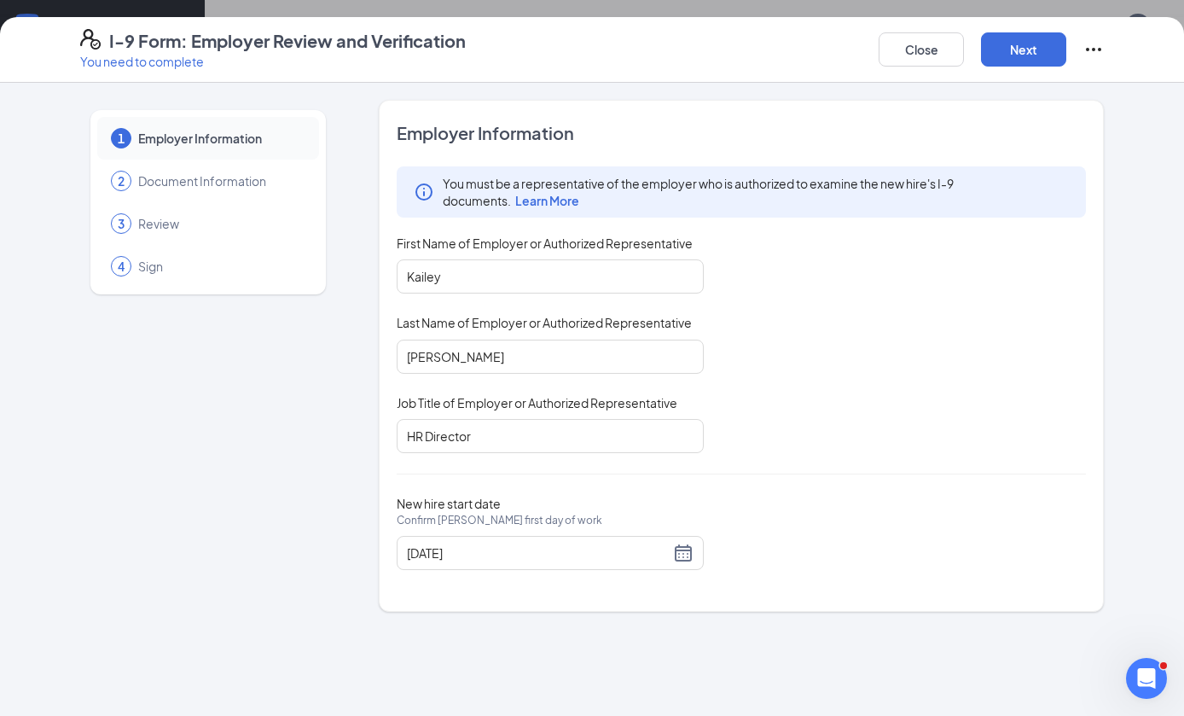
click at [1029, 42] on button "Next" at bounding box center [1023, 49] width 85 height 34
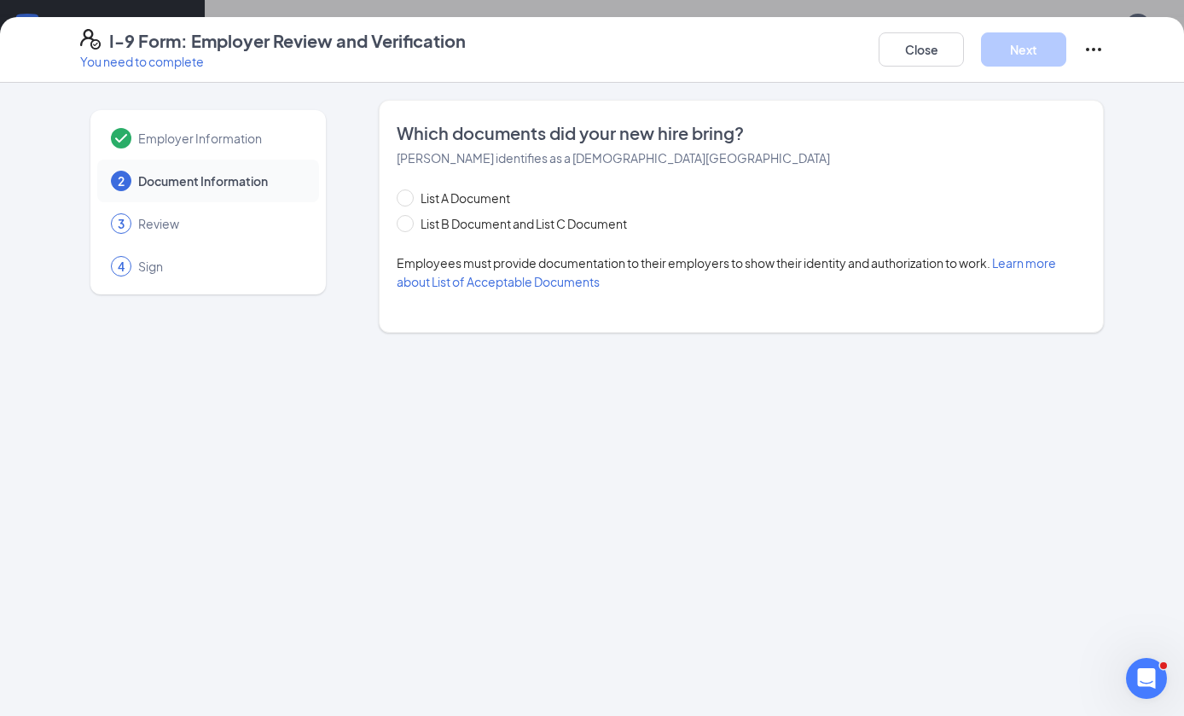
click at [460, 227] on span "List B Document and List C Document" at bounding box center [524, 223] width 220 height 19
click at [409, 227] on input "List B Document and List C Document" at bounding box center [403, 221] width 12 height 12
radio input "true"
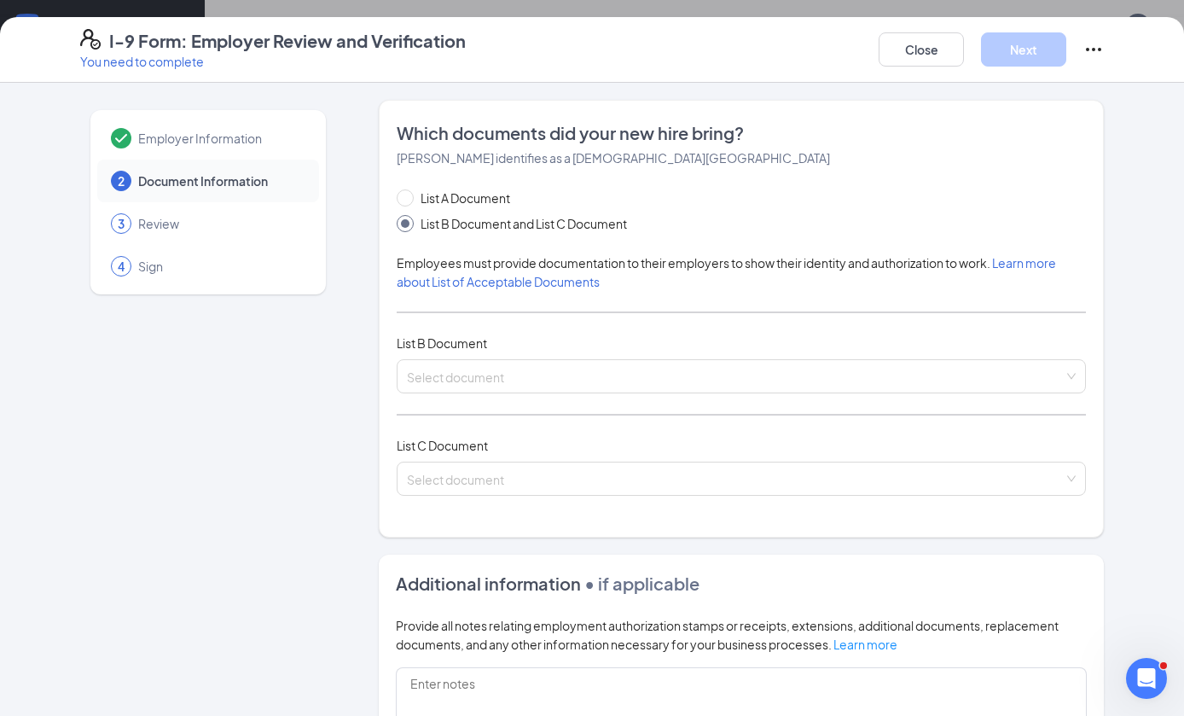
click at [516, 375] on input "search" at bounding box center [735, 373] width 657 height 26
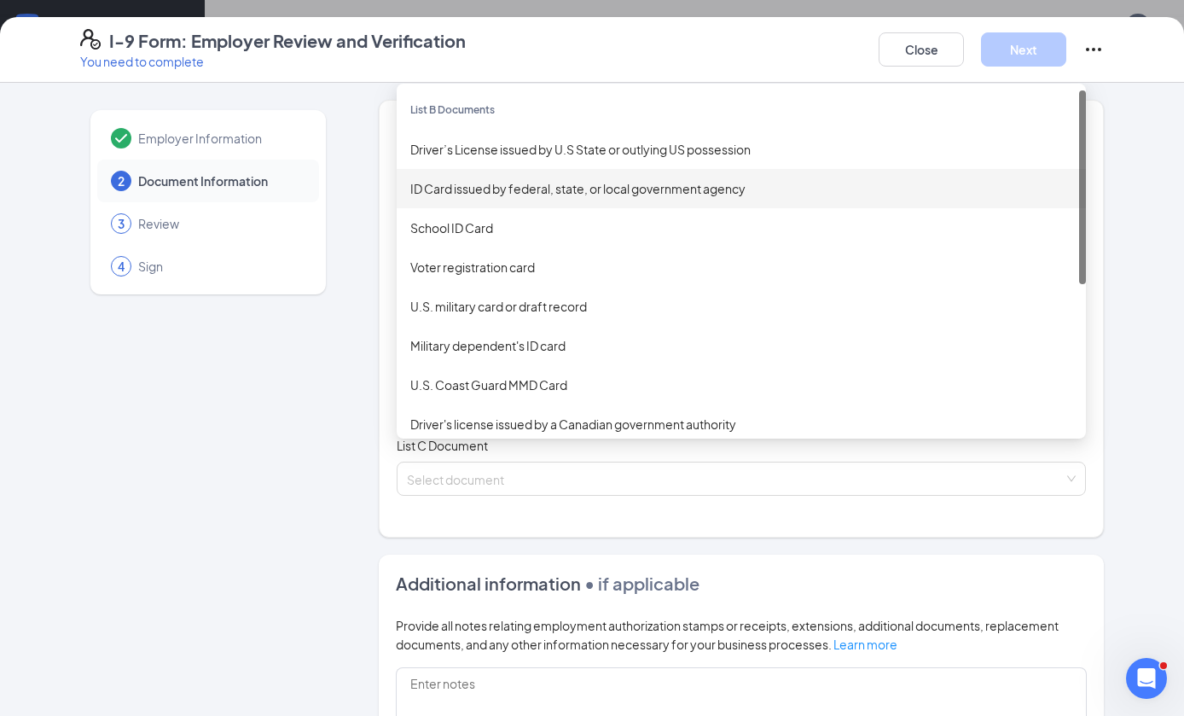
click at [648, 191] on div "ID Card issued by federal, state, or local government agency" at bounding box center [741, 188] width 662 height 19
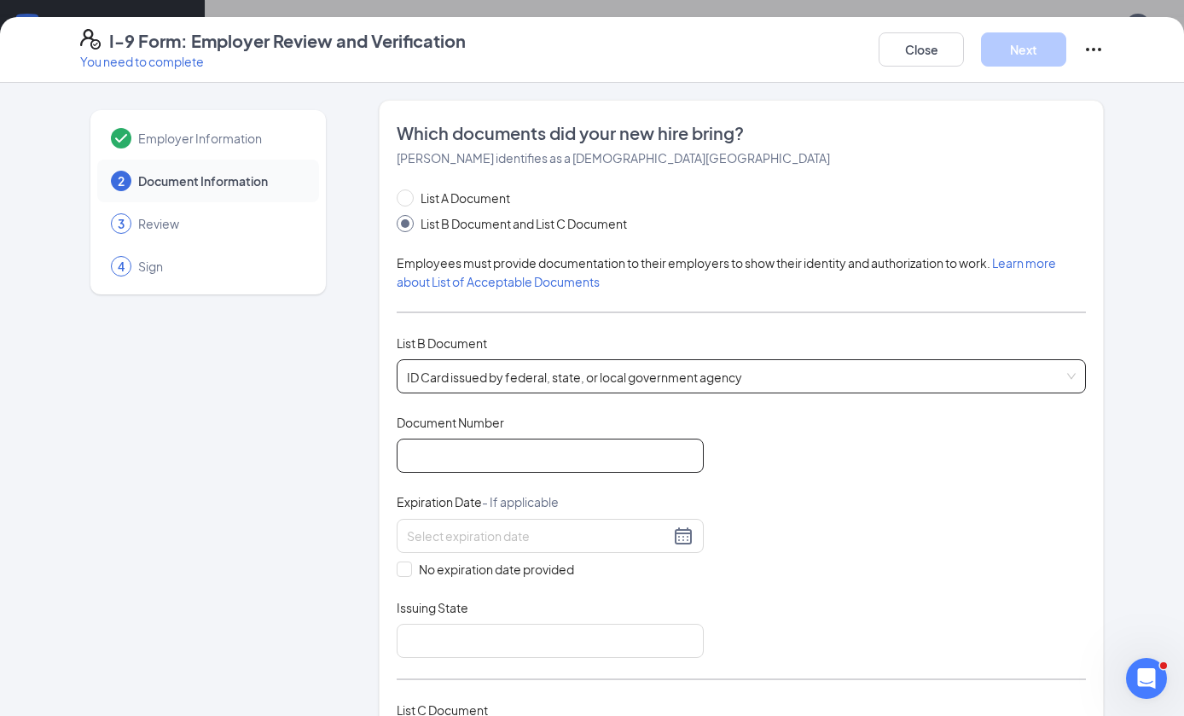
click at [560, 456] on input "Document Number" at bounding box center [550, 456] width 307 height 34
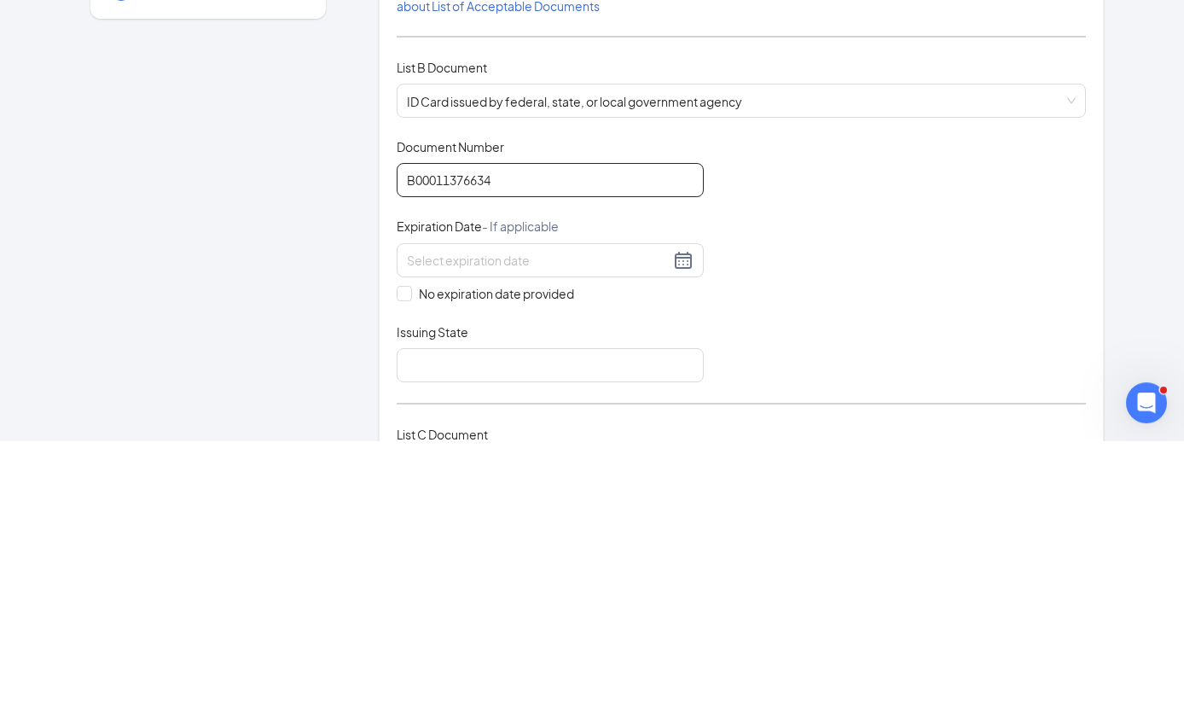
type input "B00011376634"
click at [405, 562] on input "No expiration date provided" at bounding box center [403, 568] width 12 height 12
checkbox input "true"
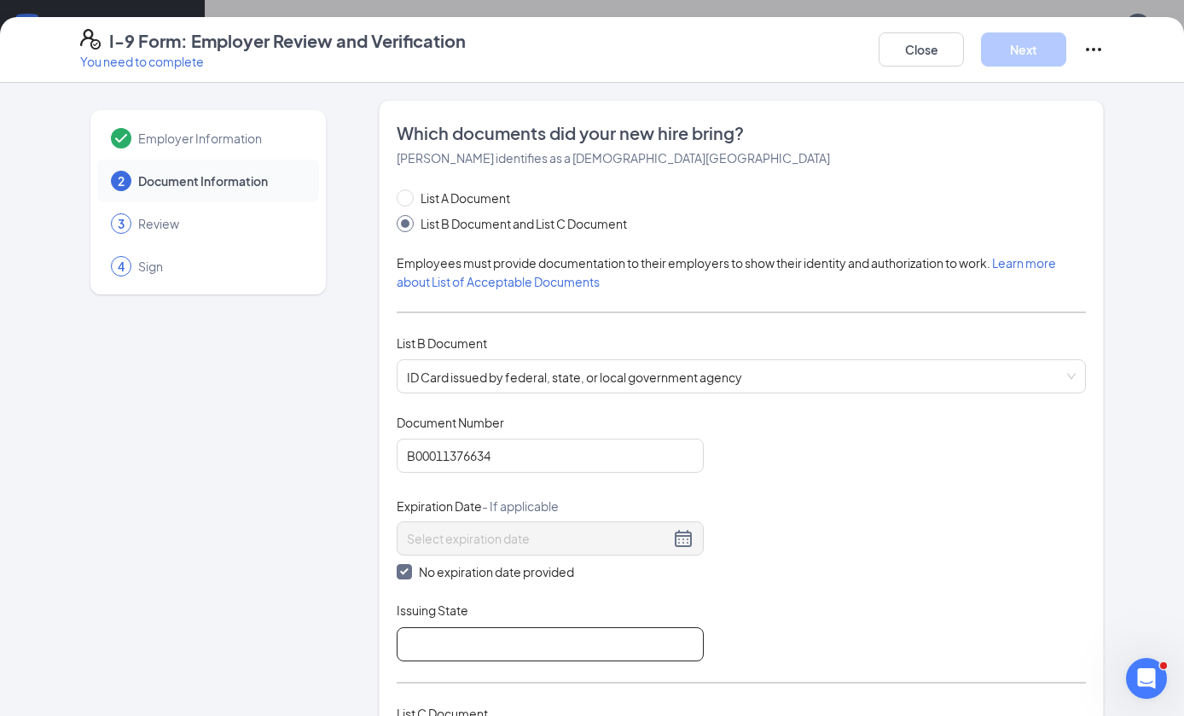
click at [482, 627] on input "Issuing State" at bounding box center [550, 644] width 307 height 34
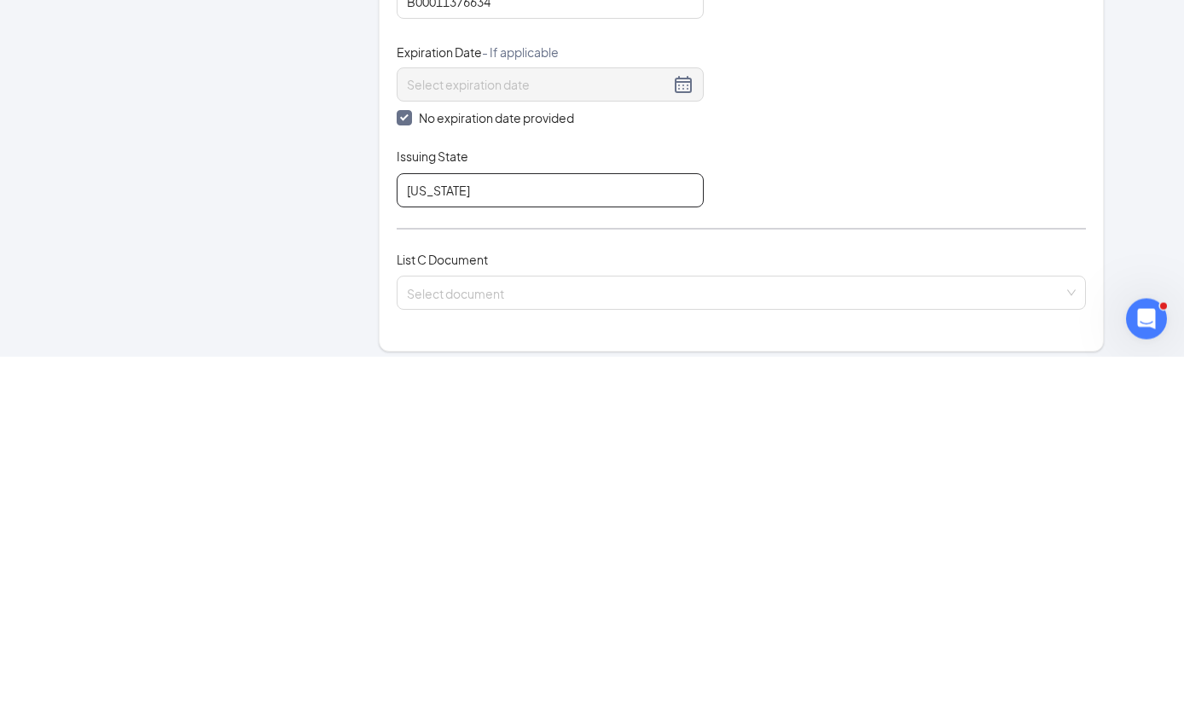
scroll to position [204, 0]
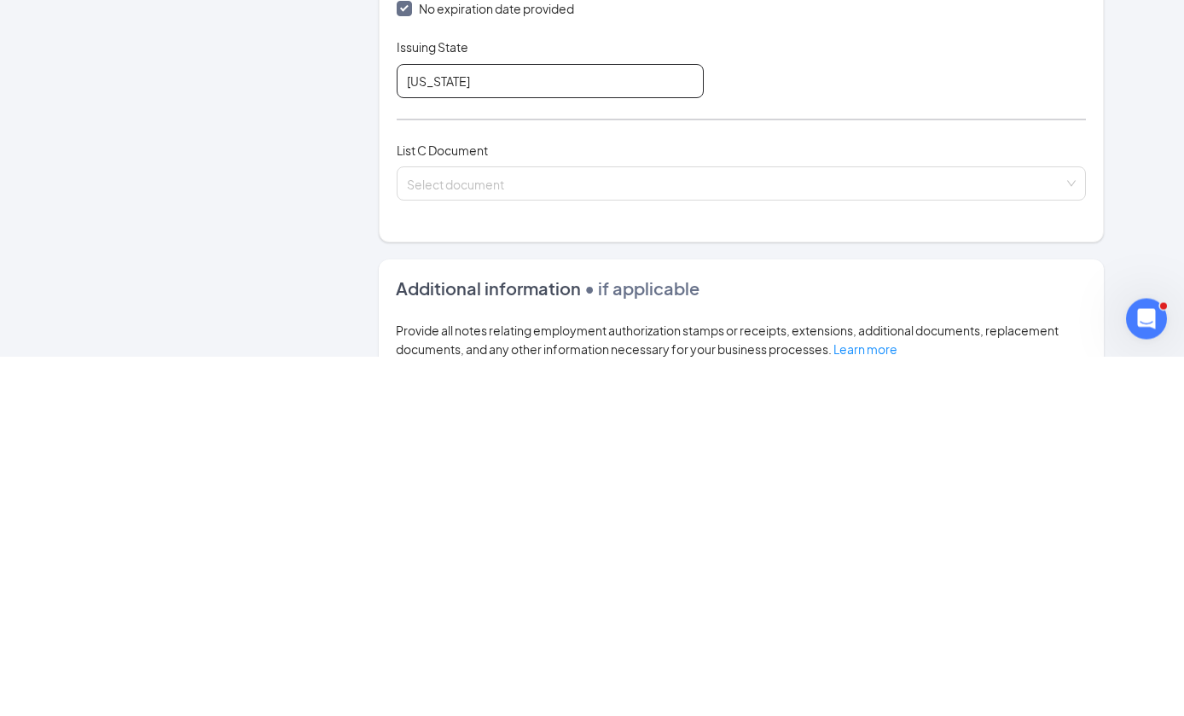
type input "[US_STATE]"
click at [742, 527] on input "search" at bounding box center [735, 540] width 657 height 26
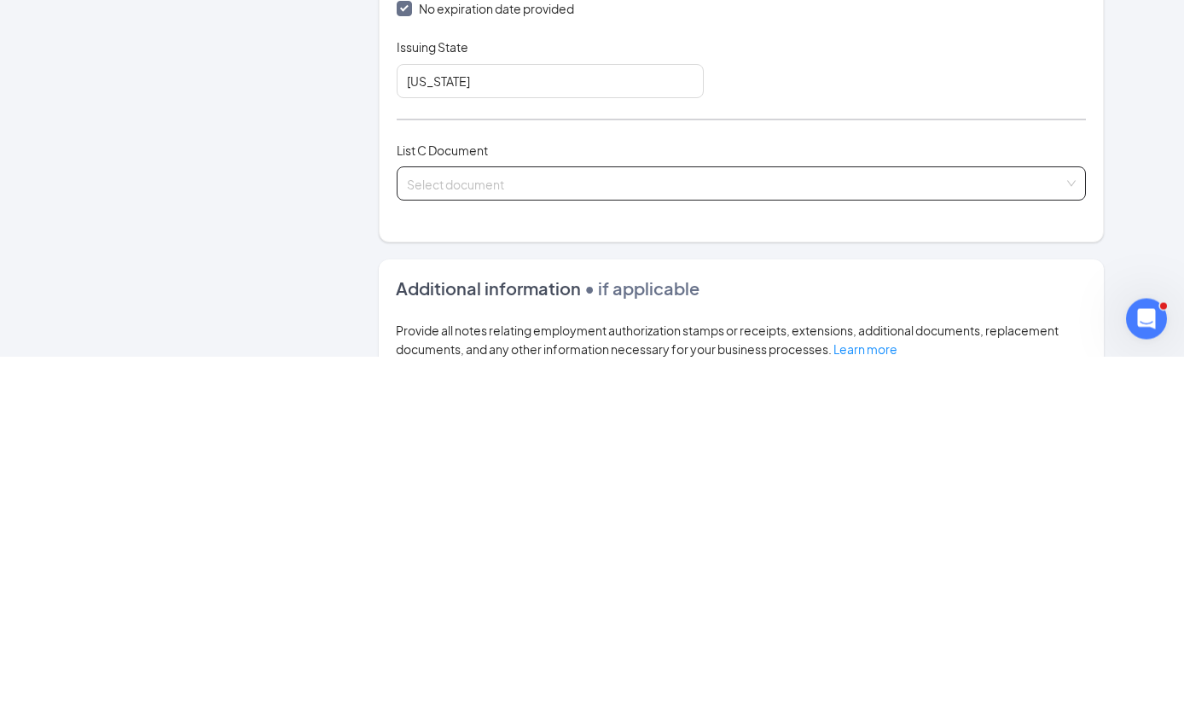
scroll to position [873, 0]
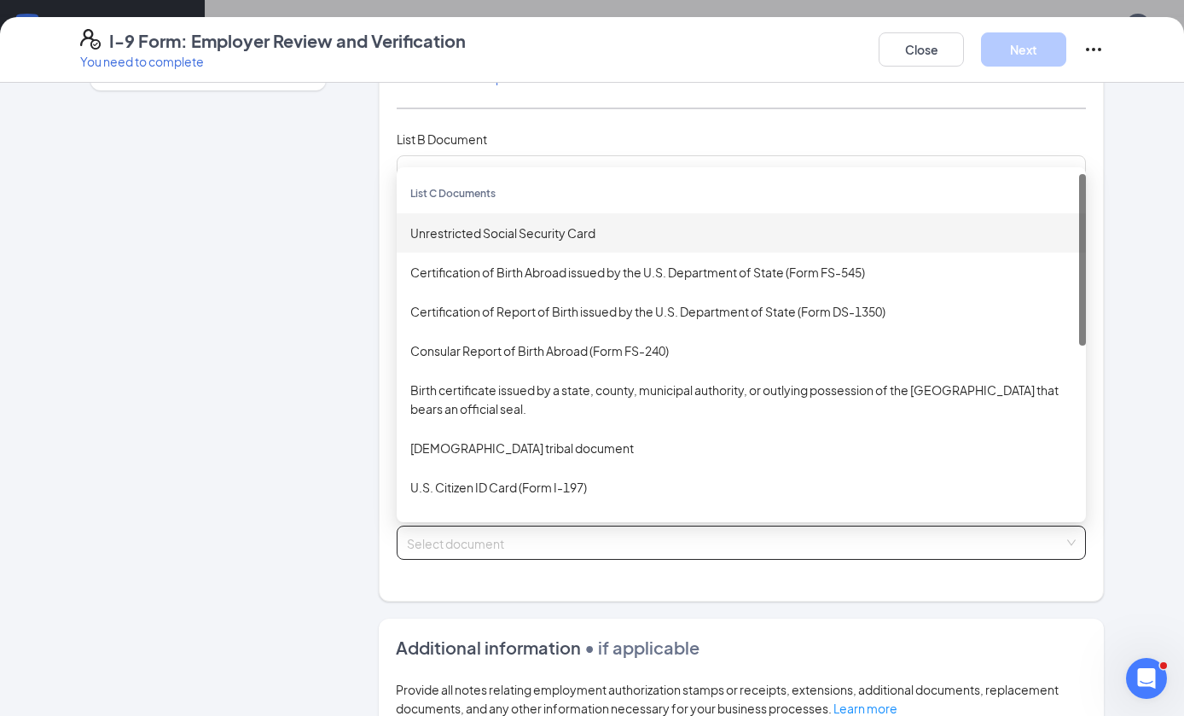
click at [728, 236] on div "Unrestricted Social Security Card" at bounding box center [741, 233] width 662 height 19
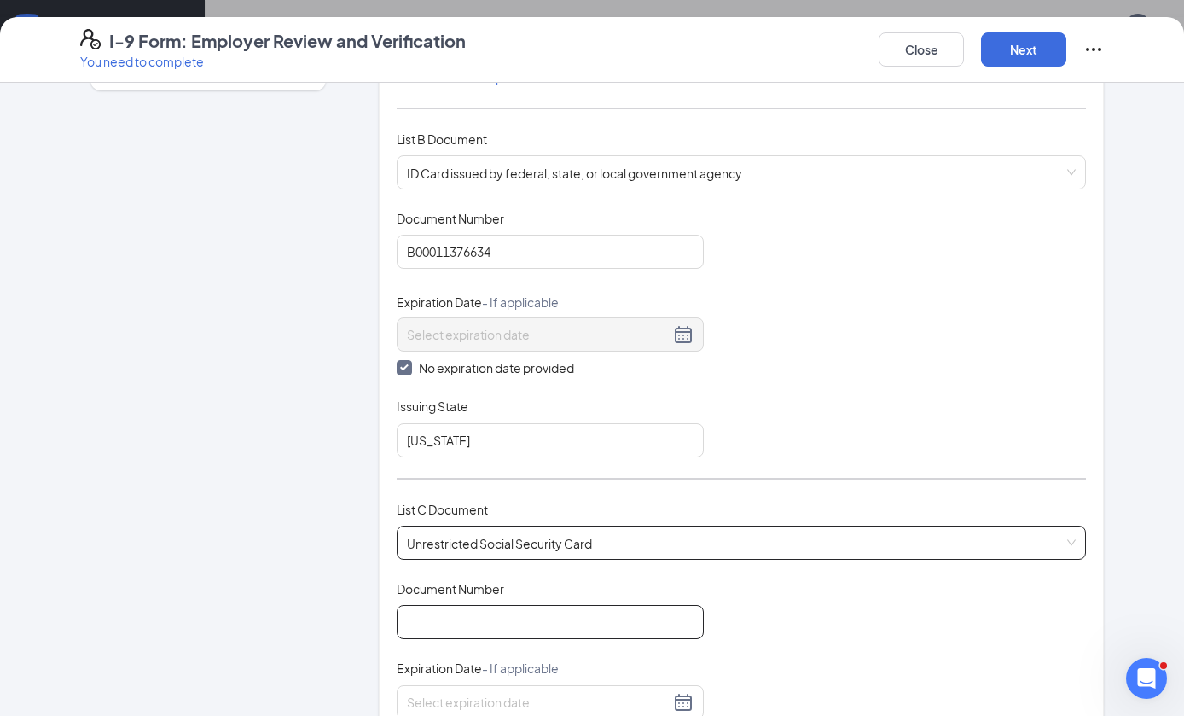
click at [600, 621] on input "Document Number" at bounding box center [550, 622] width 307 height 34
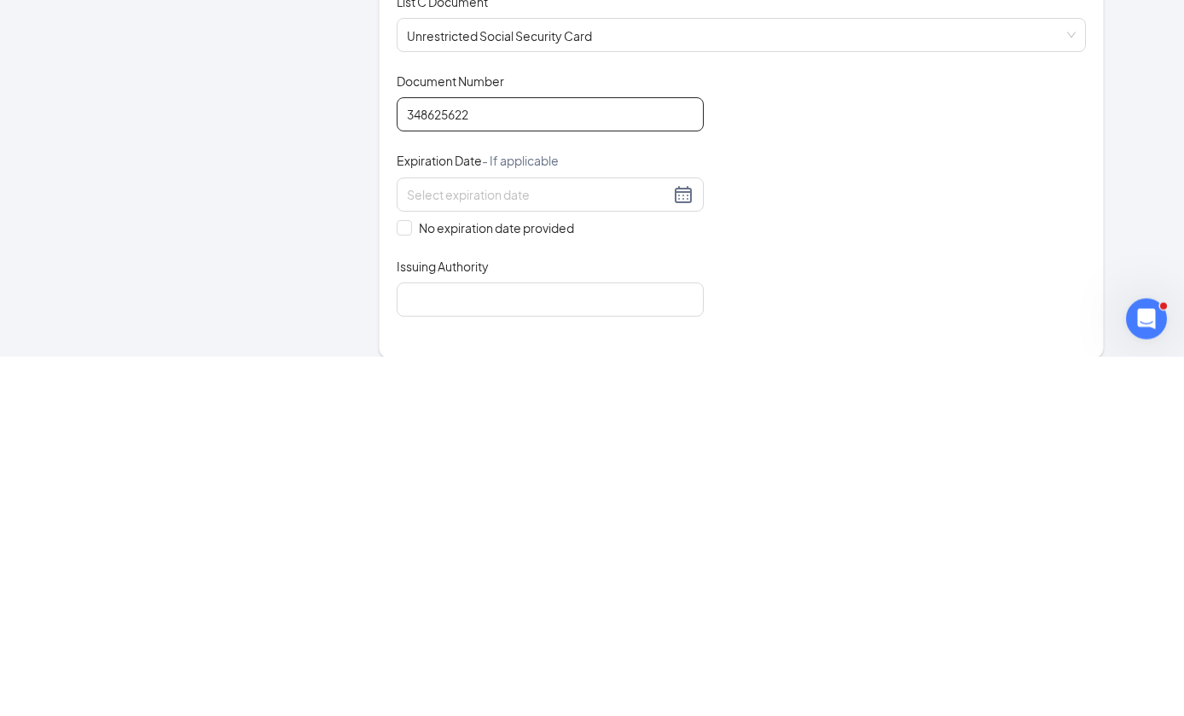
scroll to position [386, 0]
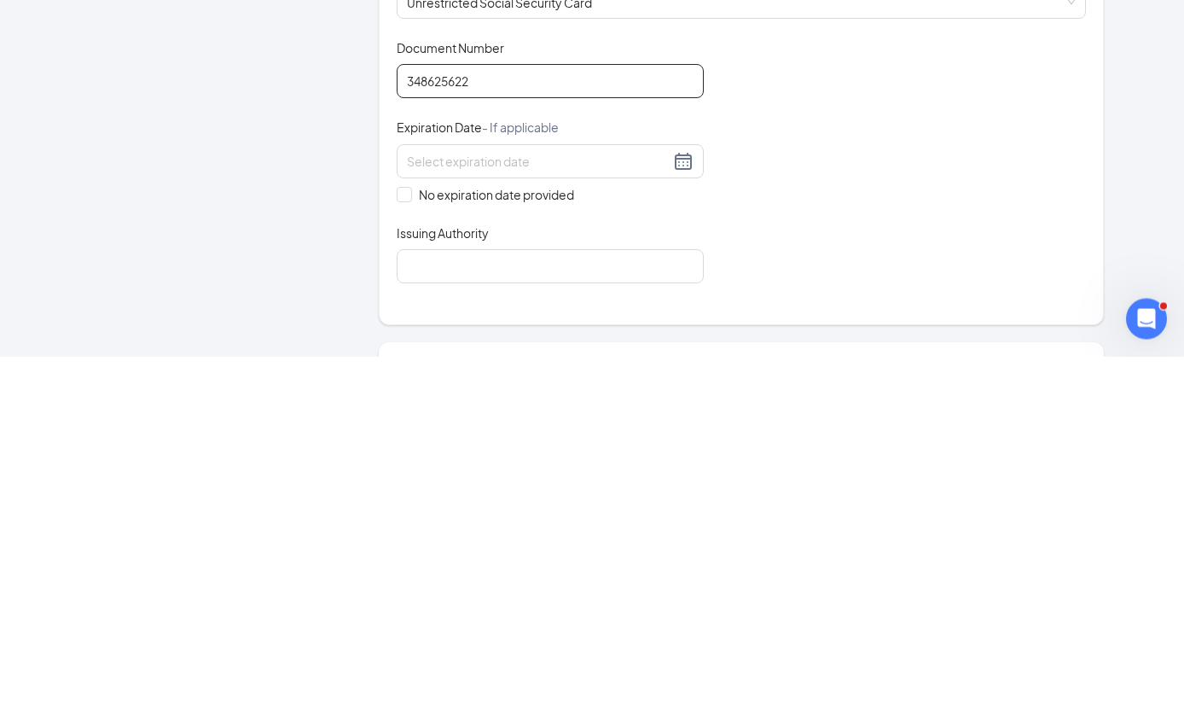
type input "348625622"
click at [405, 546] on input "No expiration date provided" at bounding box center [403, 552] width 12 height 12
checkbox input "true"
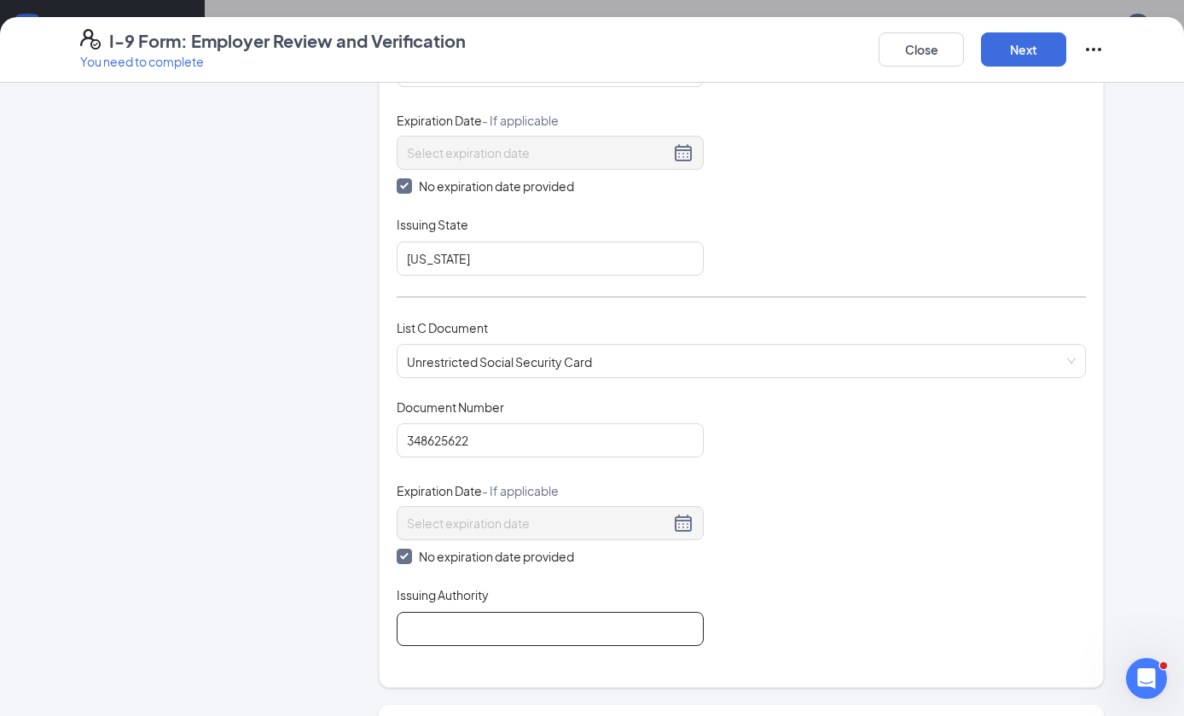
click at [457, 638] on input "Issuing Authority" at bounding box center [550, 629] width 307 height 34
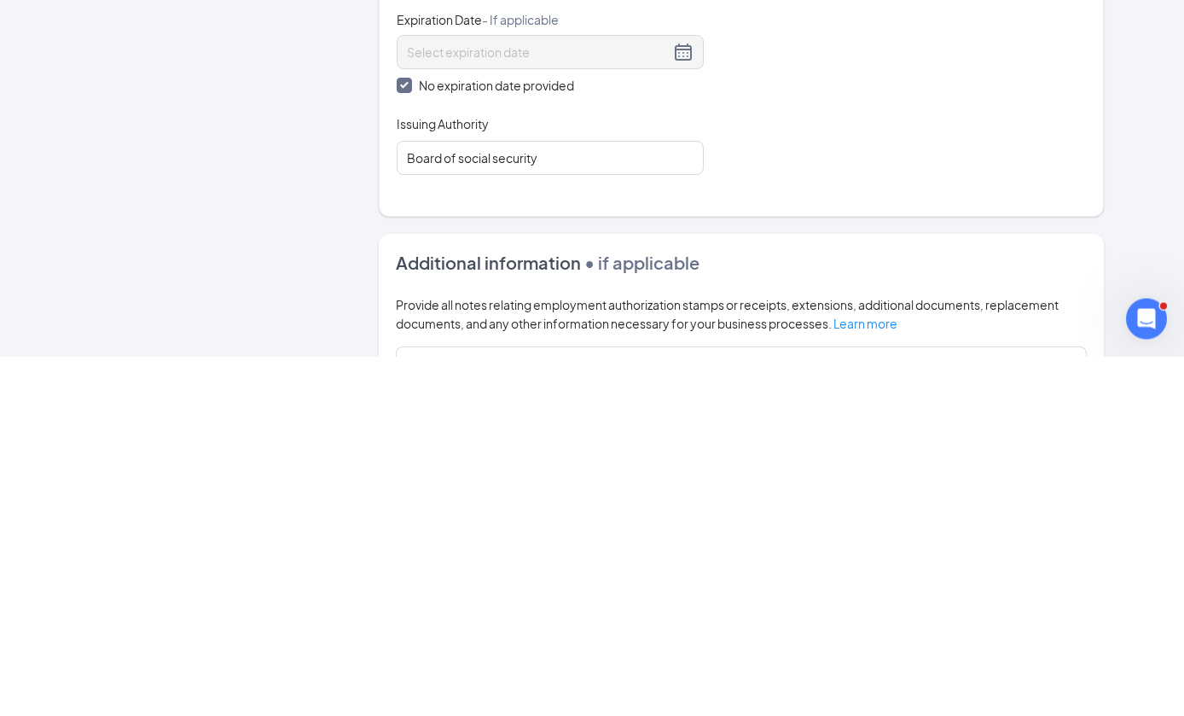
scroll to position [873, 0]
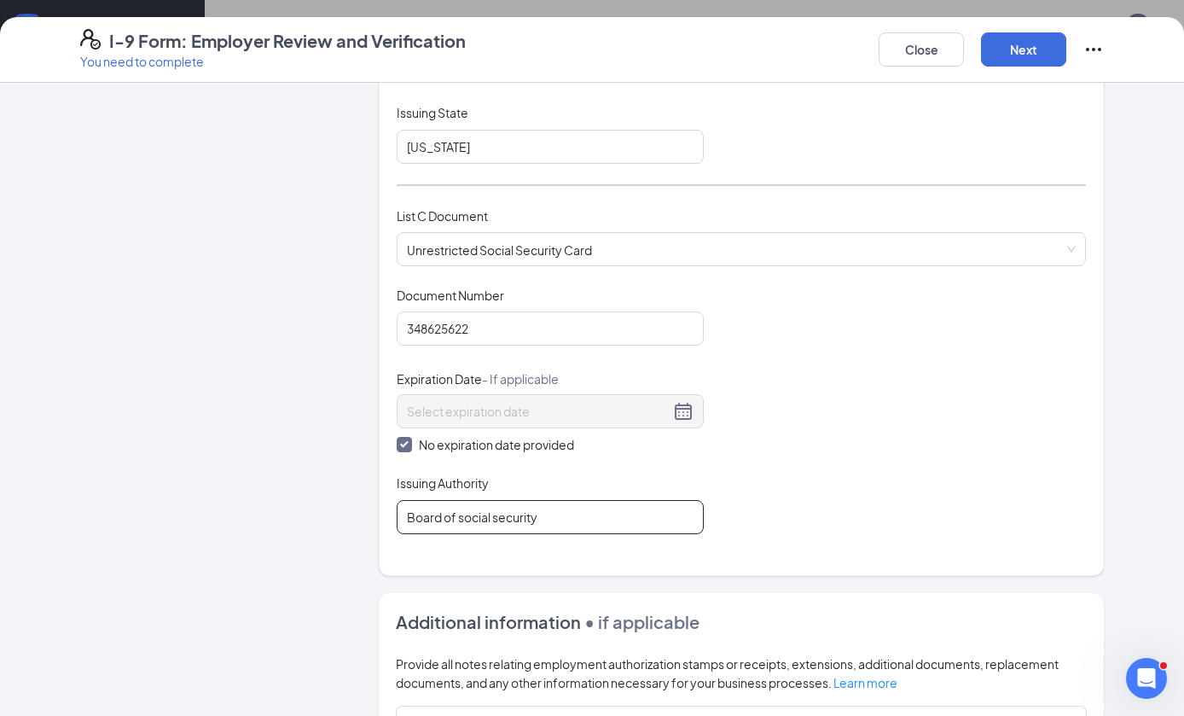
click at [529, 521] on input "Board of social security" at bounding box center [550, 517] width 307 height 34
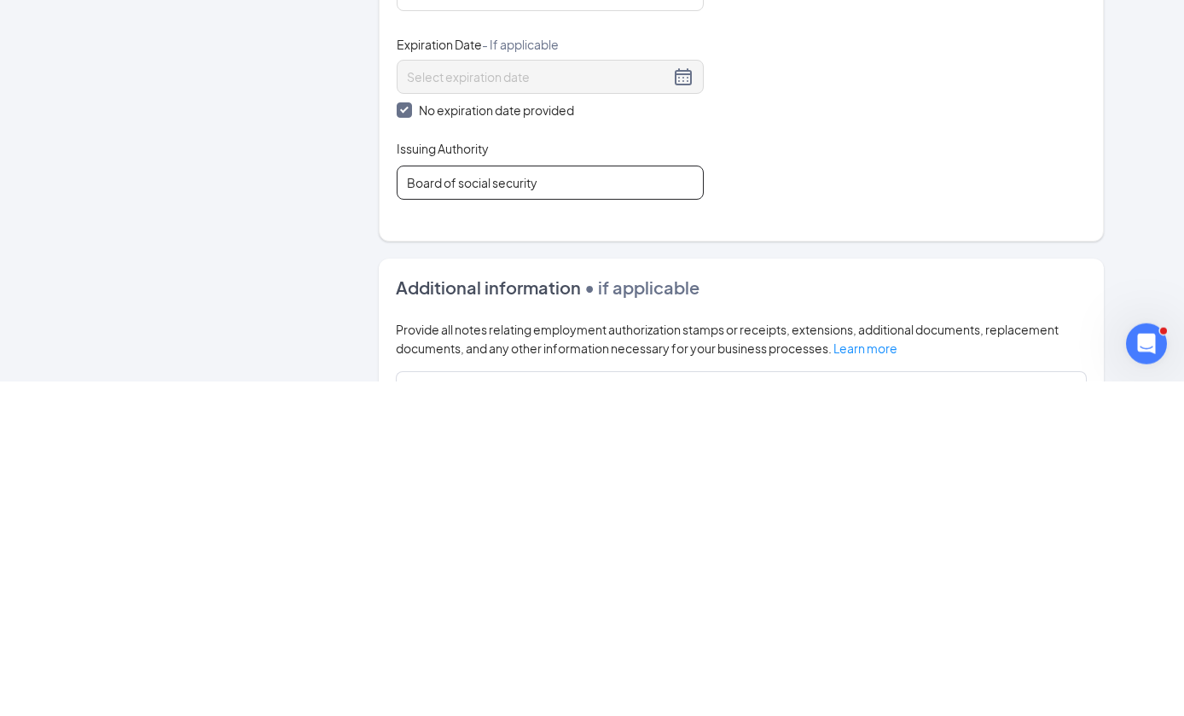
click at [523, 500] on input "Board of social security" at bounding box center [550, 517] width 307 height 34
type input "Board of social security"
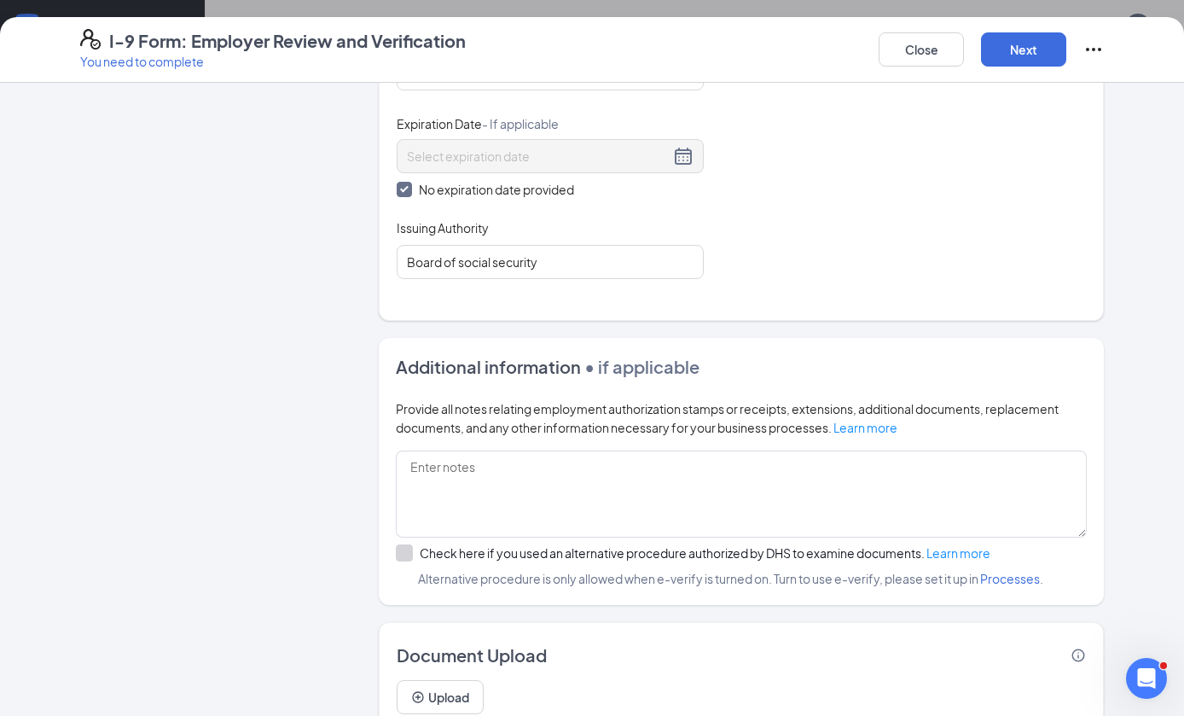
click at [1041, 53] on button "Next" at bounding box center [1023, 49] width 85 height 34
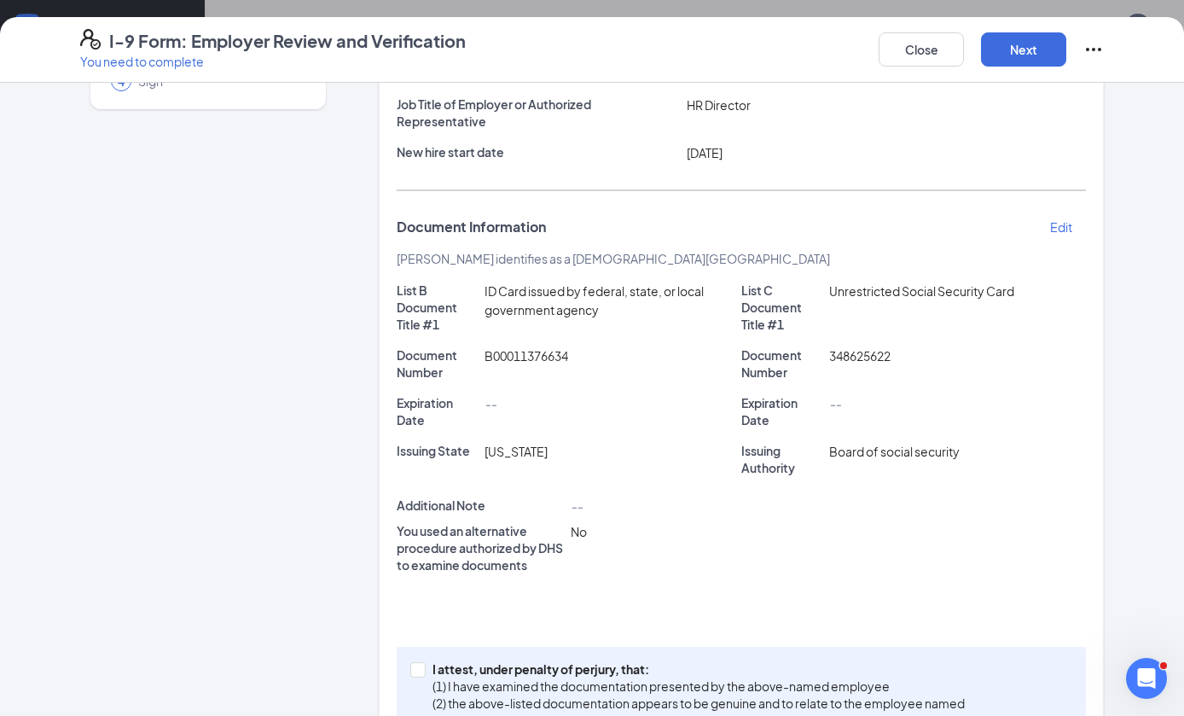
click at [430, 669] on span "I attest, under penalty of [PERSON_NAME], that: (1) I have examined the documen…" at bounding box center [699, 695] width 546 height 68
click at [422, 669] on input "I attest, under penalty of [PERSON_NAME], that: (1) I have examined the documen…" at bounding box center [416, 668] width 12 height 12
checkbox input "true"
click at [1018, 53] on button "Next" at bounding box center [1023, 49] width 85 height 34
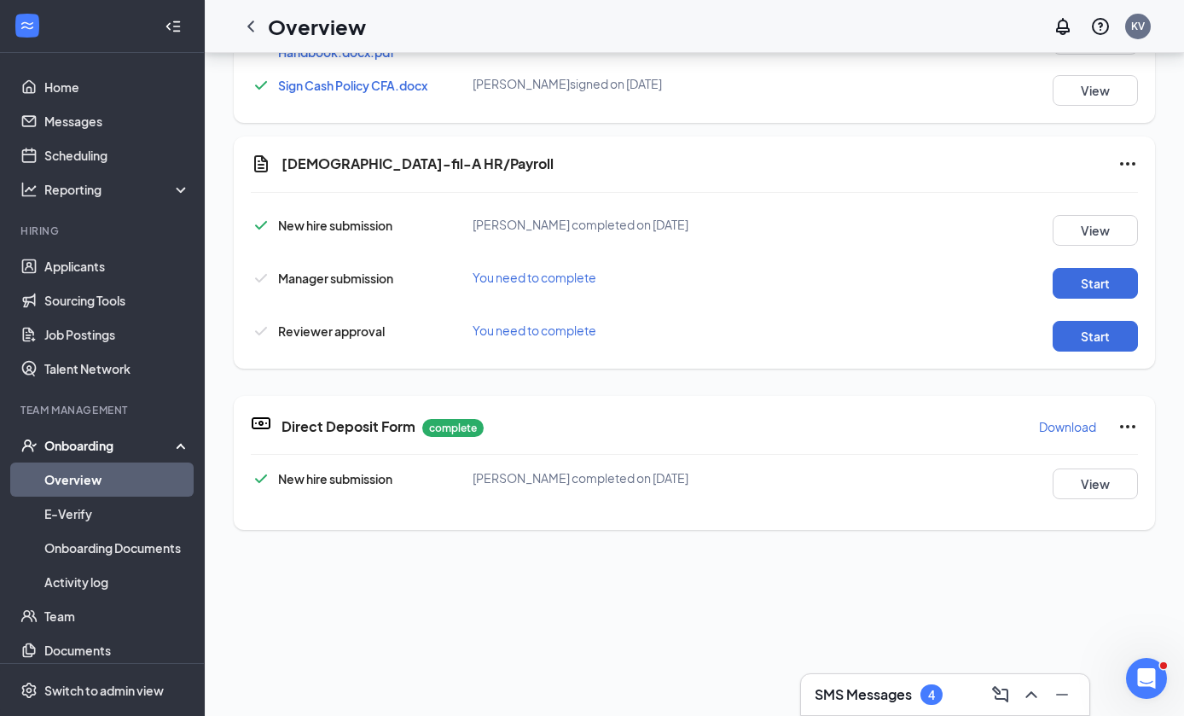
scroll to position [1016, 0]
click at [1121, 297] on button "Start" at bounding box center [1095, 283] width 85 height 31
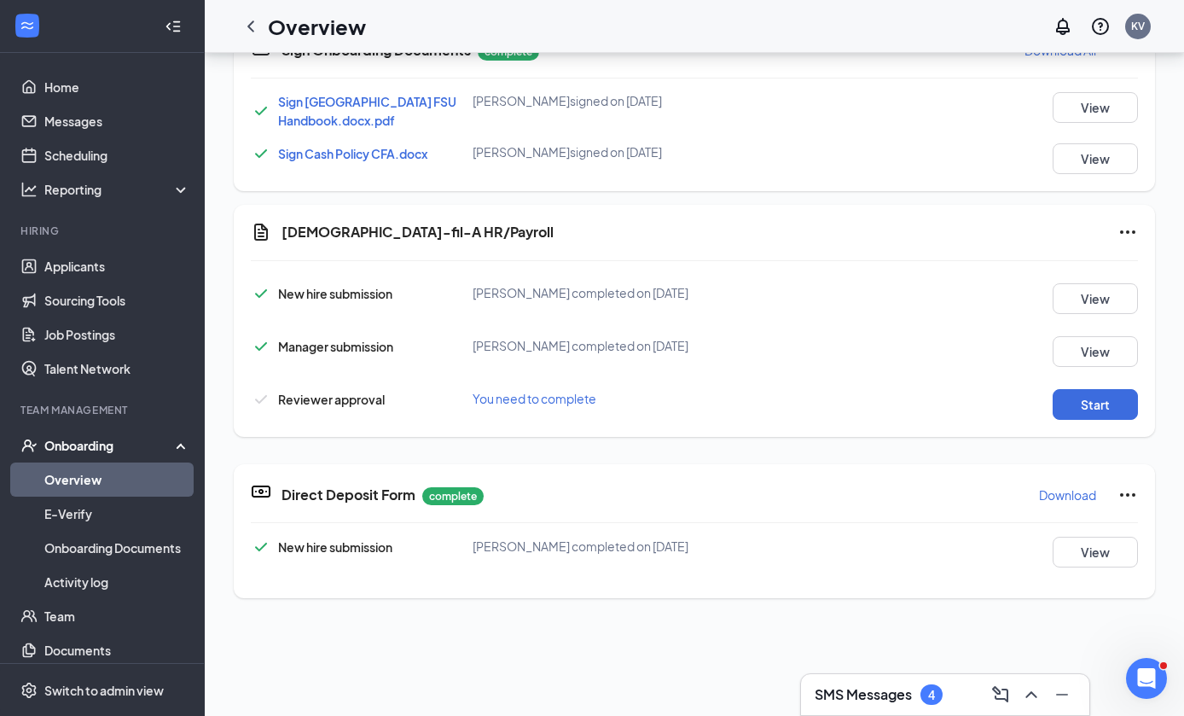
scroll to position [657, 0]
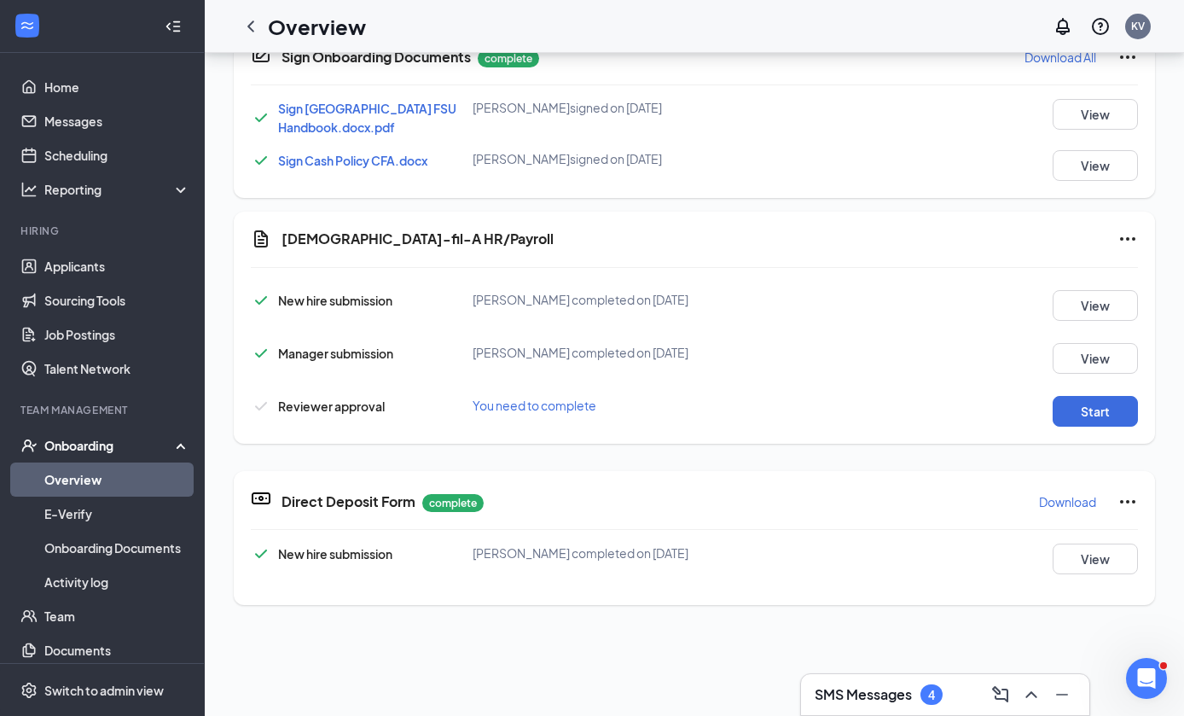
click at [1120, 417] on button "Start" at bounding box center [1095, 411] width 85 height 31
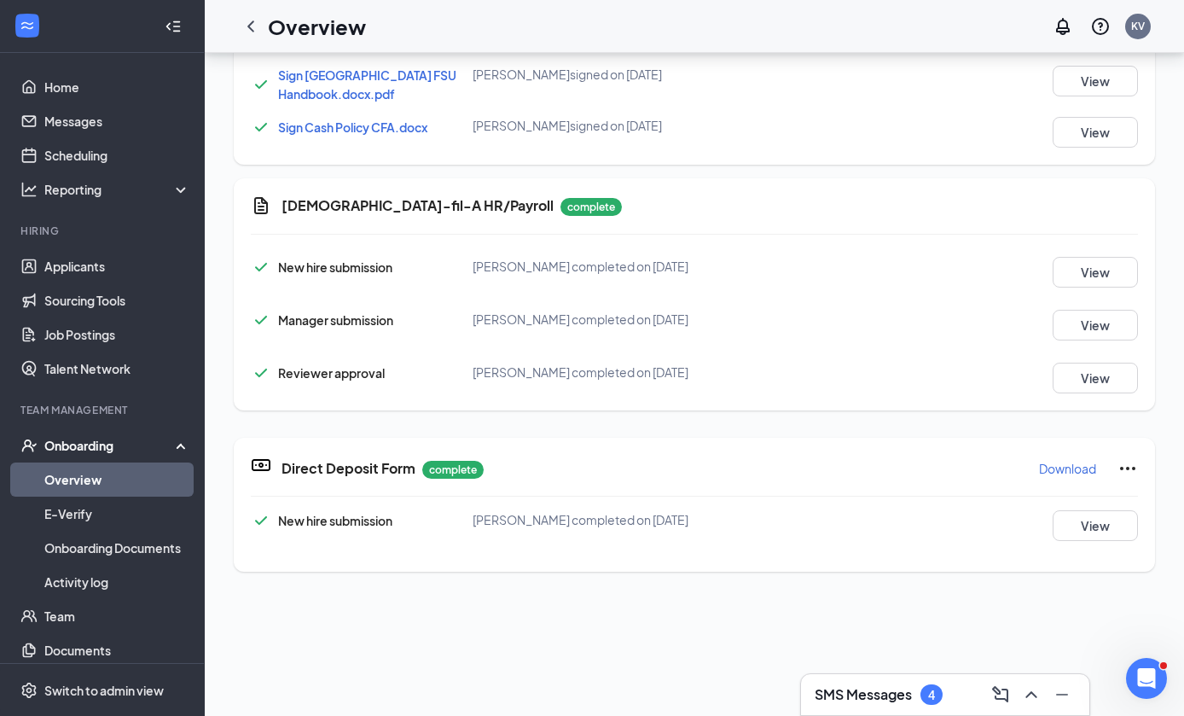
scroll to position [1016, 0]
click at [271, 18] on h1 "Overview" at bounding box center [317, 26] width 98 height 29
click at [230, 34] on div "Overview KV" at bounding box center [695, 26] width 980 height 53
click at [253, 16] on icon "ChevronLeft" at bounding box center [251, 26] width 20 height 20
